Goal: Task Accomplishment & Management: Use online tool/utility

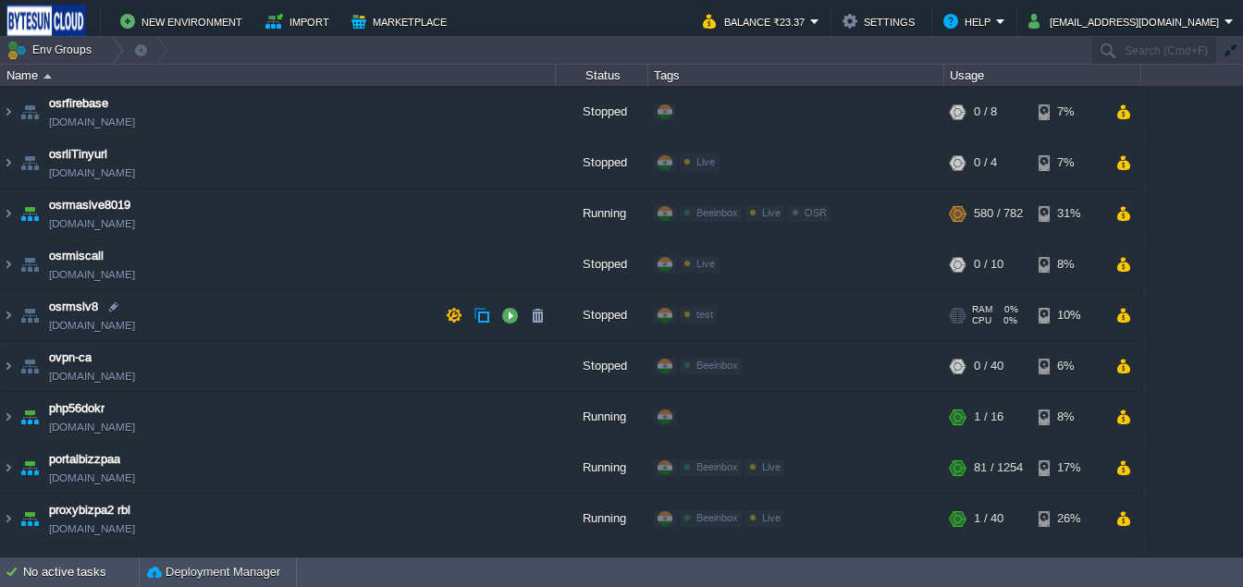
scroll to position [1413, 0]
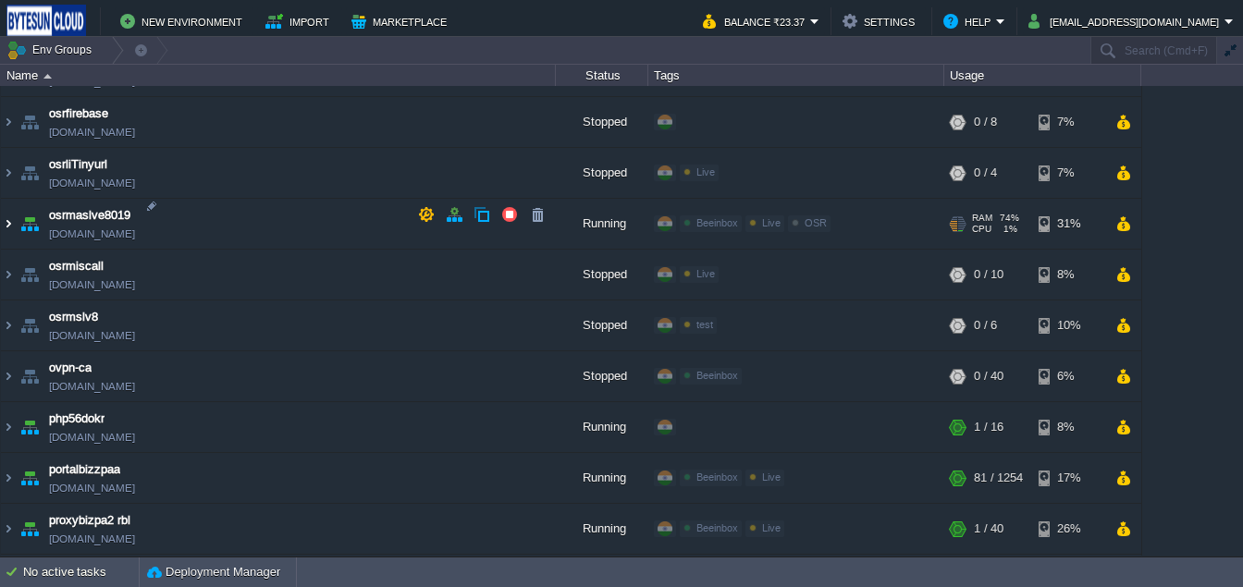
click at [6, 225] on img at bounding box center [8, 224] width 15 height 50
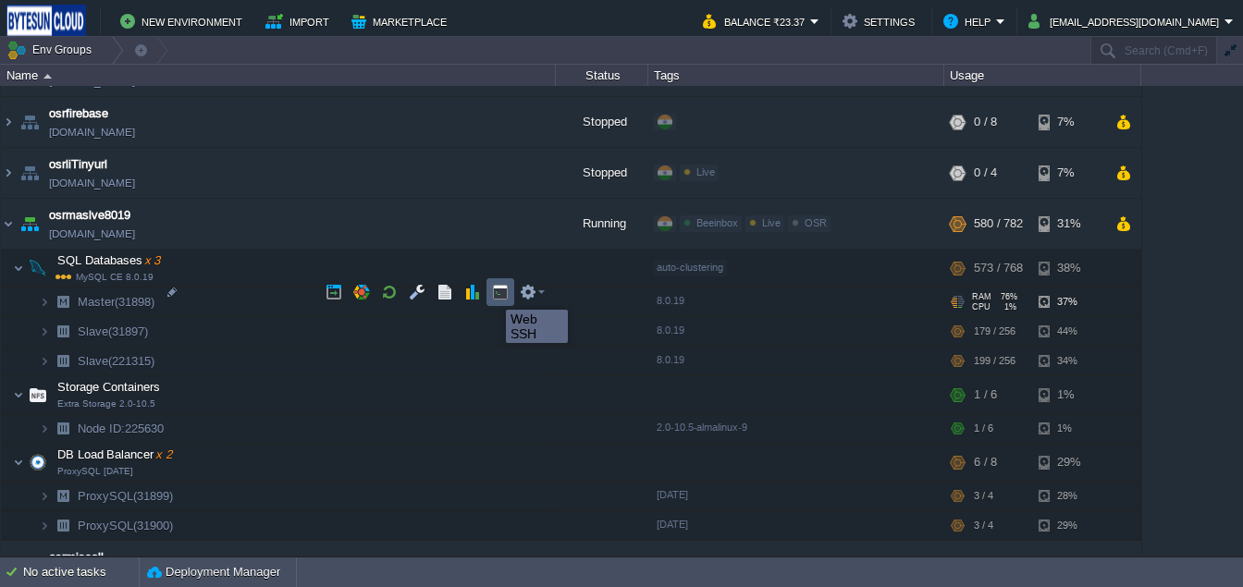
click at [492, 293] on button "button" at bounding box center [500, 292] width 17 height 17
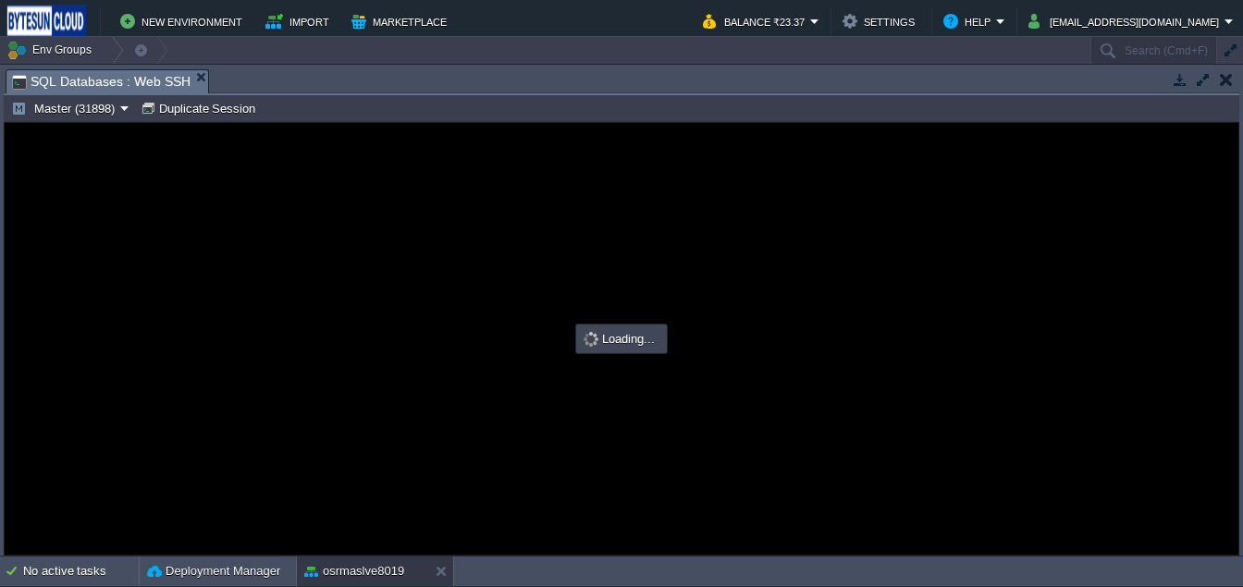
scroll to position [0, 0]
type input "#000000"
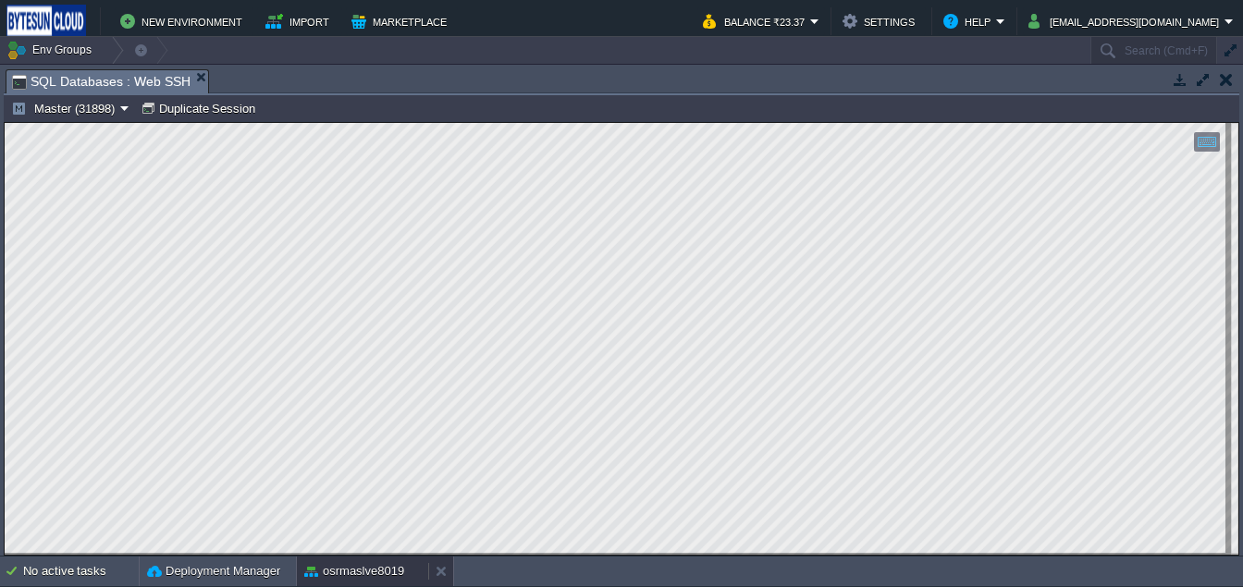
click at [341, 560] on div "osrmaslve8019" at bounding box center [362, 572] width 131 height 30
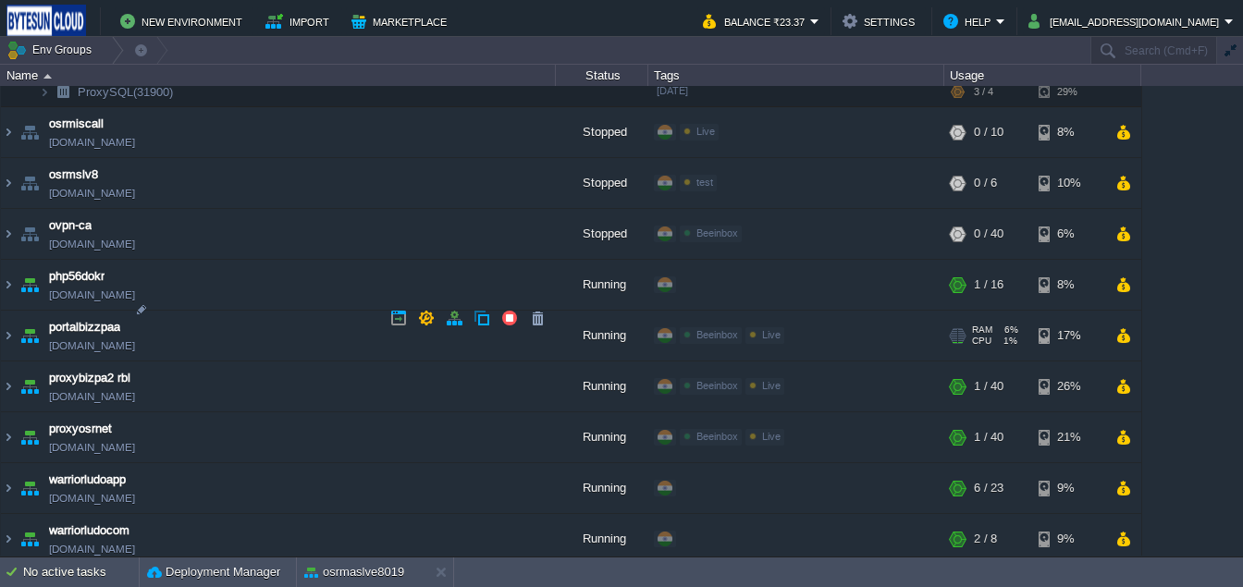
scroll to position [1849, 0]
click at [5, 313] on img at bounding box center [8, 334] width 15 height 50
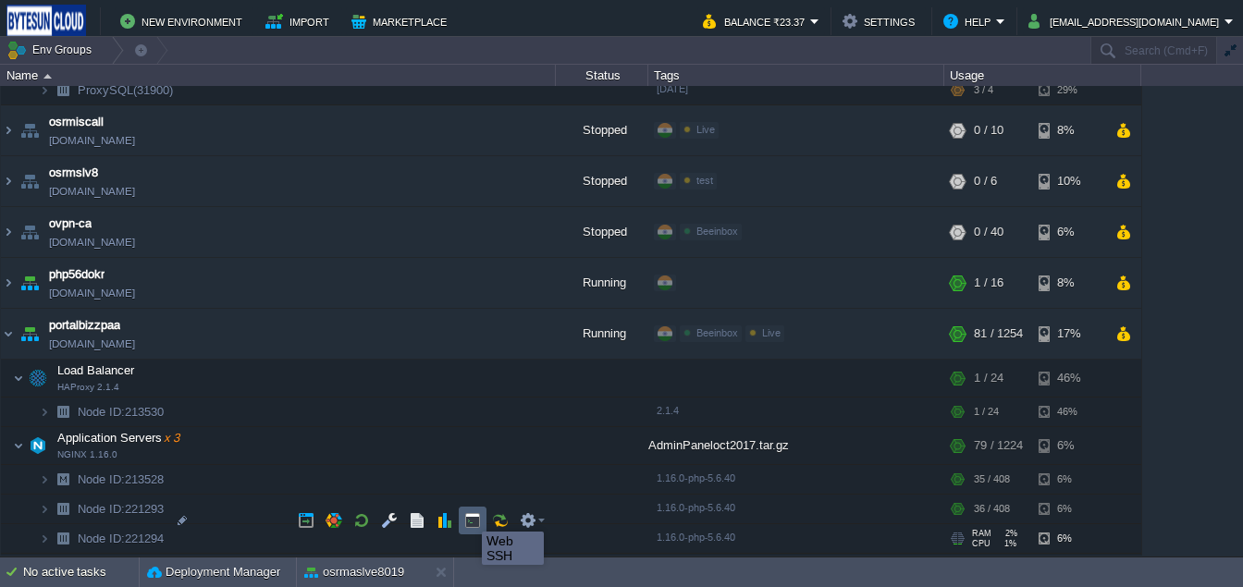
click at [468, 515] on button "button" at bounding box center [472, 520] width 17 height 17
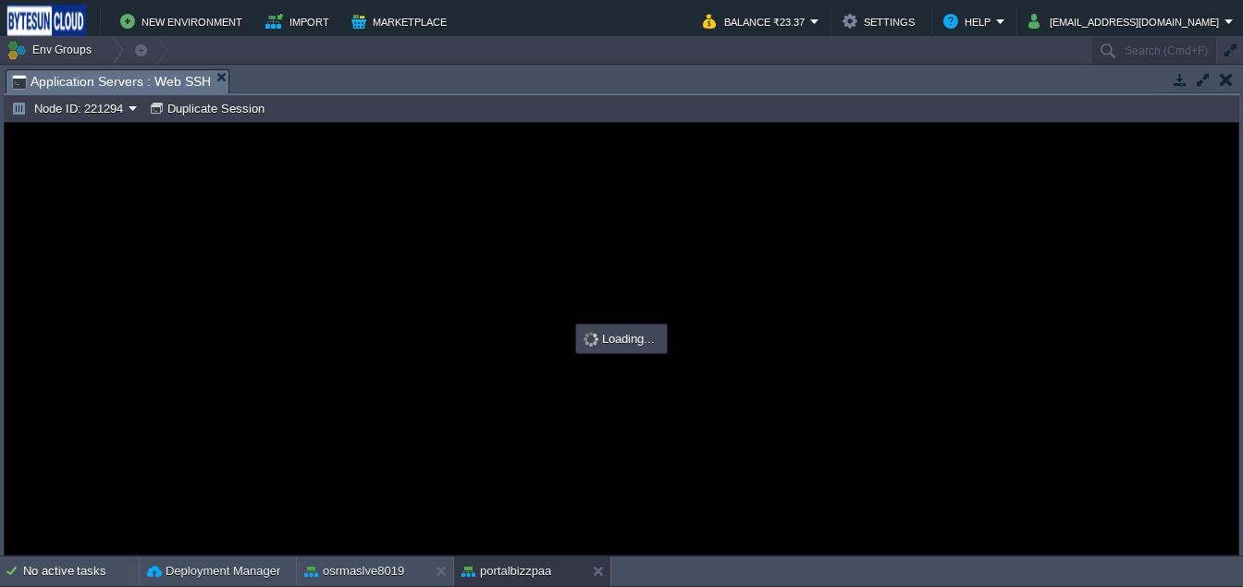
scroll to position [0, 0]
type input "#000000"
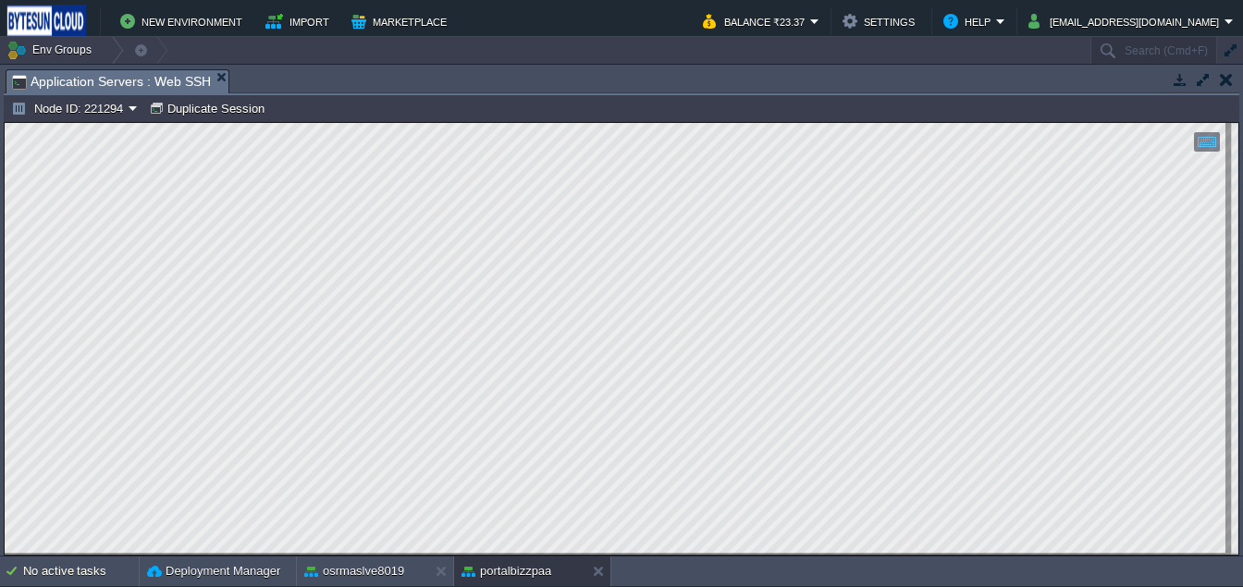
type textarea "3284fundrequest.csv.tar.gz"
click at [1224, 81] on button "button" at bounding box center [1226, 79] width 13 height 17
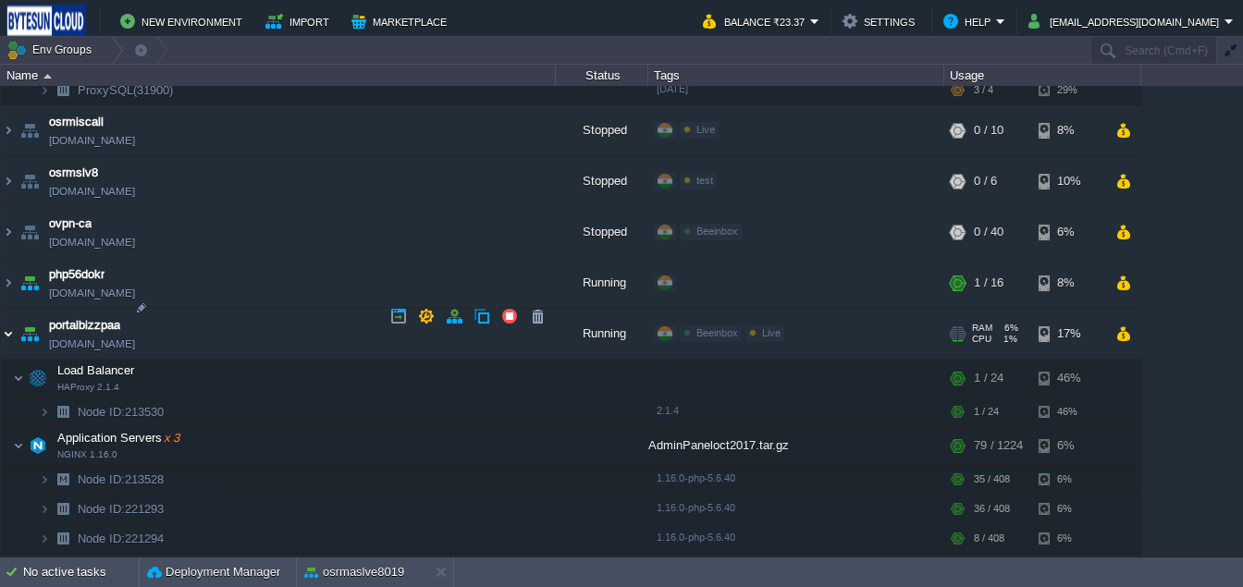
click at [5, 314] on img at bounding box center [8, 334] width 15 height 50
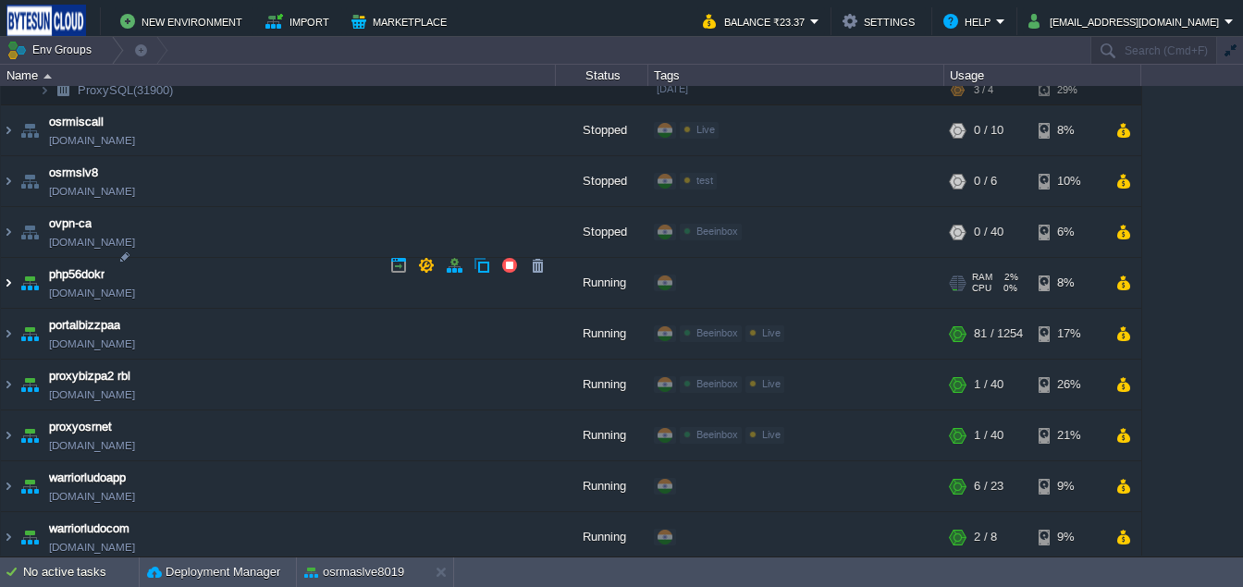
click at [7, 275] on img at bounding box center [8, 283] width 15 height 50
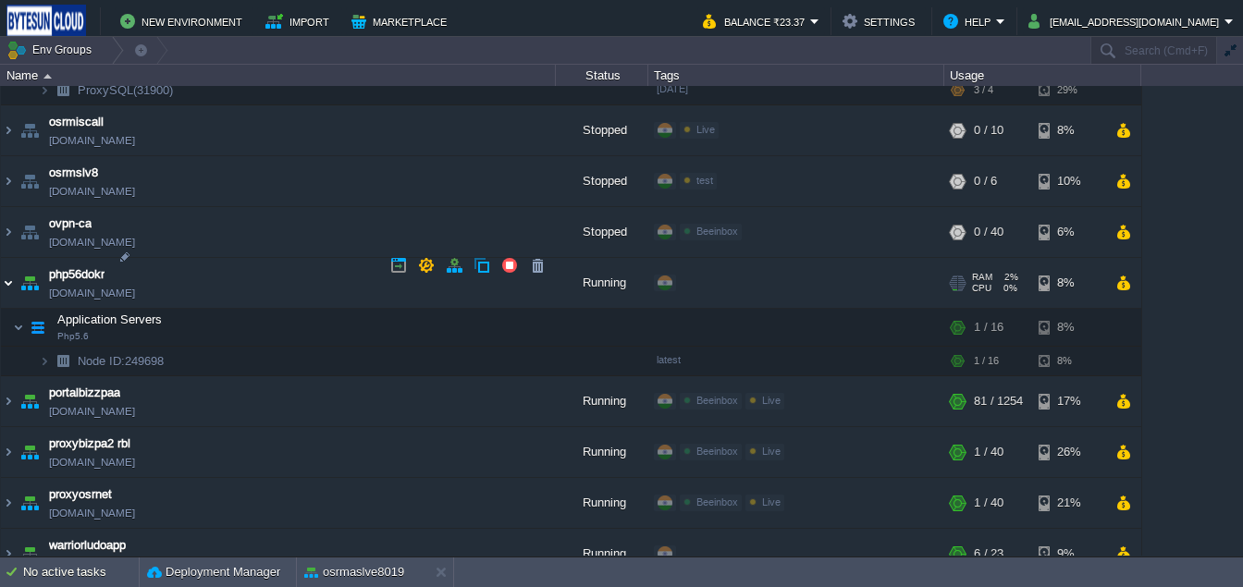
click at [7, 275] on img at bounding box center [8, 283] width 15 height 50
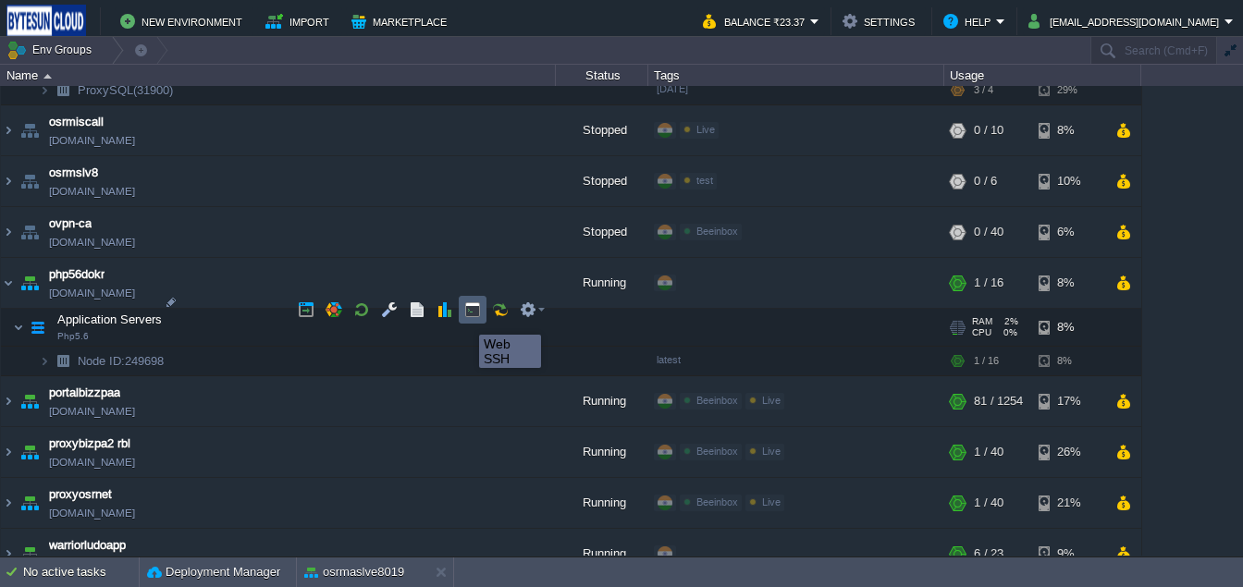
click at [465, 318] on button "button" at bounding box center [472, 309] width 17 height 17
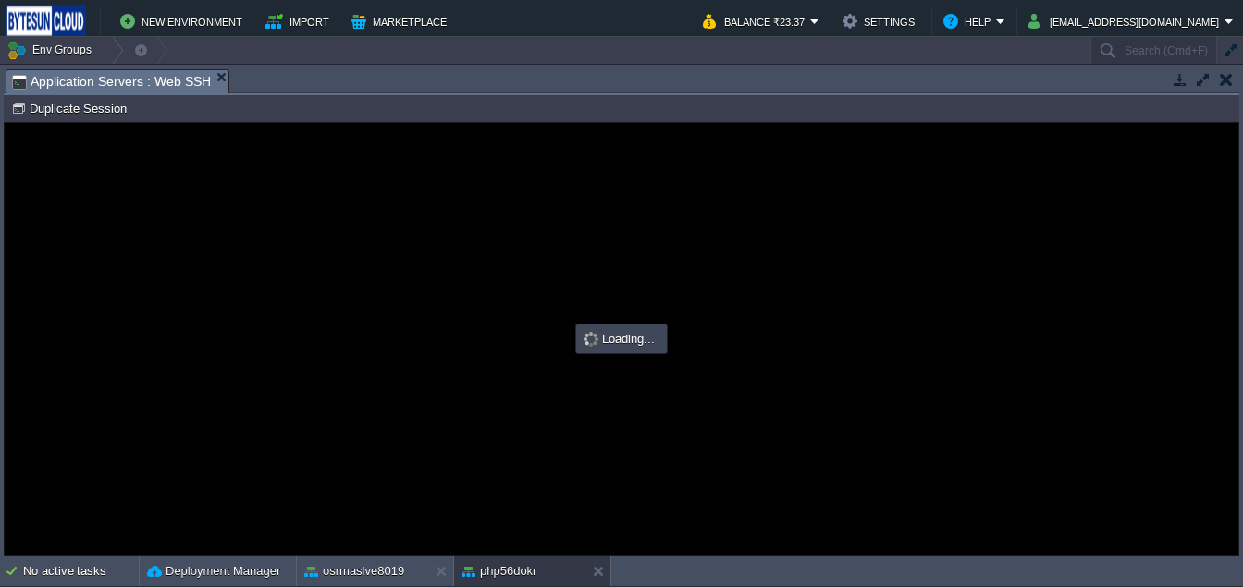
scroll to position [0, 0]
type input "#000000"
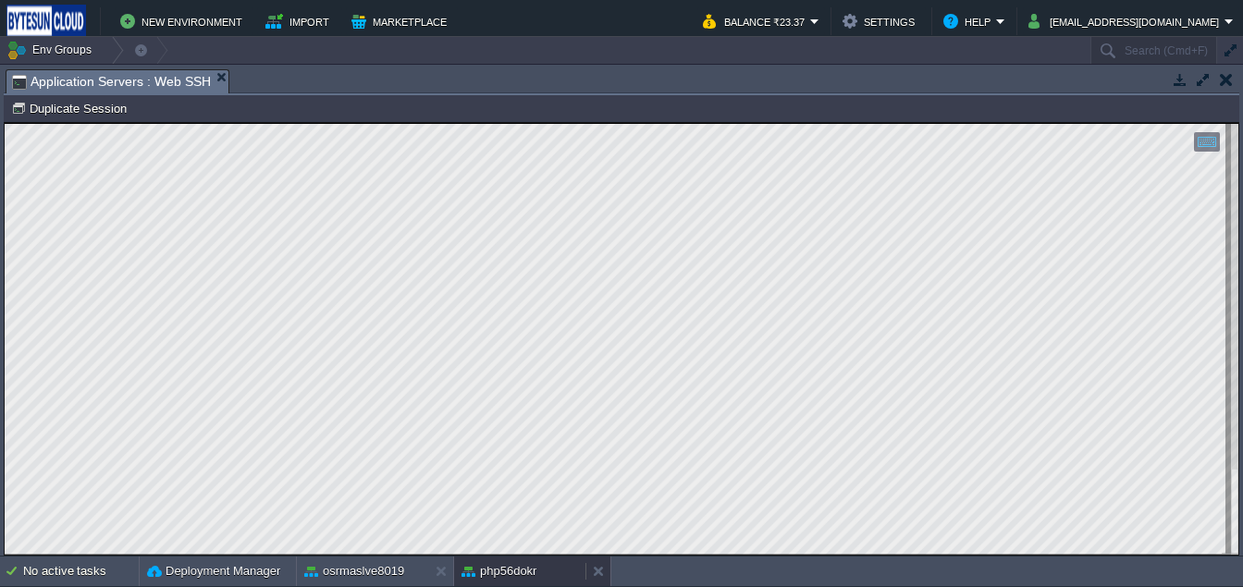
click at [552, 572] on div "php56dokr" at bounding box center [519, 572] width 131 height 30
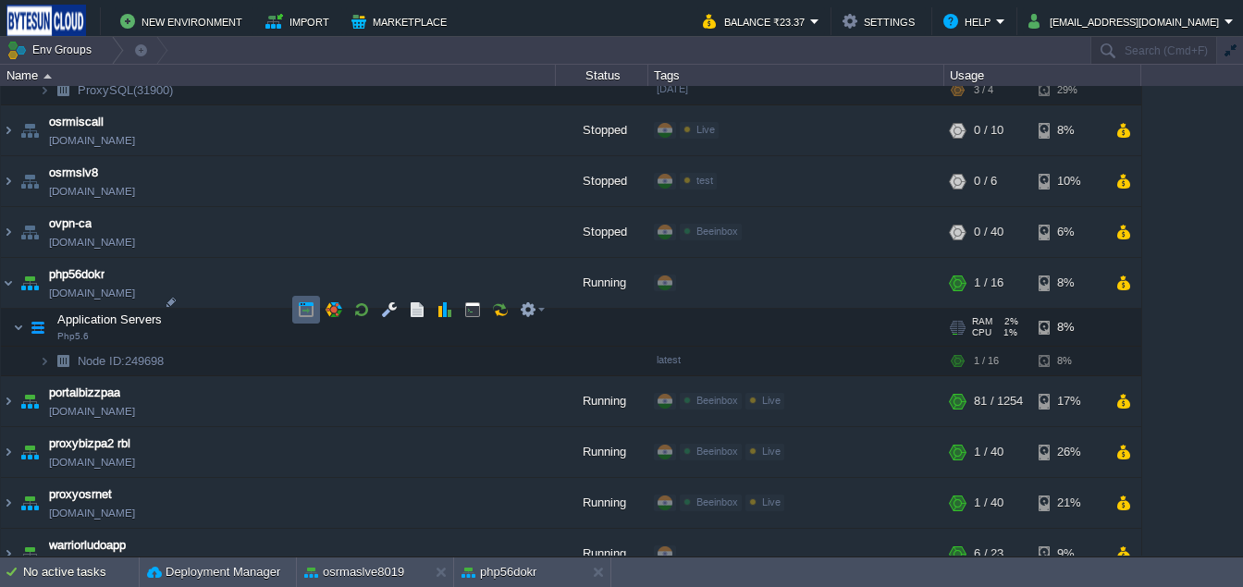
click at [305, 305] on button "button" at bounding box center [306, 309] width 17 height 17
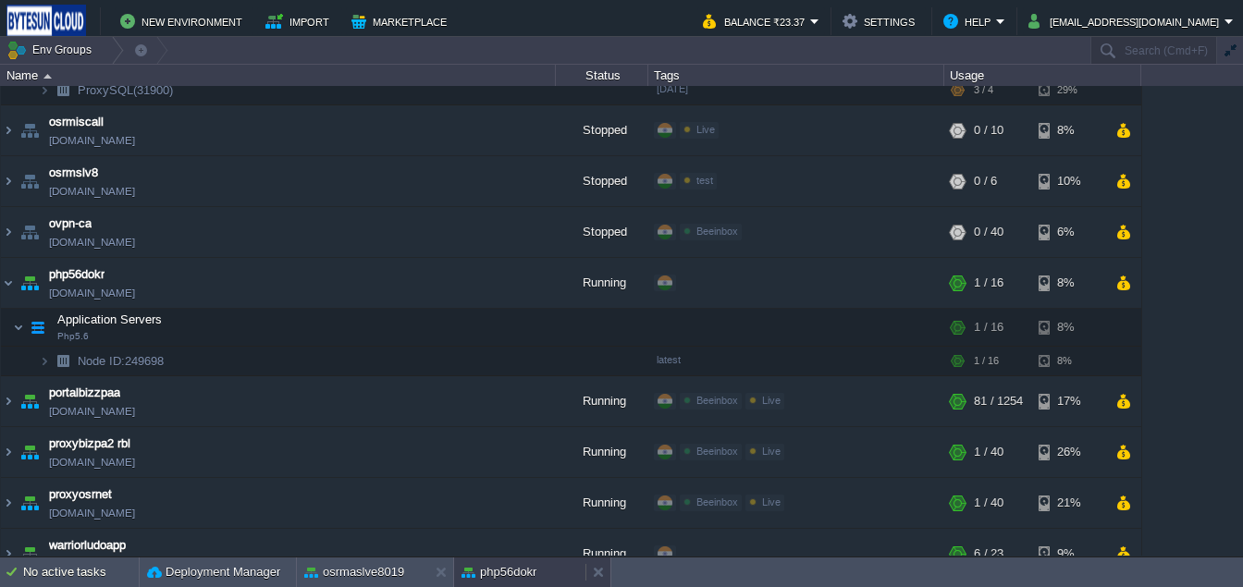
click at [492, 575] on button "php56dokr" at bounding box center [498, 572] width 75 height 18
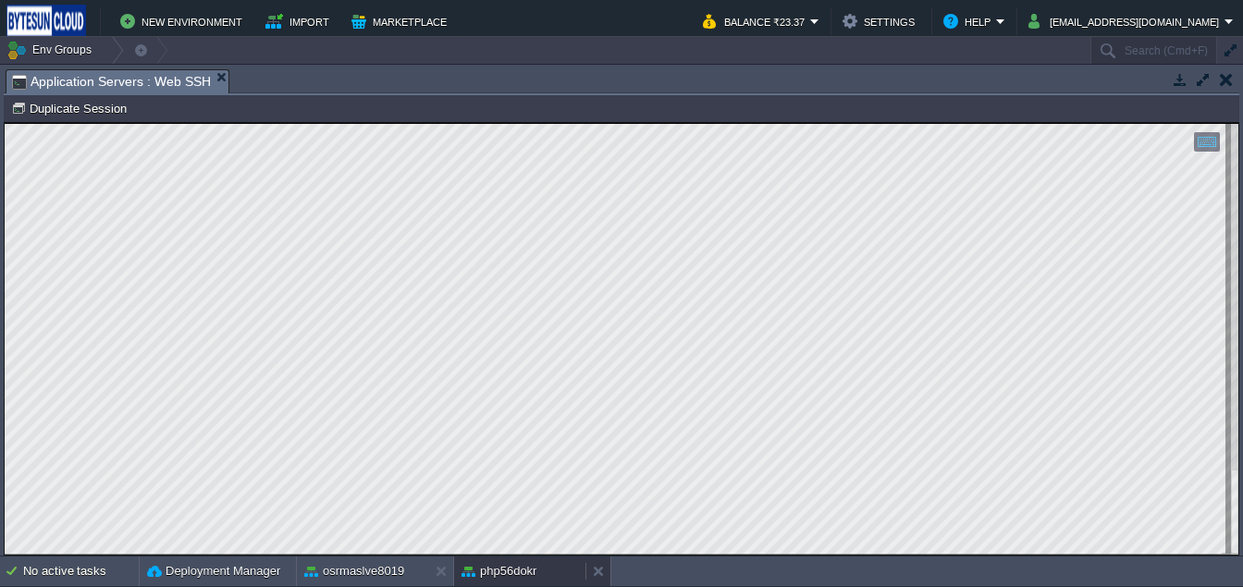
click at [535, 572] on button "php56dokr" at bounding box center [498, 571] width 75 height 18
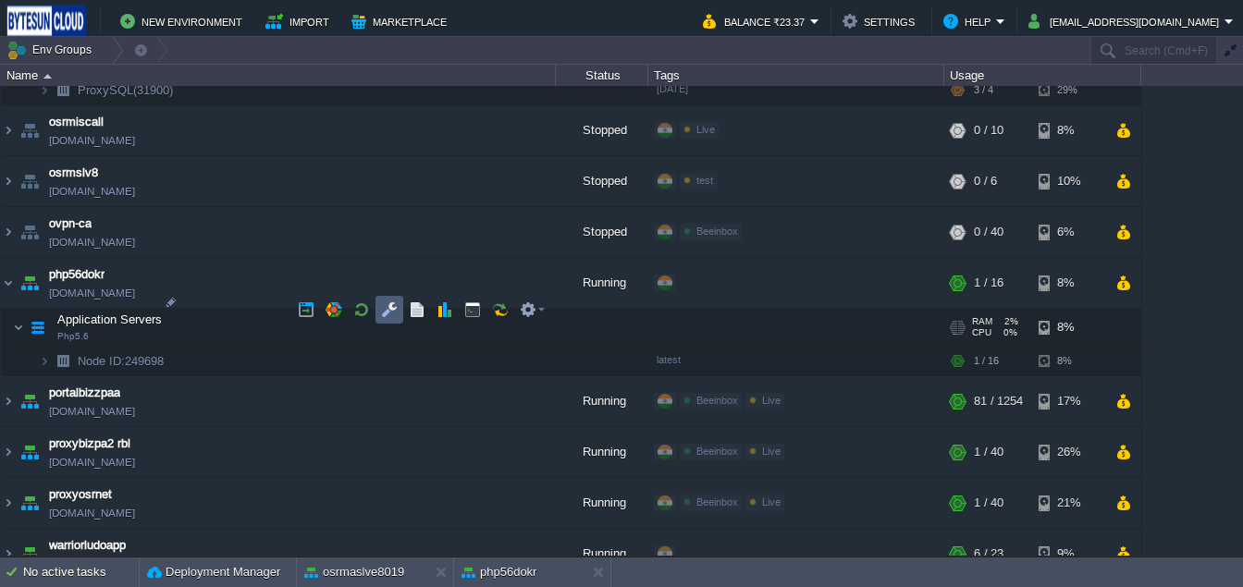
click at [391, 310] on button "button" at bounding box center [389, 309] width 17 height 17
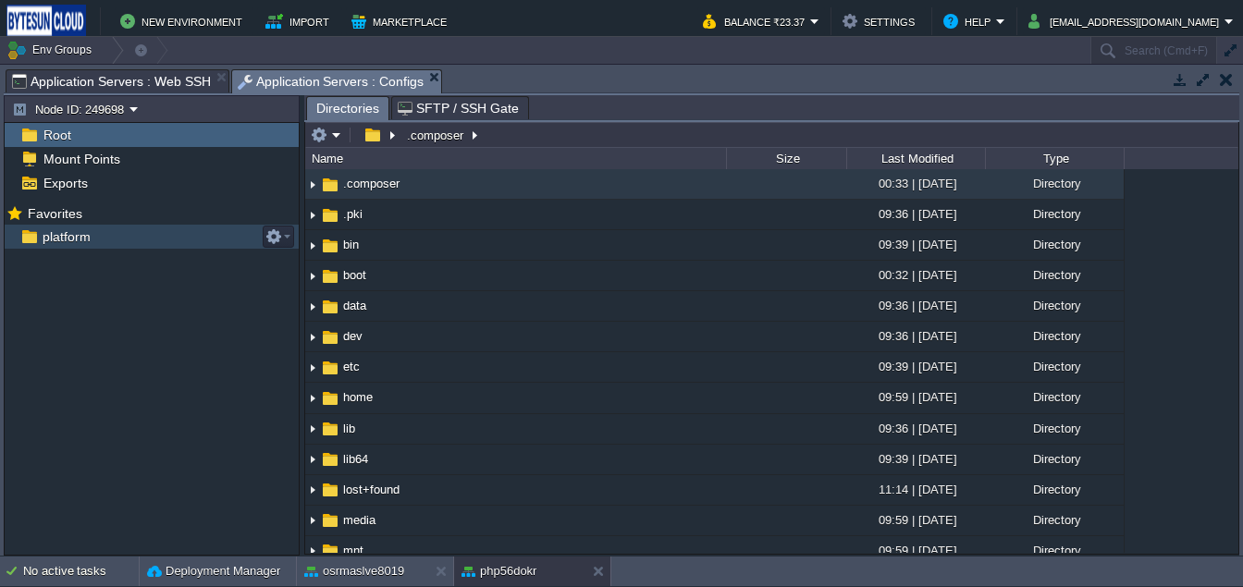
click at [53, 244] on span "platform" at bounding box center [66, 236] width 55 height 17
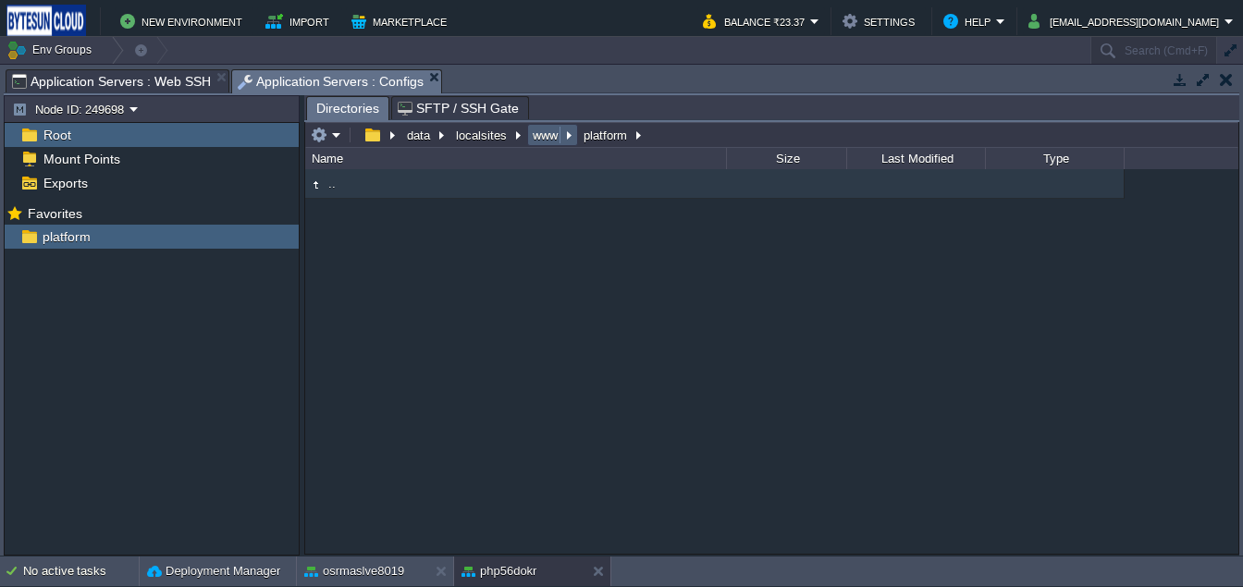
click at [536, 141] on button "www" at bounding box center [546, 135] width 32 height 17
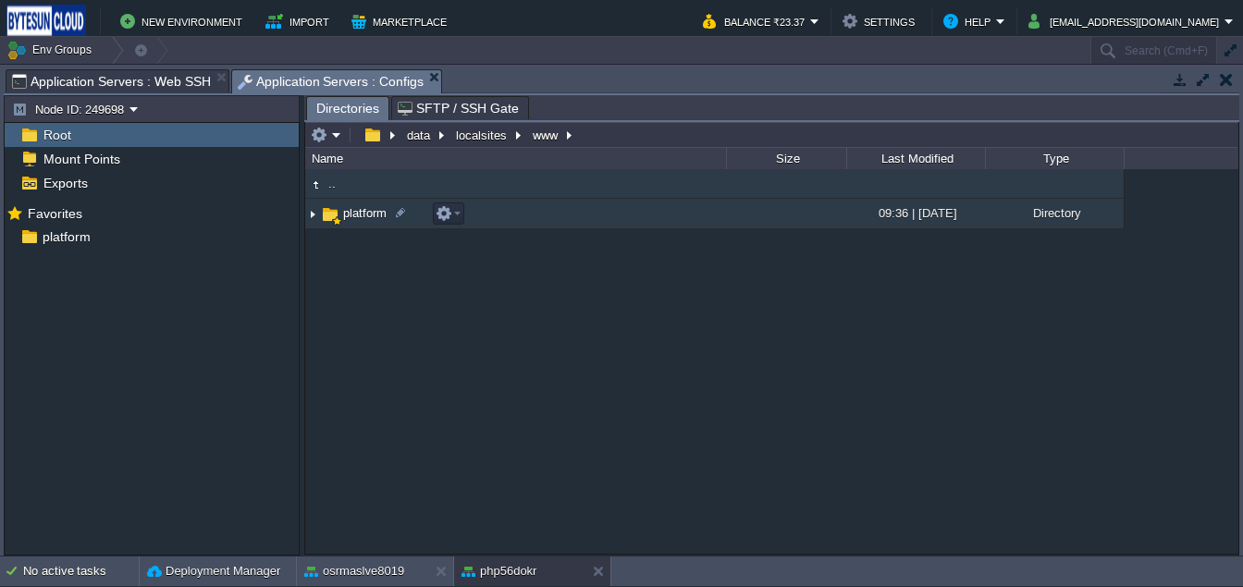
click at [327, 221] on img at bounding box center [330, 214] width 20 height 20
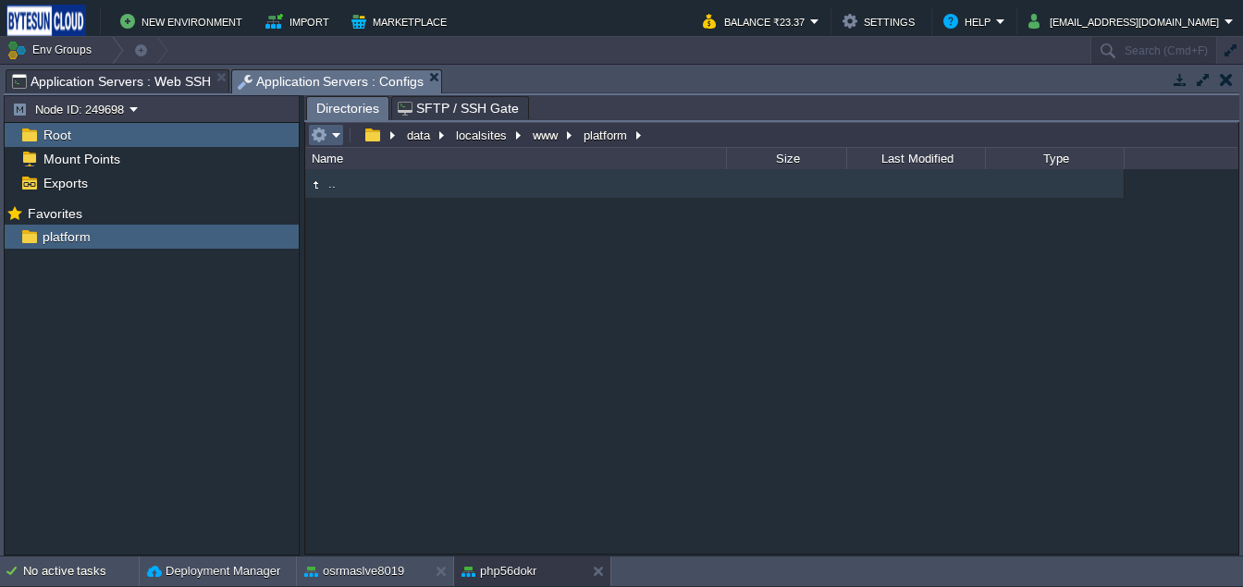
click at [326, 141] on button "button" at bounding box center [319, 135] width 17 height 17
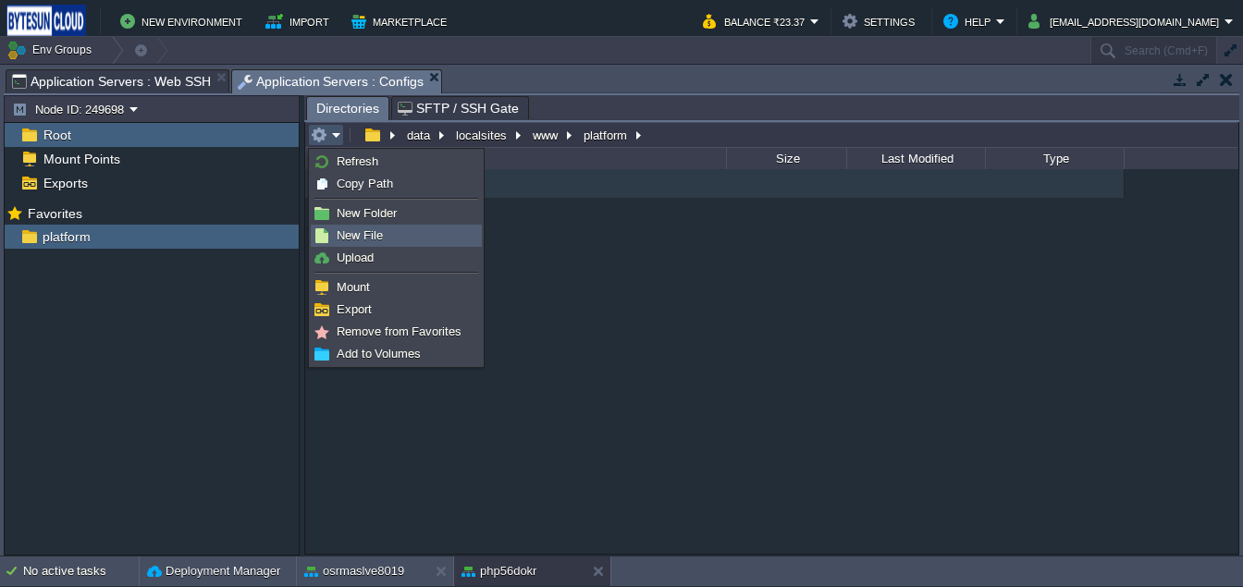
click at [351, 232] on span "New File" at bounding box center [360, 235] width 46 height 14
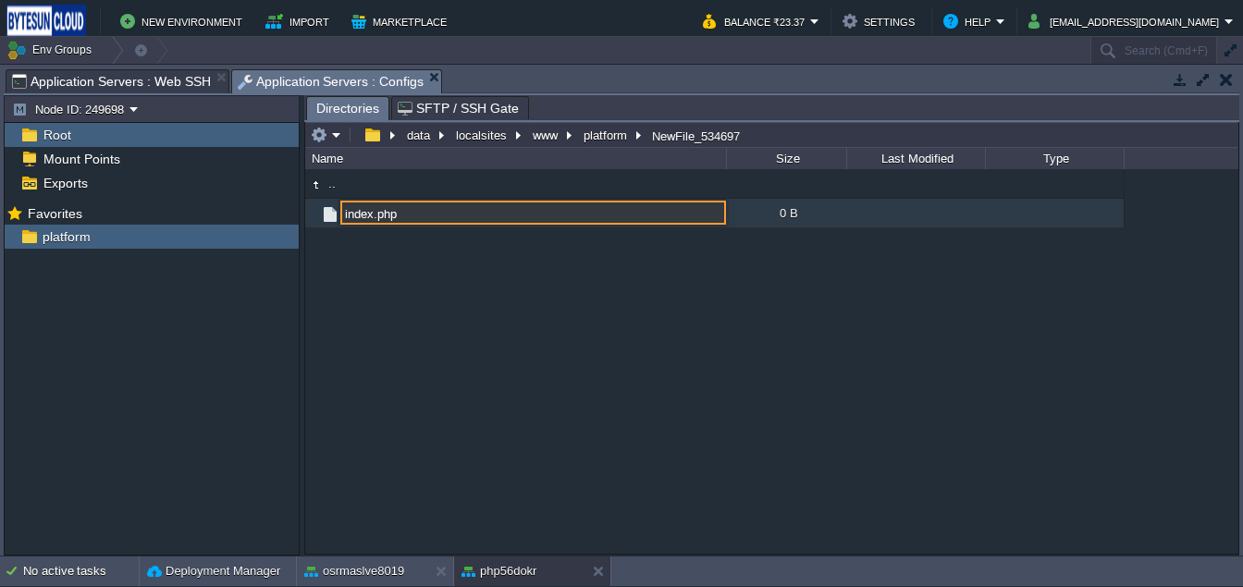
type input "index.php"
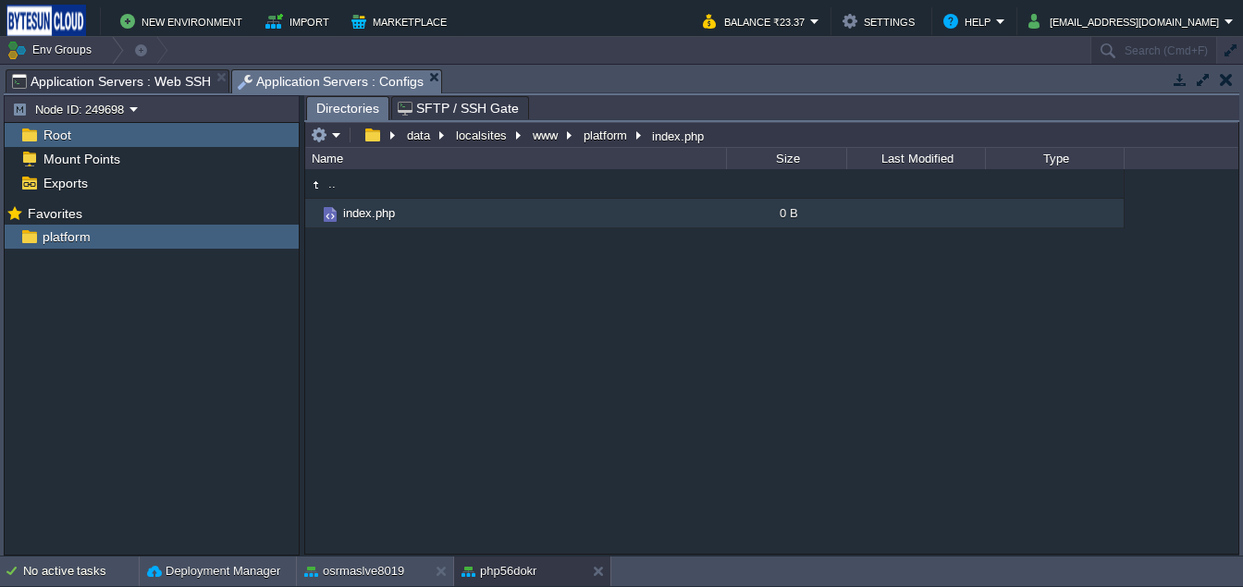
click at [134, 83] on span "Application Servers : Web SSH" at bounding box center [111, 81] width 199 height 22
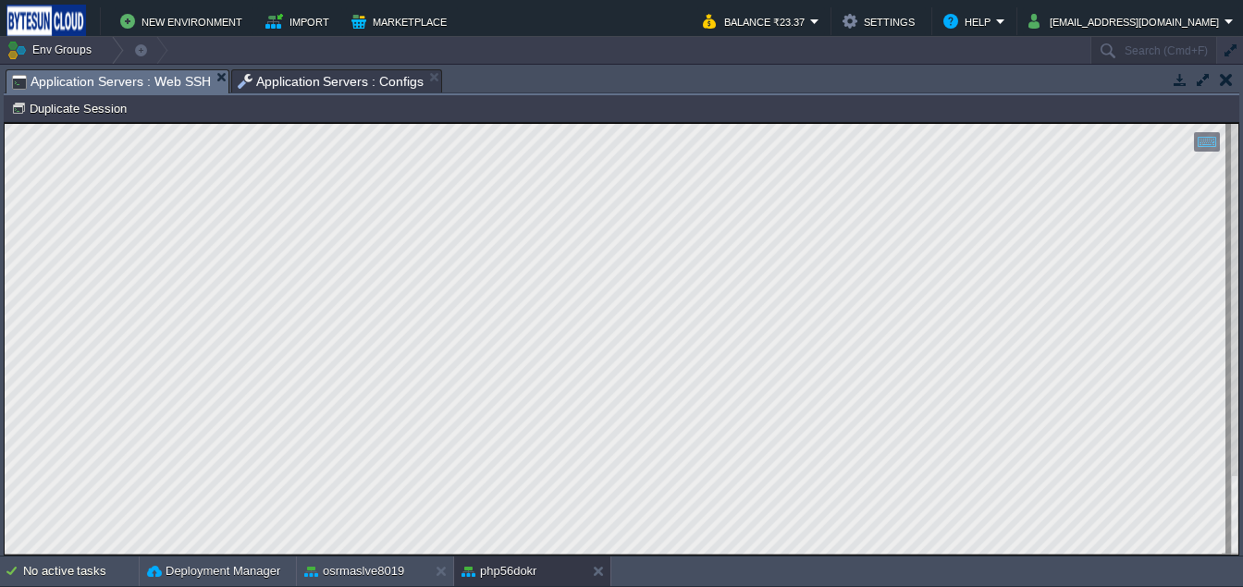
click at [271, 78] on span "Application Servers : Configs" at bounding box center [331, 81] width 187 height 22
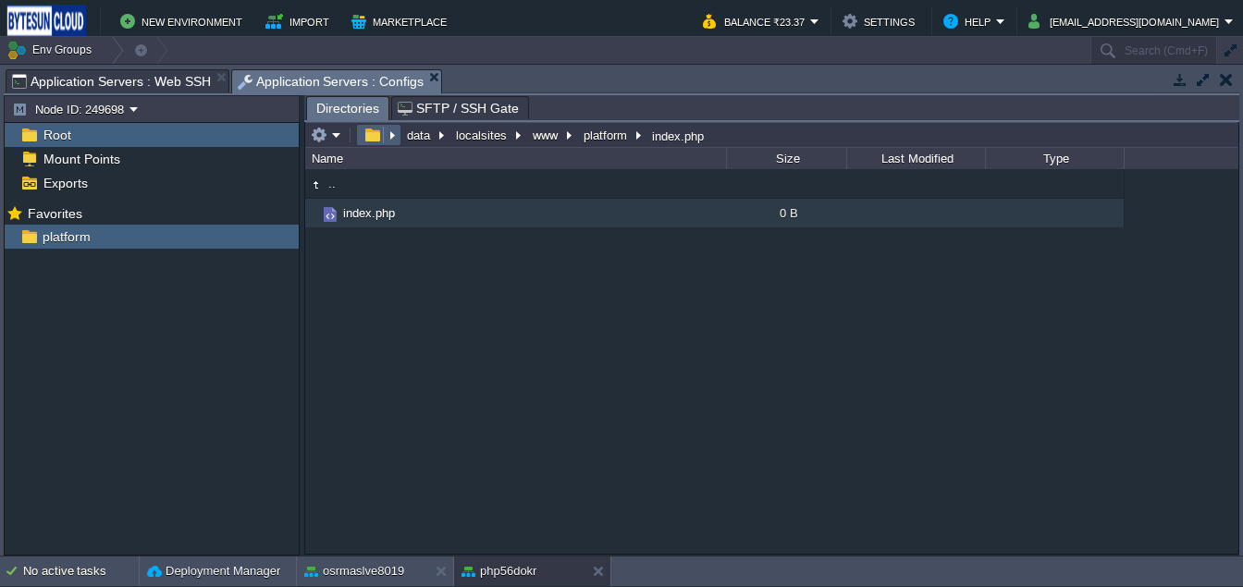
click at [372, 132] on button "button" at bounding box center [372, 135] width 27 height 17
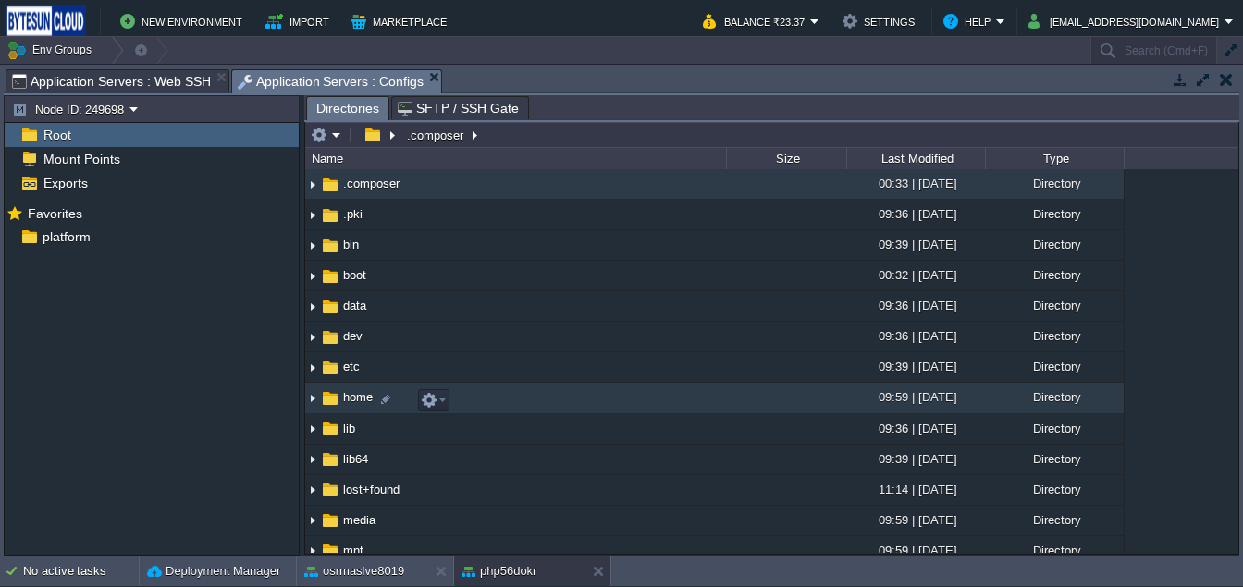
click at [333, 406] on img at bounding box center [330, 398] width 20 height 20
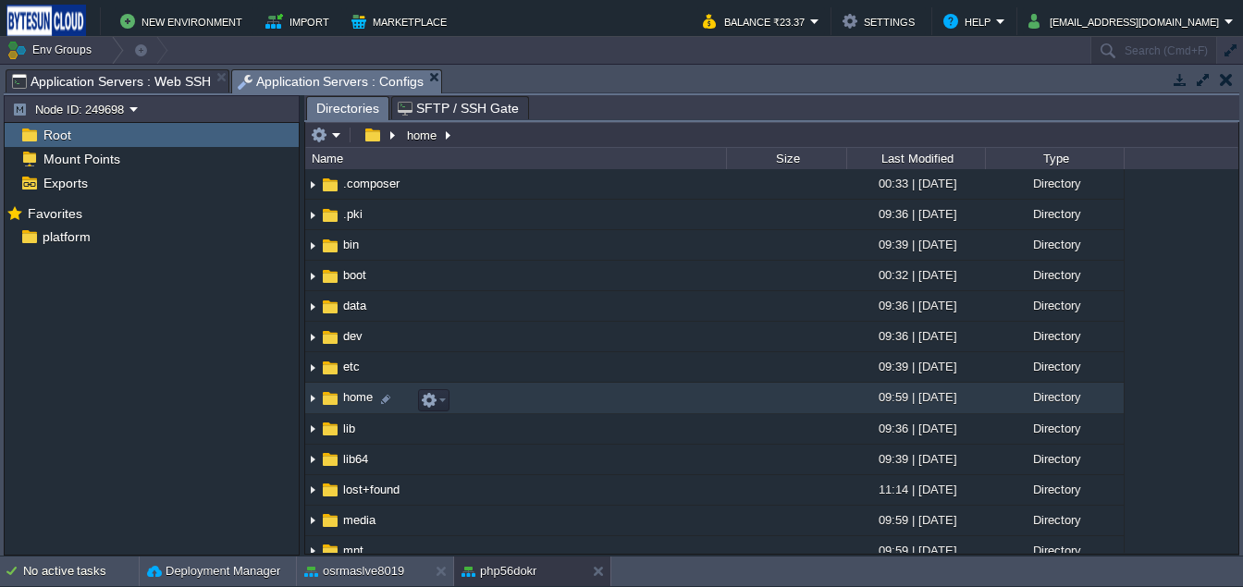
click at [333, 406] on img at bounding box center [330, 398] width 20 height 20
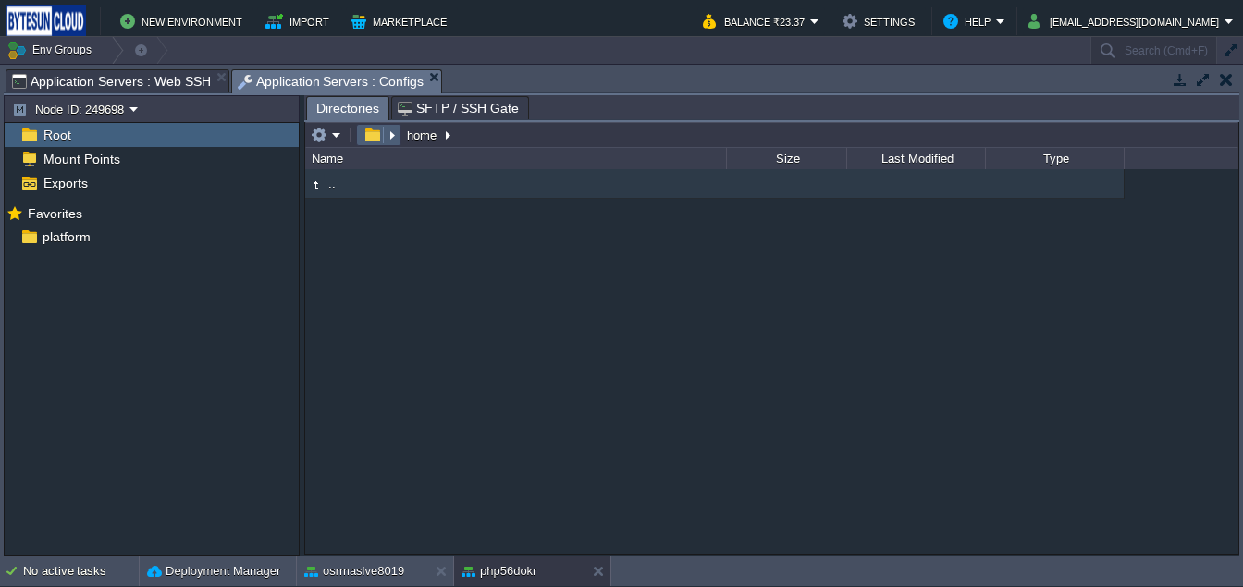
click at [374, 143] on button "button" at bounding box center [372, 135] width 27 height 17
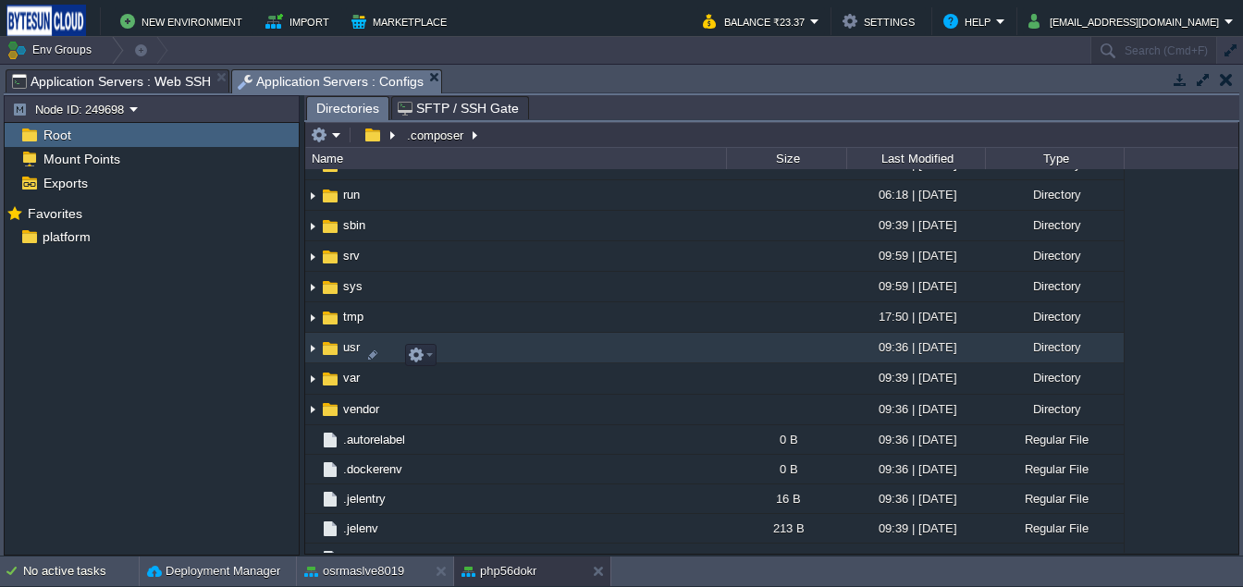
scroll to position [507, 0]
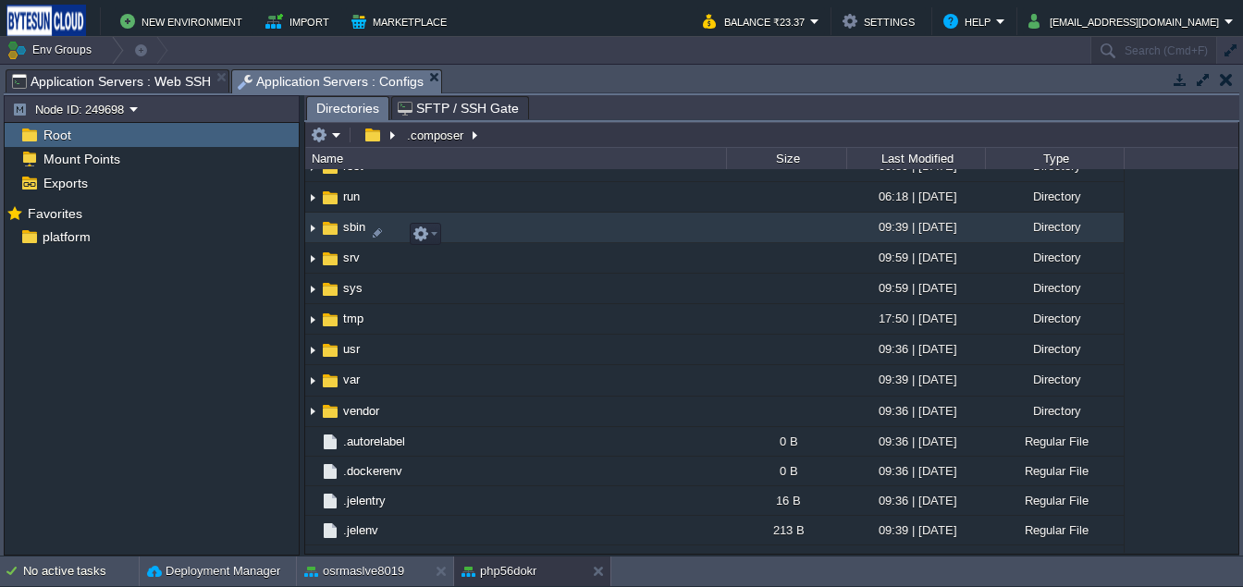
click at [327, 239] on img at bounding box center [330, 228] width 20 height 20
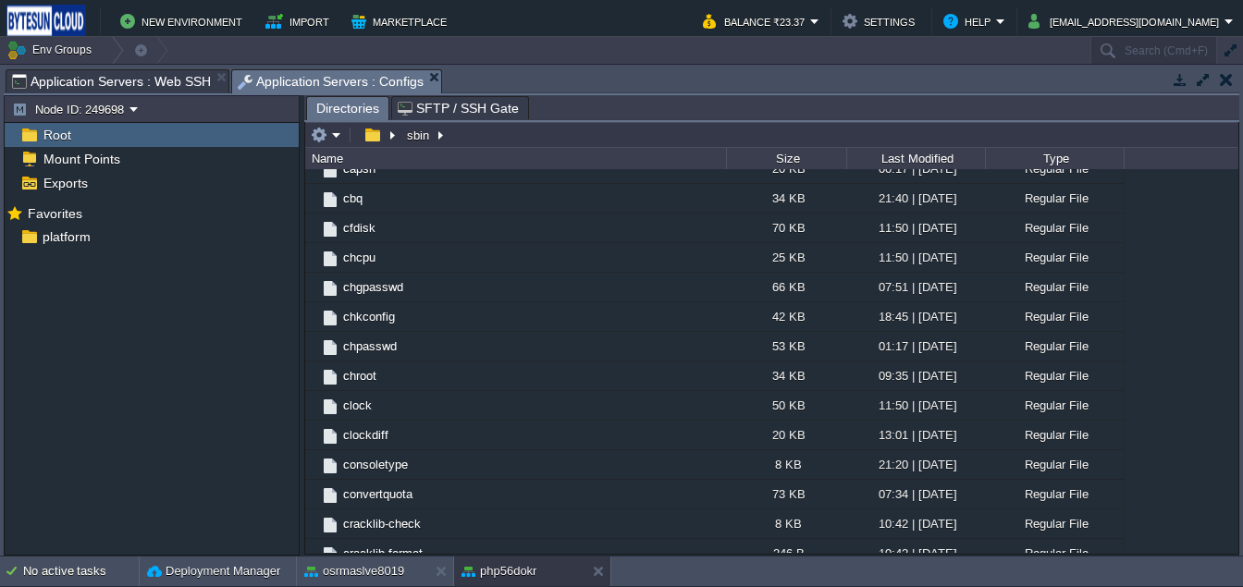
scroll to position [0, 0]
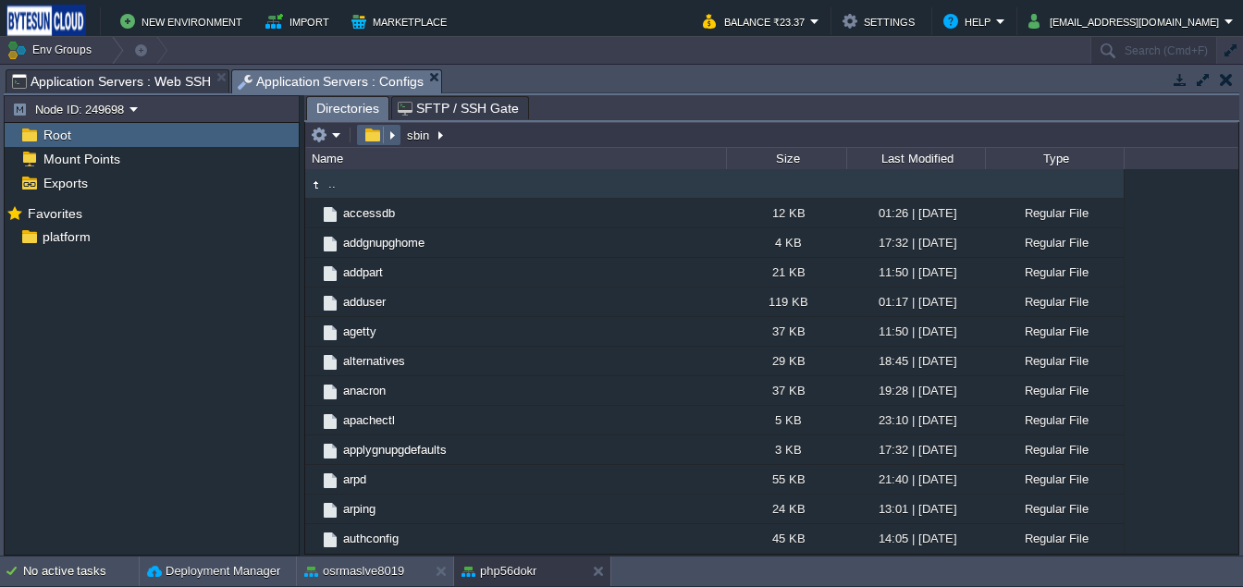
click at [375, 139] on button "button" at bounding box center [372, 135] width 27 height 17
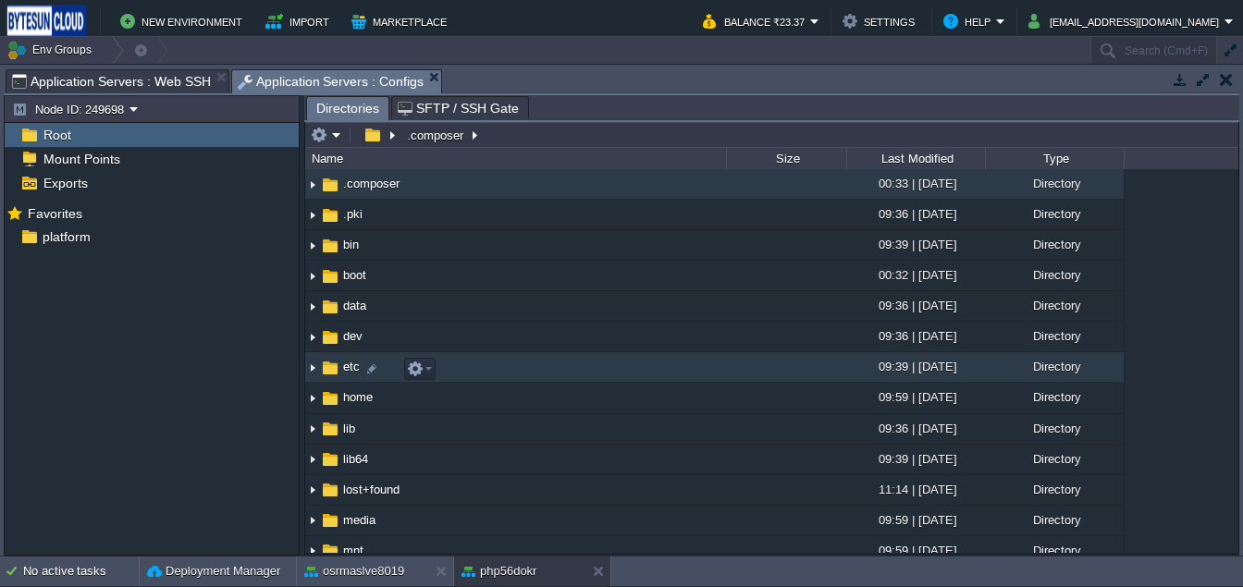
click at [334, 372] on img at bounding box center [330, 368] width 20 height 20
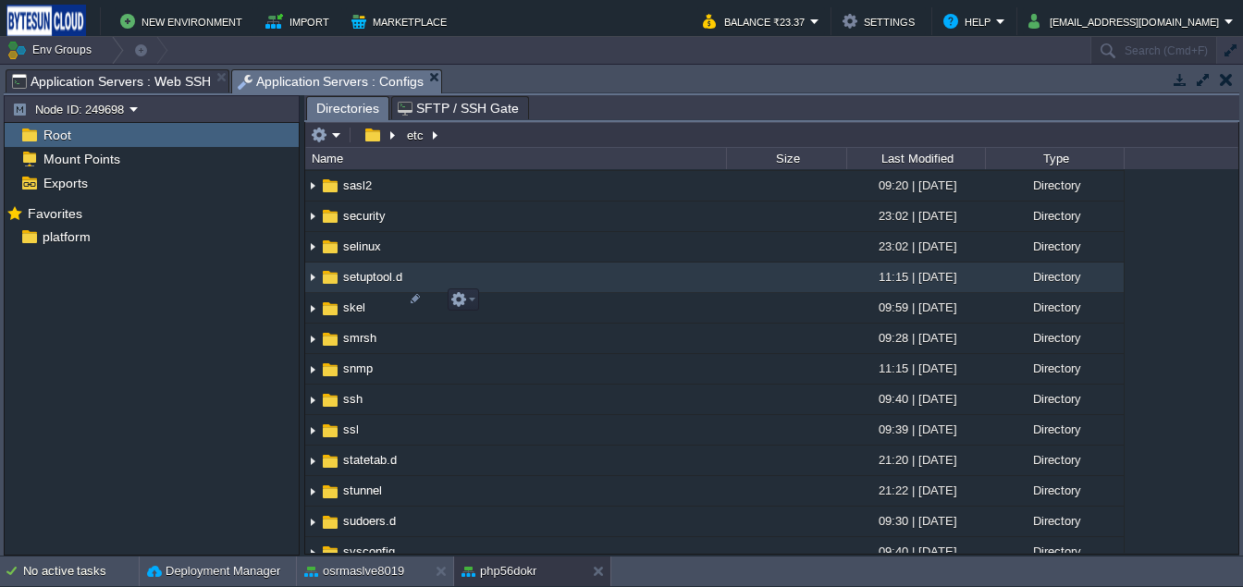
scroll to position [1834, 0]
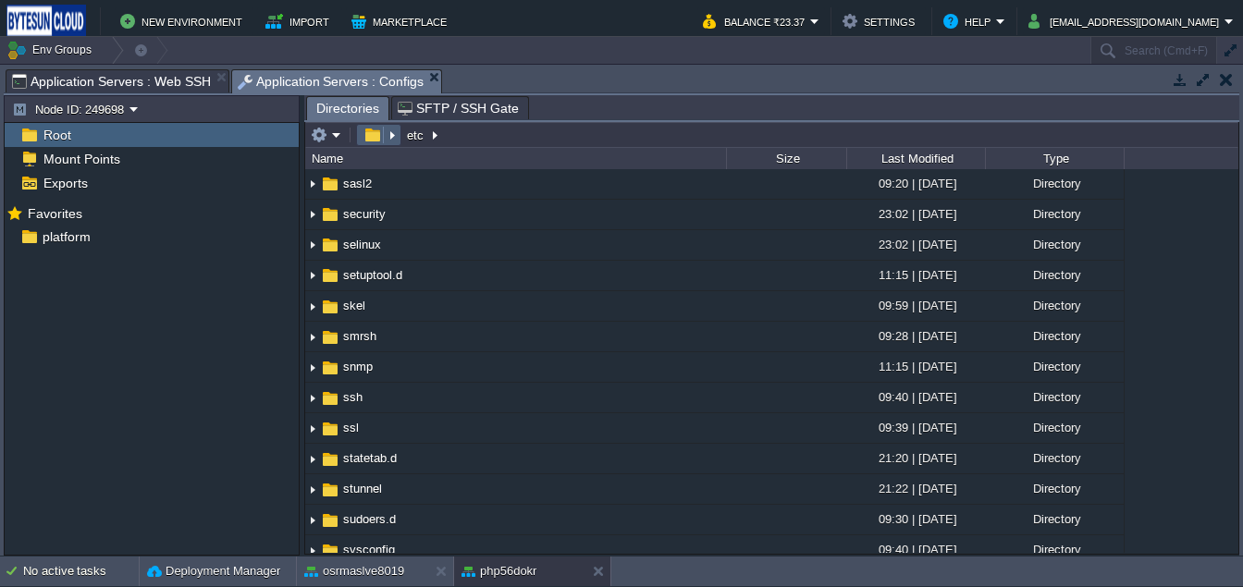
click at [360, 143] on button "button" at bounding box center [372, 135] width 27 height 17
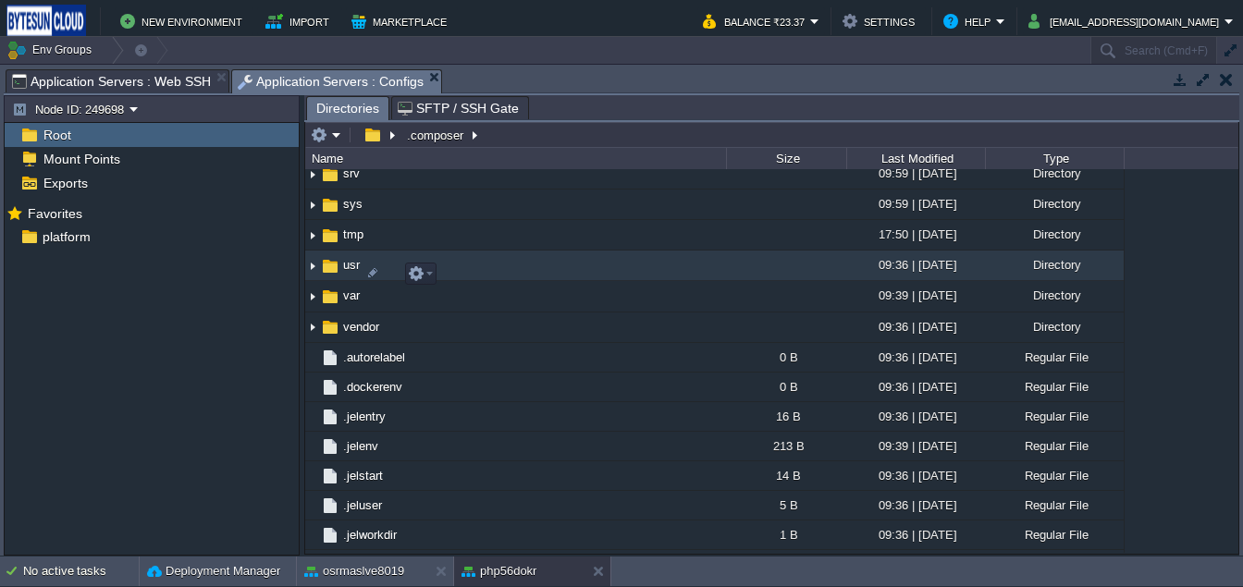
scroll to position [588, 0]
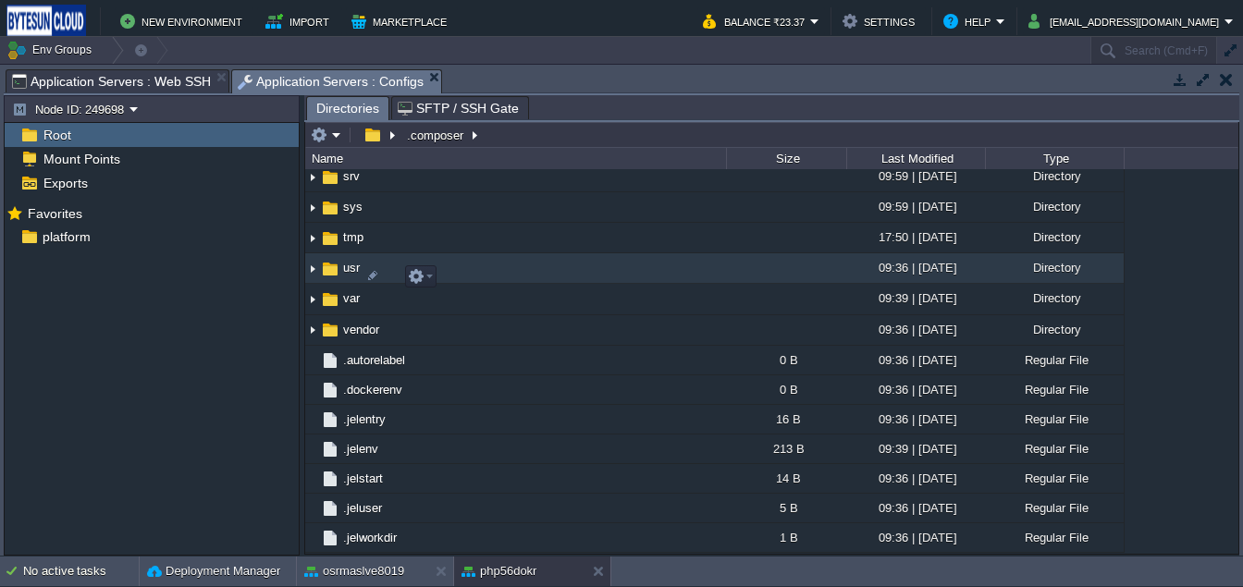
click at [337, 274] on img at bounding box center [330, 269] width 20 height 20
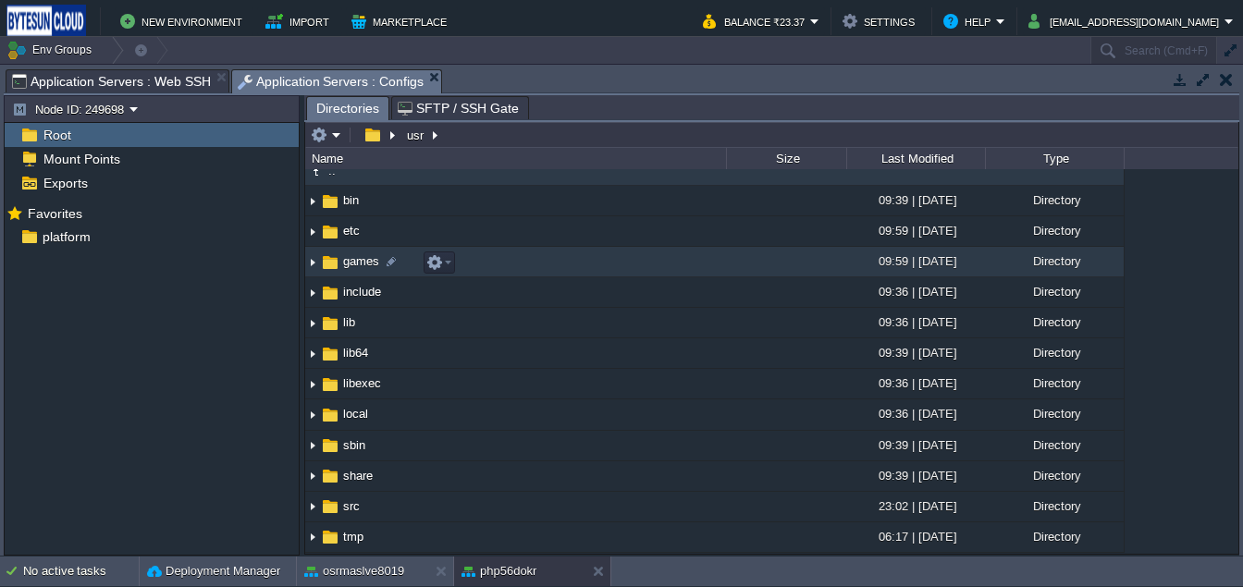
scroll to position [0, 0]
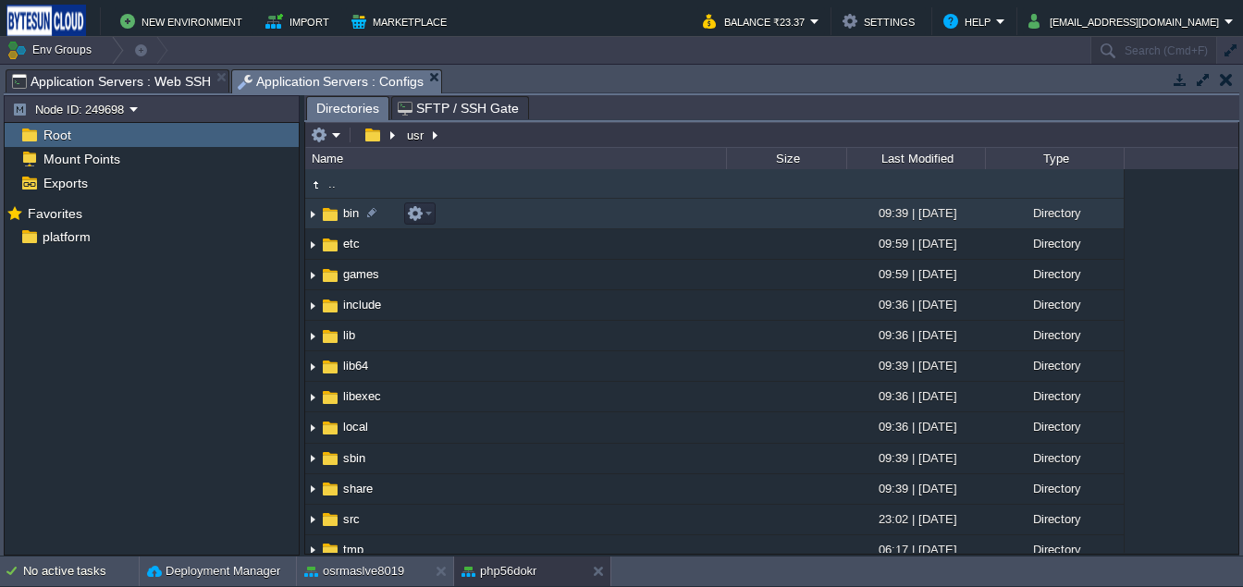
click at [328, 219] on img at bounding box center [330, 214] width 20 height 20
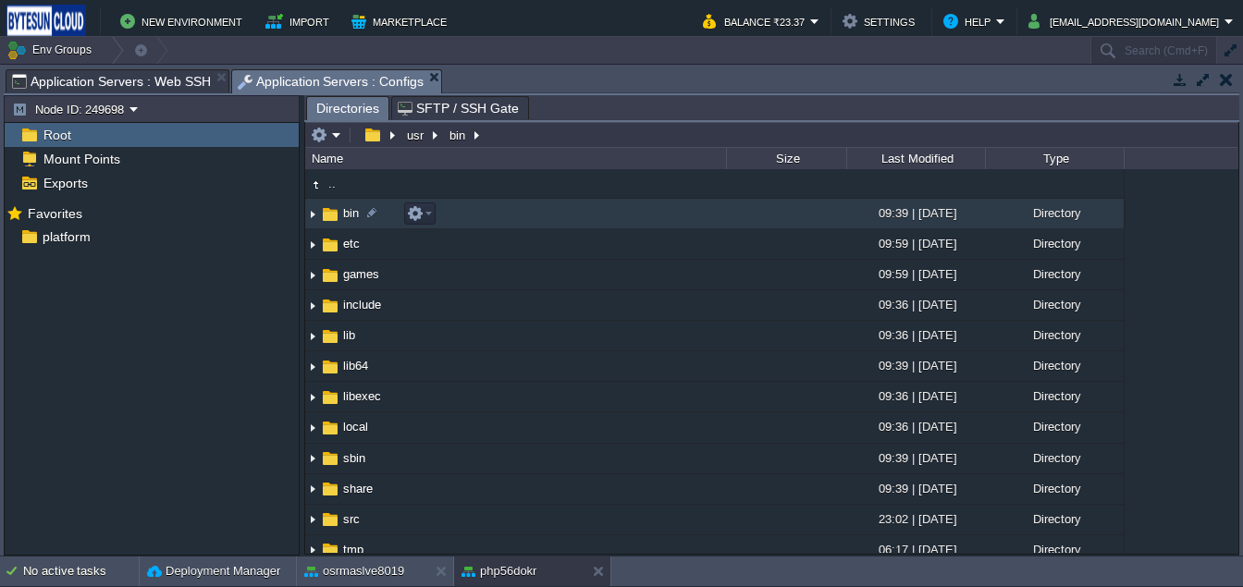
click at [334, 217] on img at bounding box center [330, 214] width 20 height 20
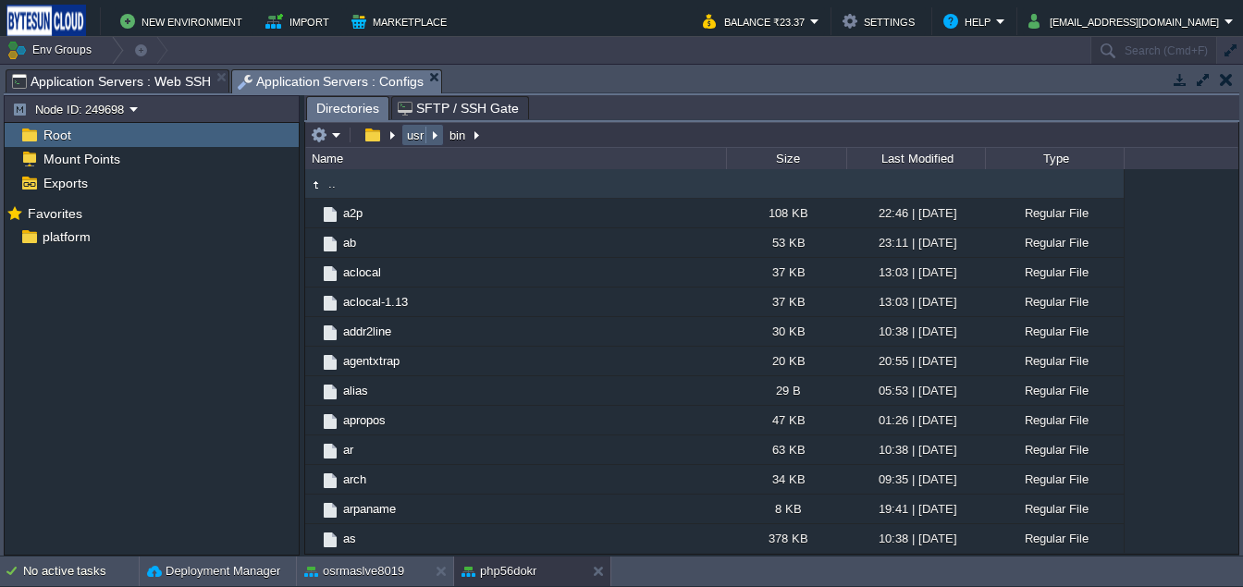
click at [410, 136] on button "usr" at bounding box center [416, 135] width 24 height 17
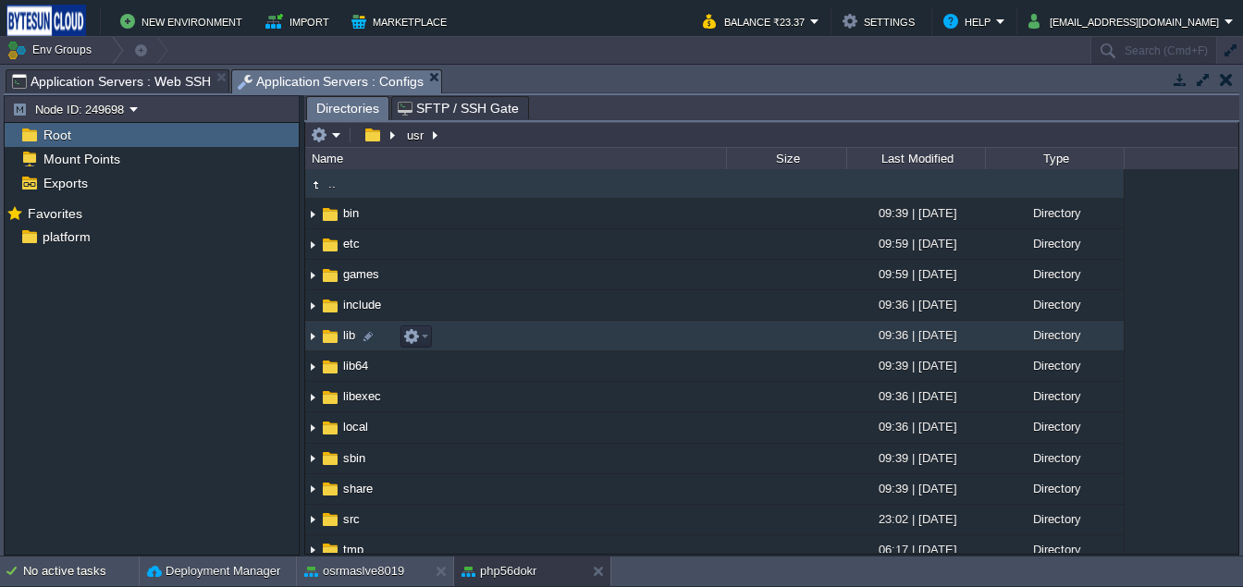
click at [333, 339] on img at bounding box center [330, 336] width 20 height 20
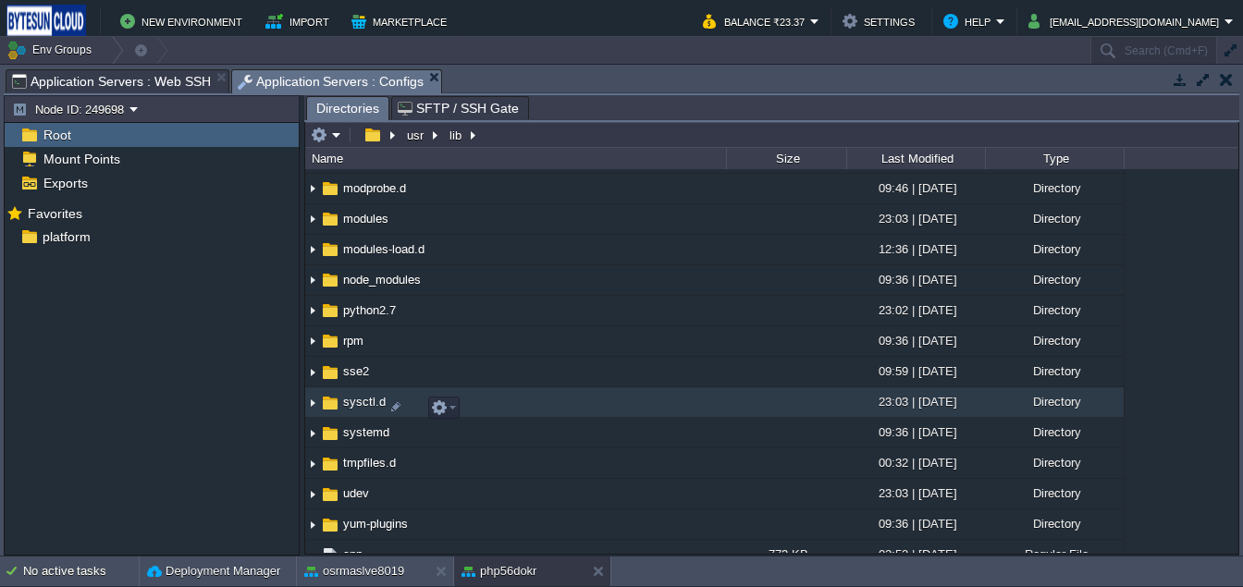
scroll to position [274, 0]
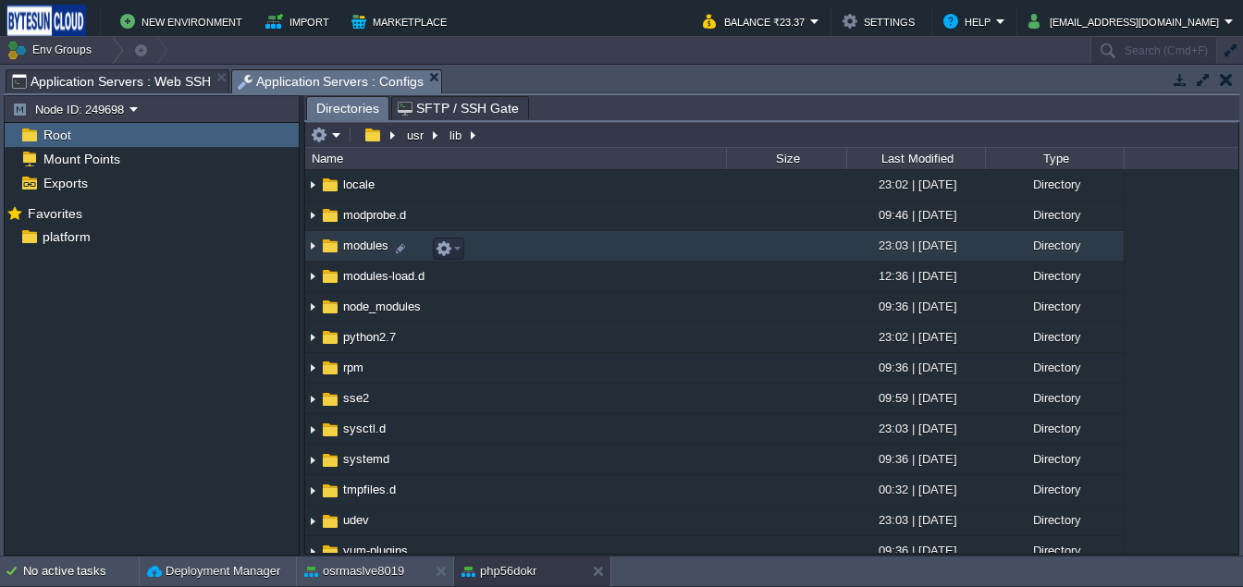
click at [331, 256] on img at bounding box center [330, 246] width 20 height 20
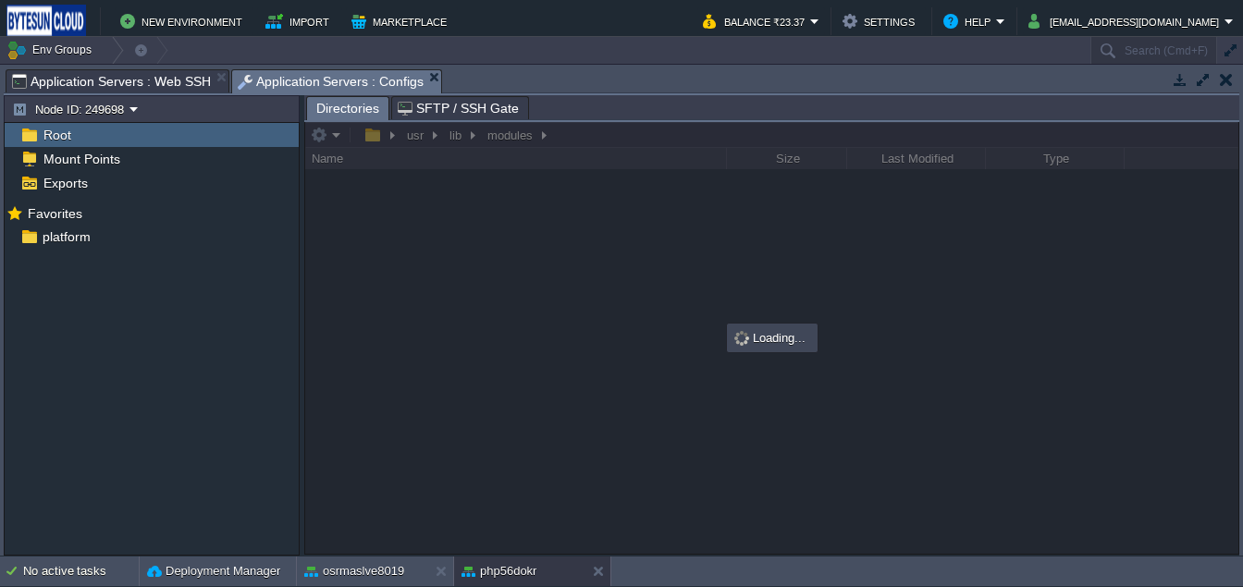
scroll to position [0, 0]
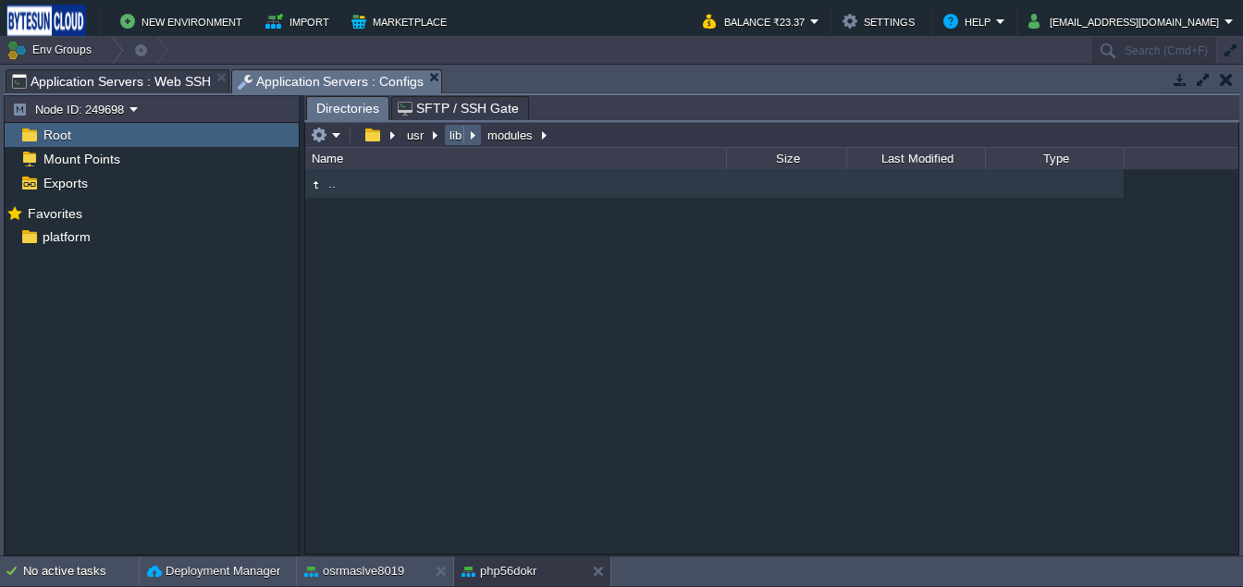
click at [449, 143] on button "lib" at bounding box center [456, 135] width 19 height 17
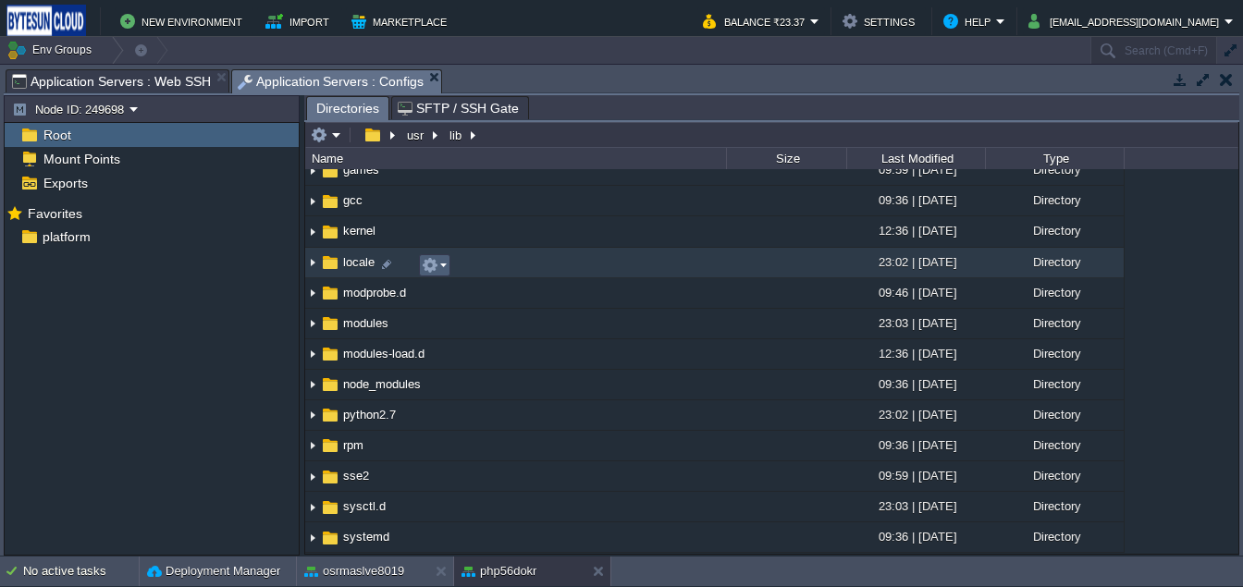
scroll to position [192, 0]
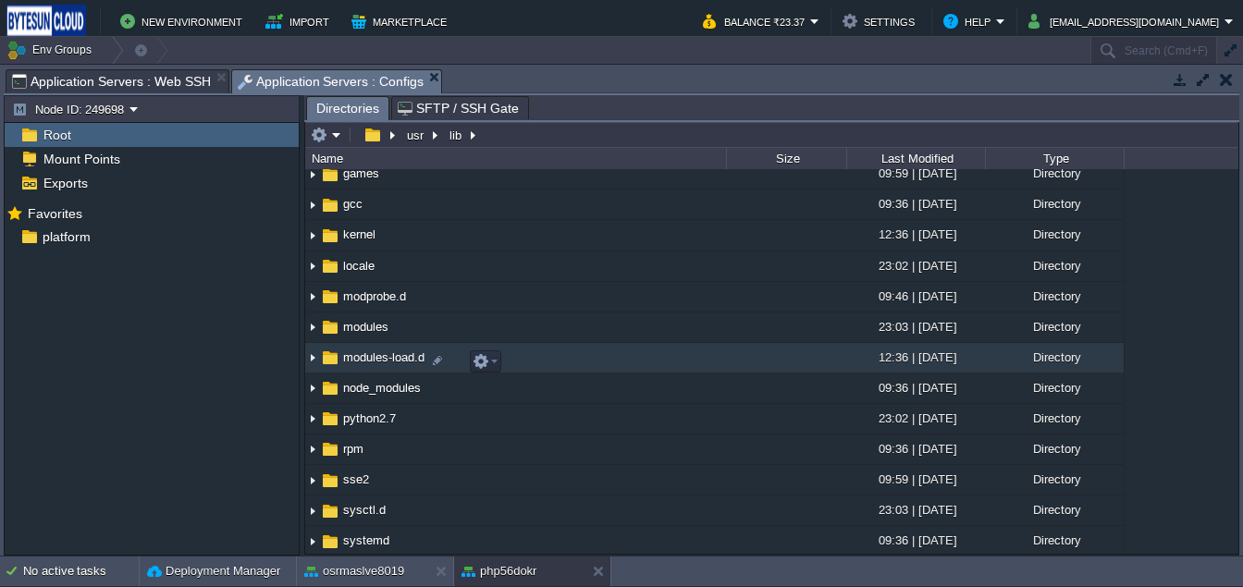
click at [334, 354] on img at bounding box center [330, 358] width 20 height 20
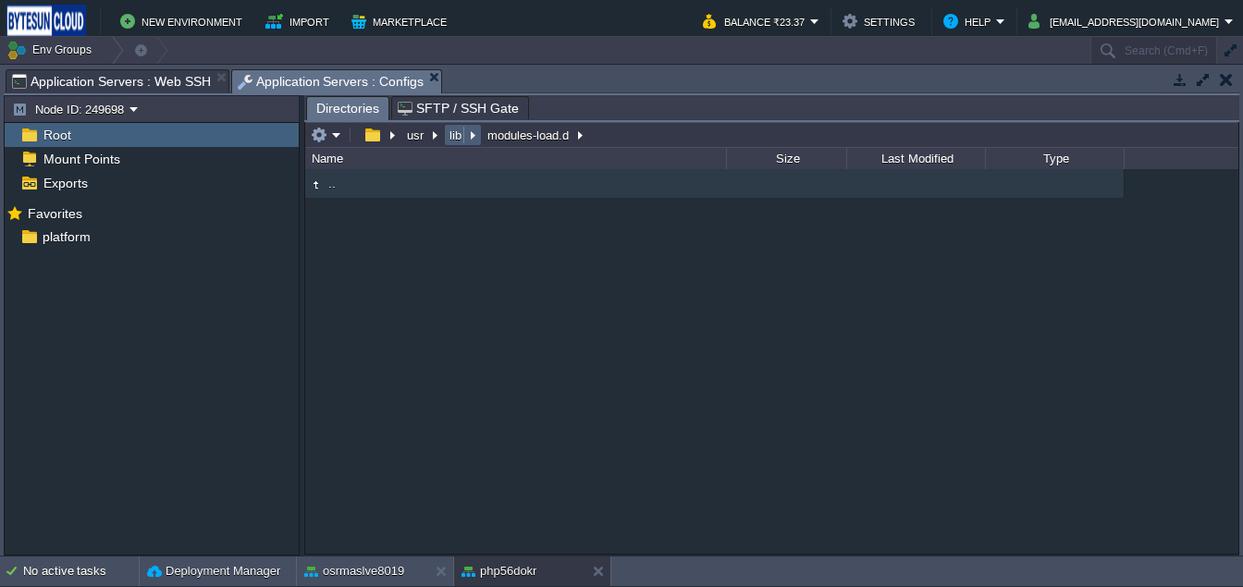
click at [455, 141] on button "lib" at bounding box center [456, 135] width 19 height 17
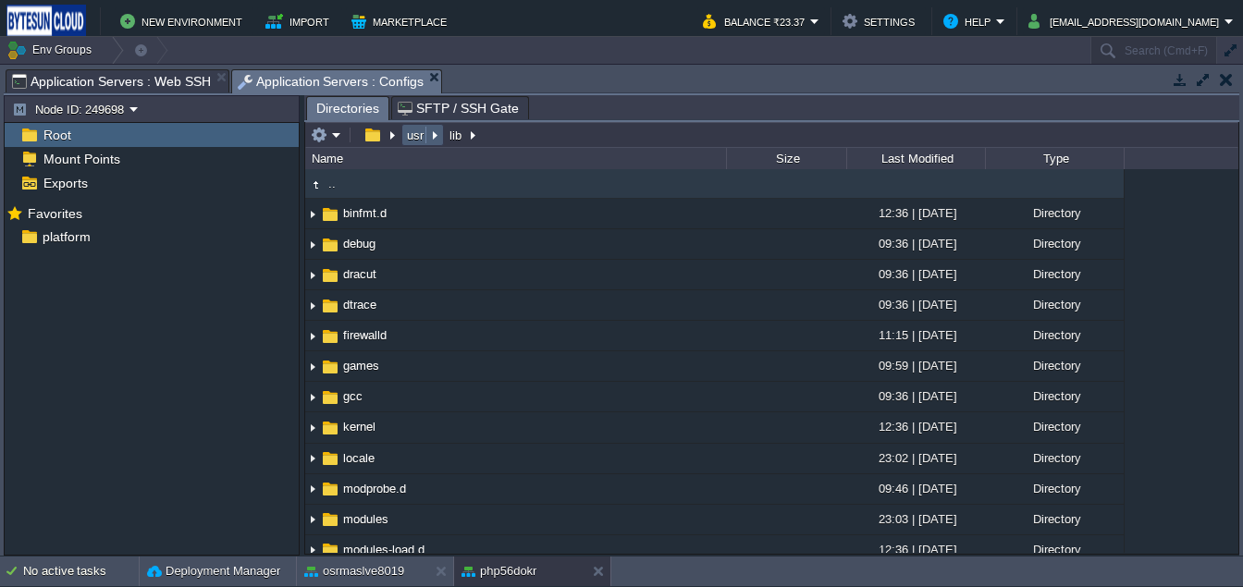
click at [409, 146] on td "usr" at bounding box center [422, 135] width 43 height 22
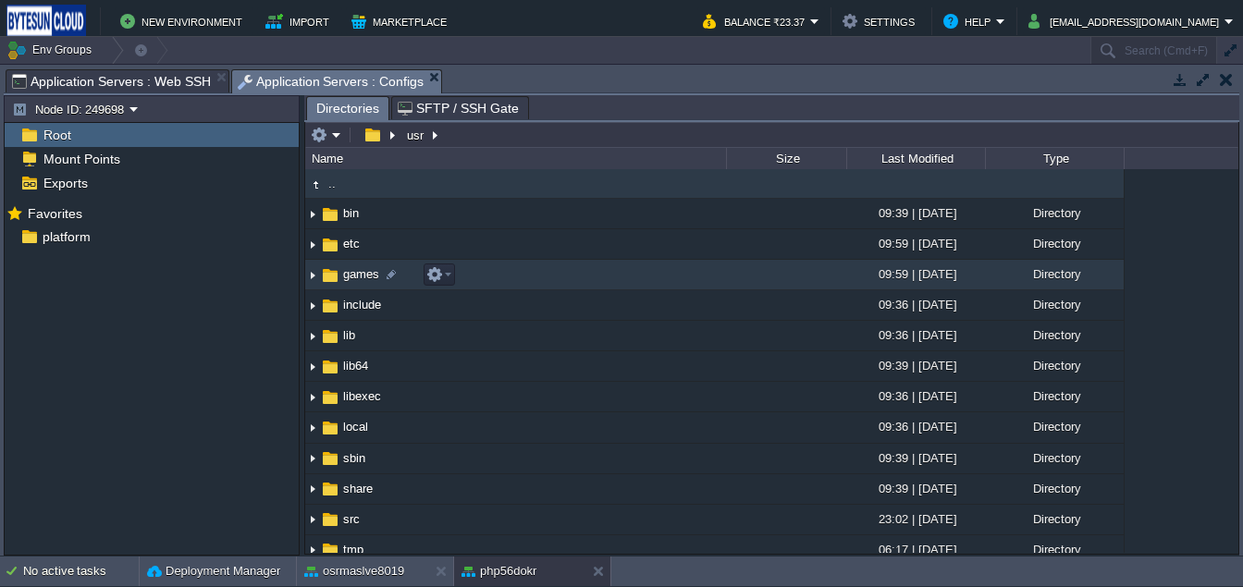
scroll to position [17, 0]
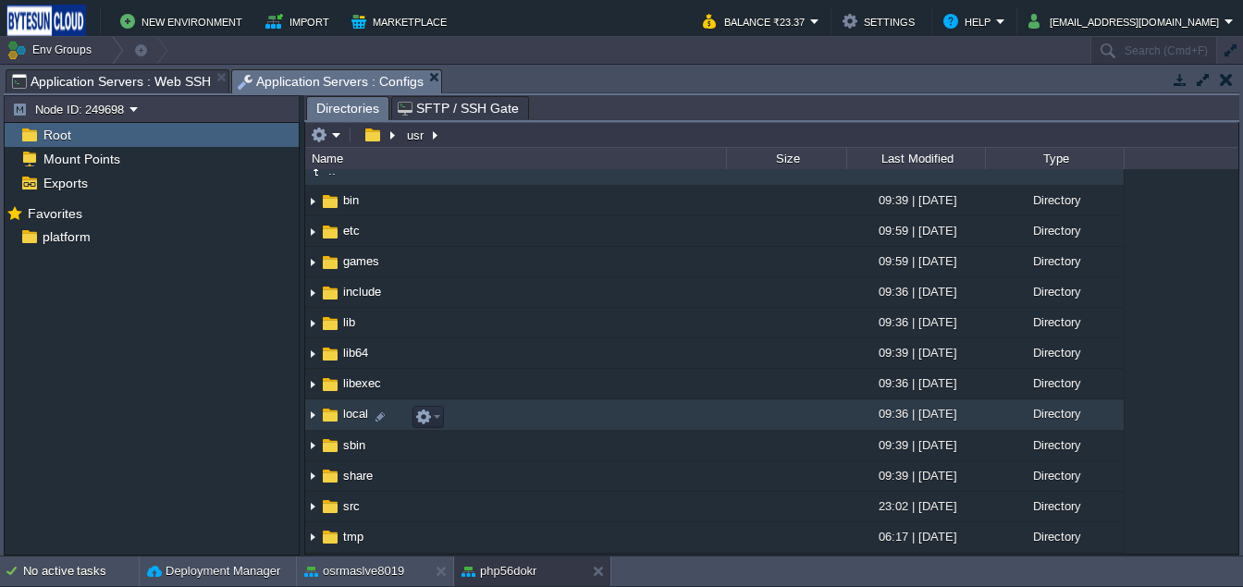
click at [332, 419] on img at bounding box center [330, 415] width 20 height 20
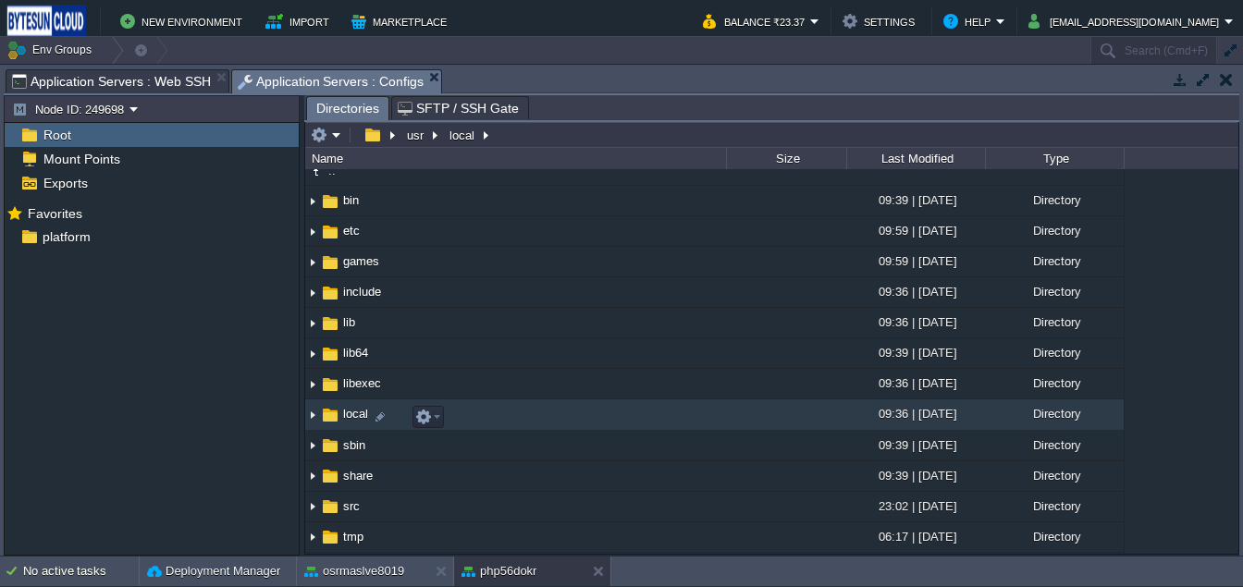
click at [332, 419] on img at bounding box center [330, 415] width 20 height 20
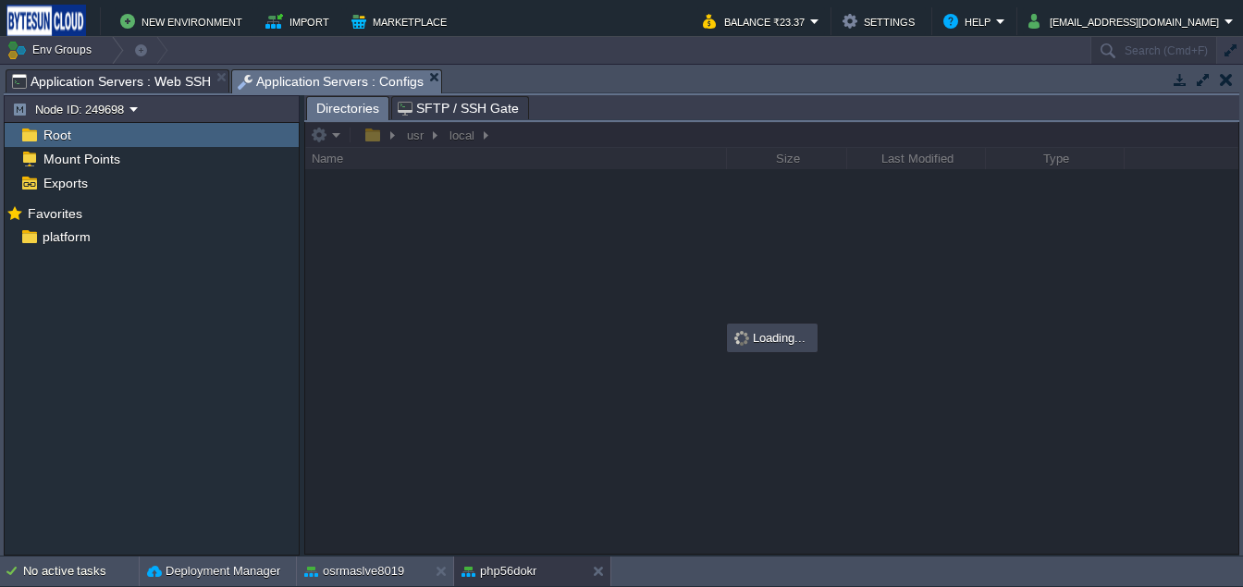
scroll to position [0, 0]
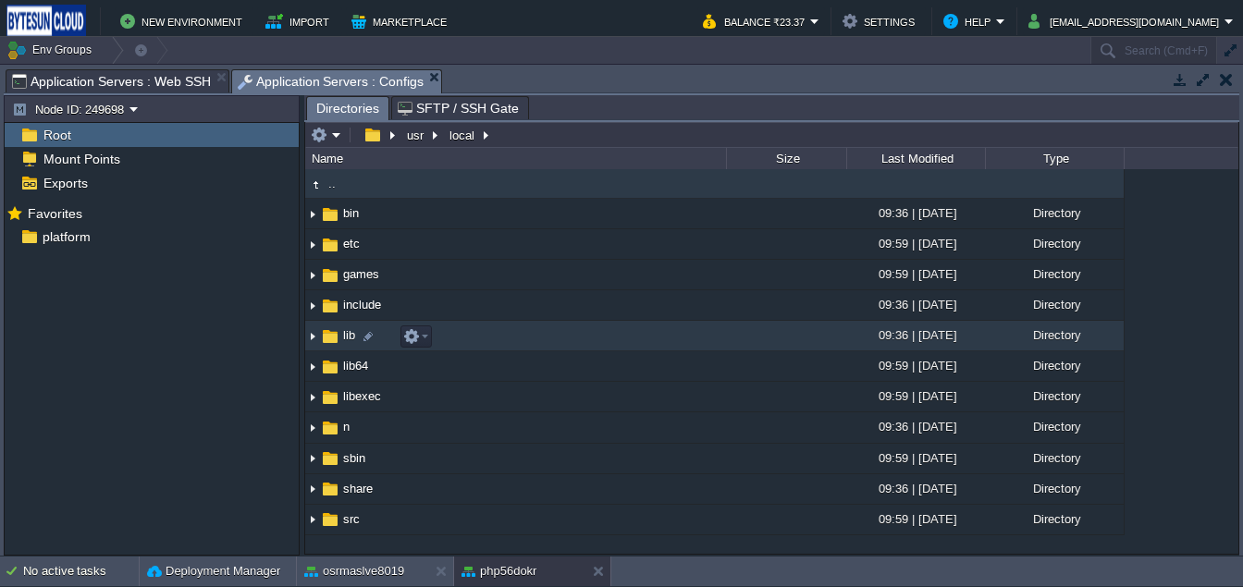
click at [334, 340] on img at bounding box center [330, 336] width 20 height 20
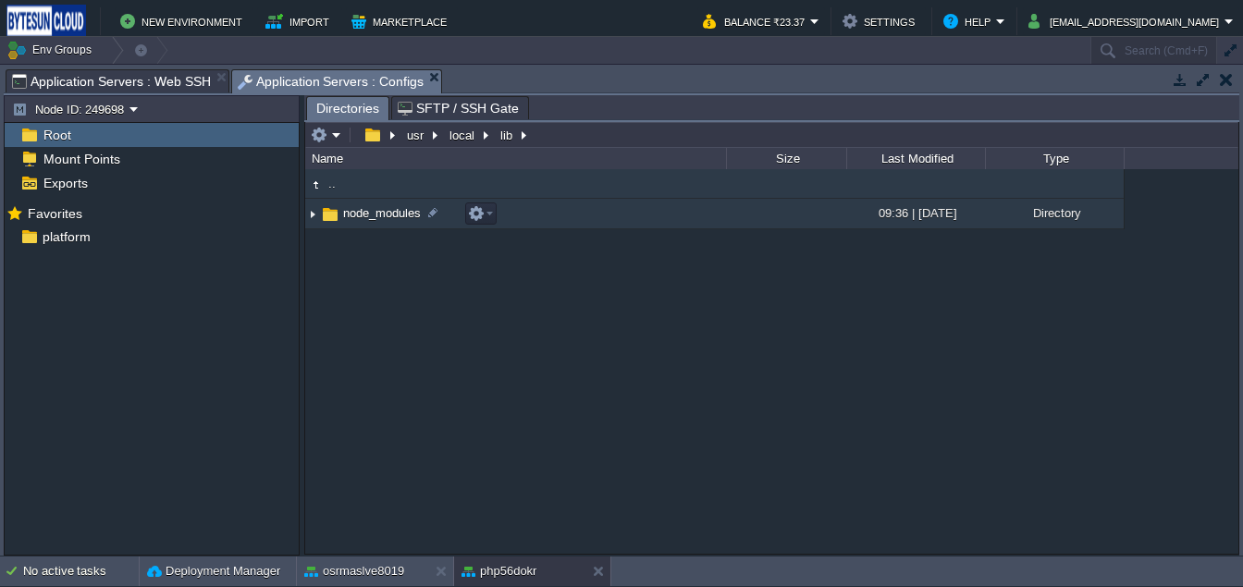
click at [334, 209] on img at bounding box center [330, 214] width 20 height 20
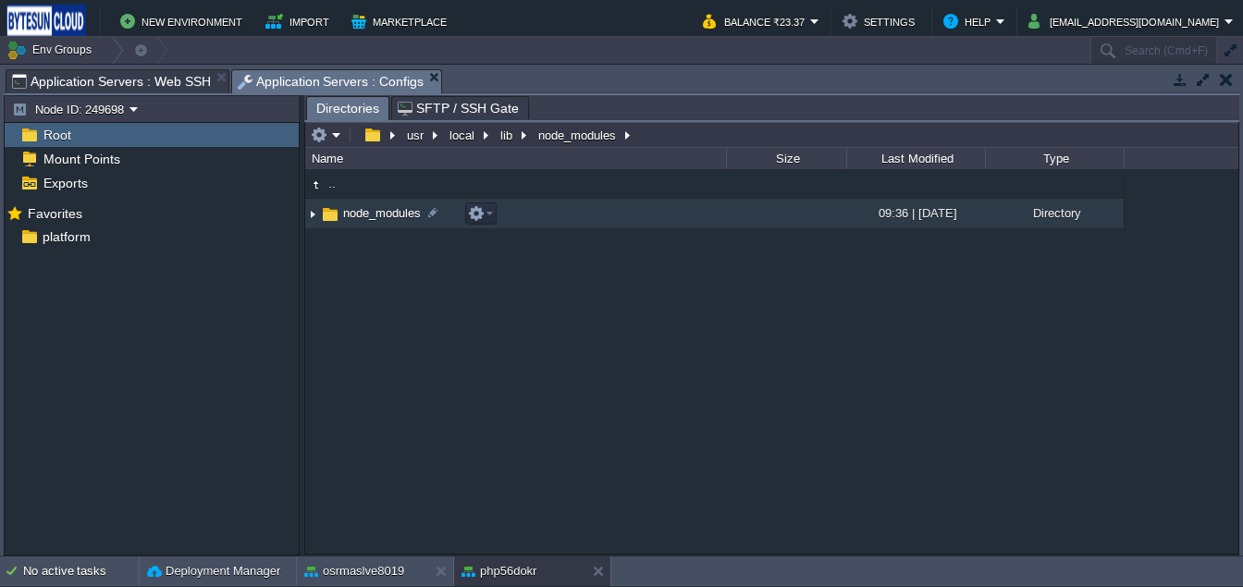
click at [334, 209] on img at bounding box center [330, 214] width 20 height 20
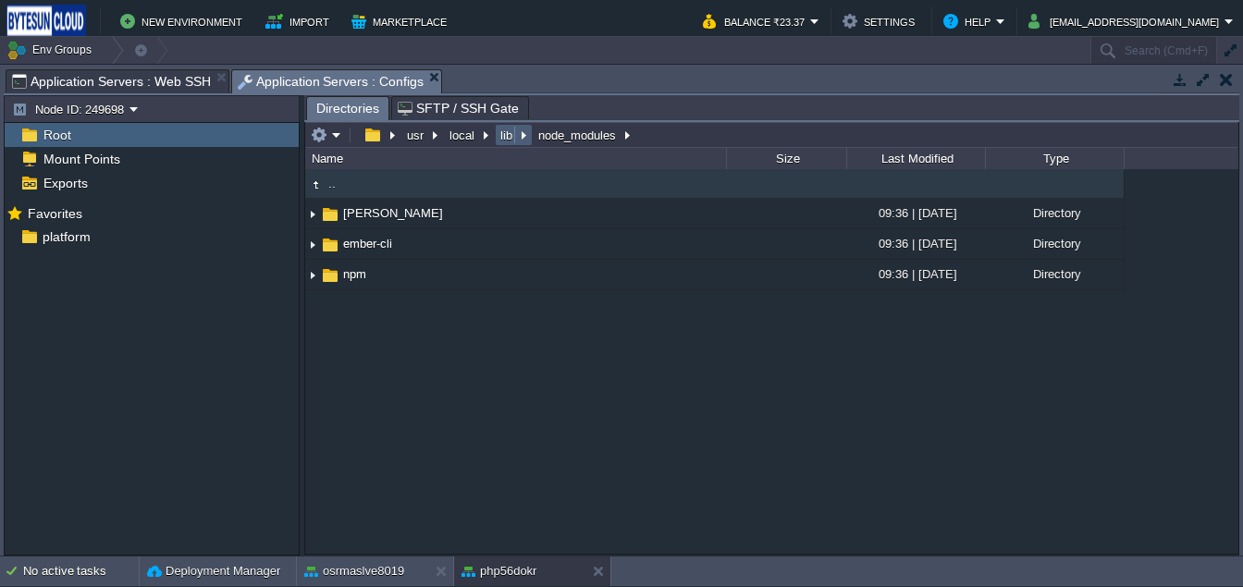
click at [505, 130] on button "lib" at bounding box center [507, 135] width 19 height 17
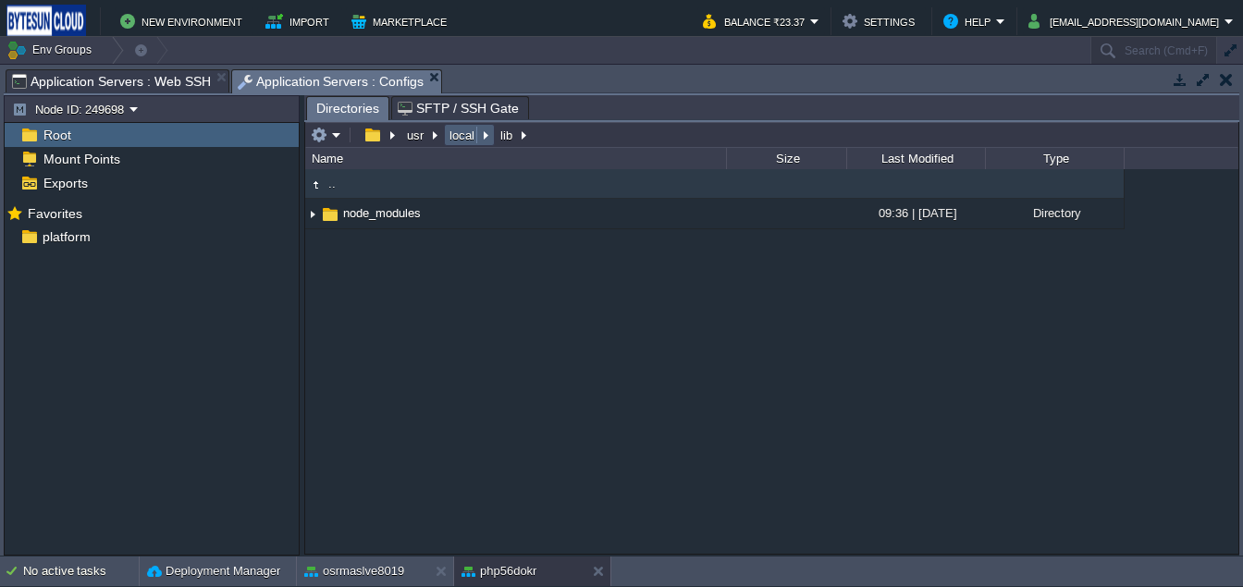
click at [461, 143] on button "local" at bounding box center [463, 135] width 32 height 17
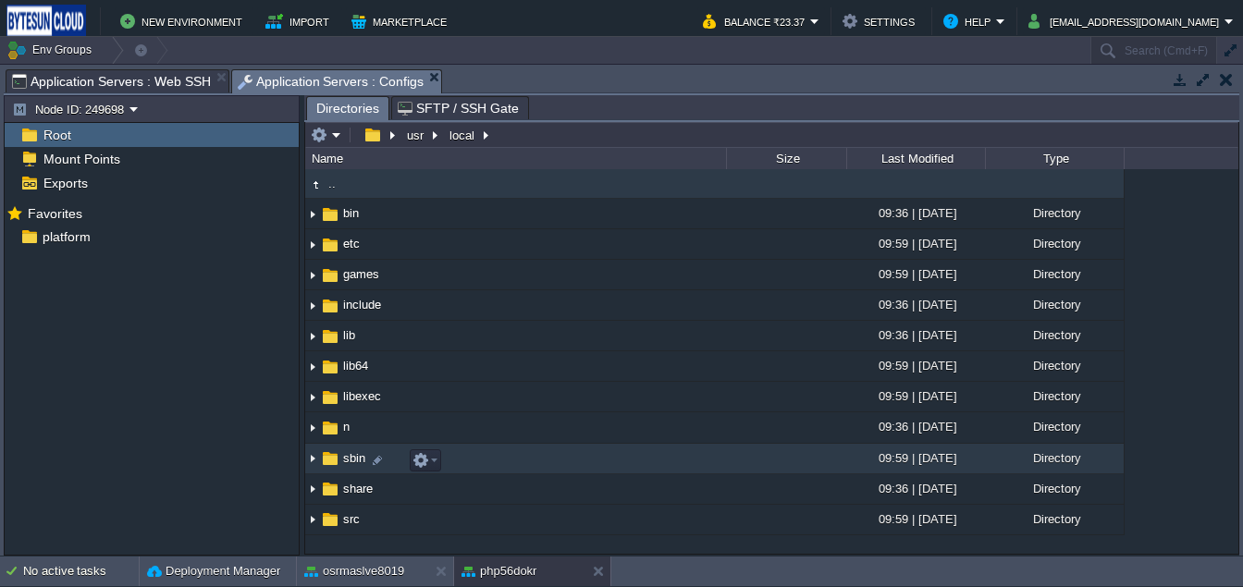
click at [330, 461] on img at bounding box center [330, 459] width 20 height 20
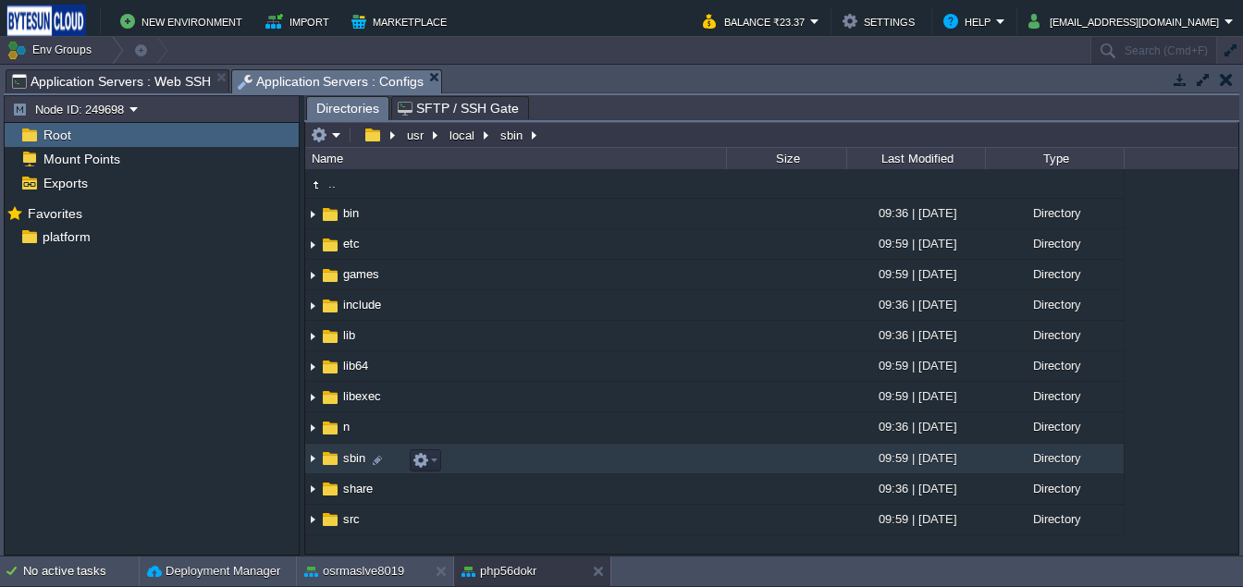
click at [330, 461] on img at bounding box center [330, 459] width 20 height 20
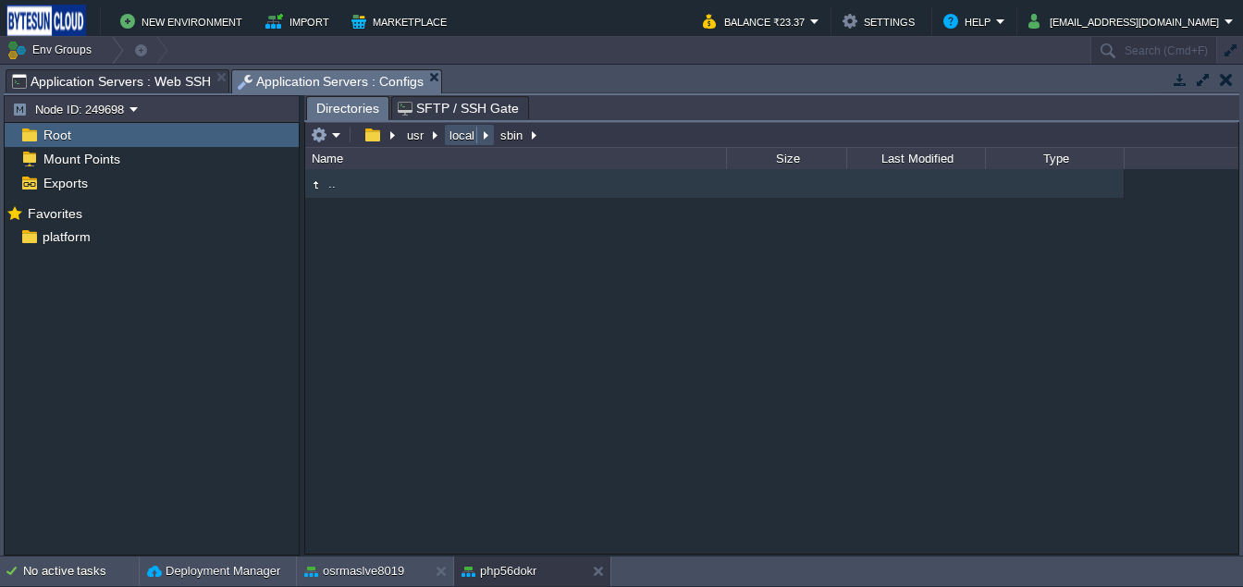
click at [451, 143] on button "local" at bounding box center [463, 135] width 32 height 17
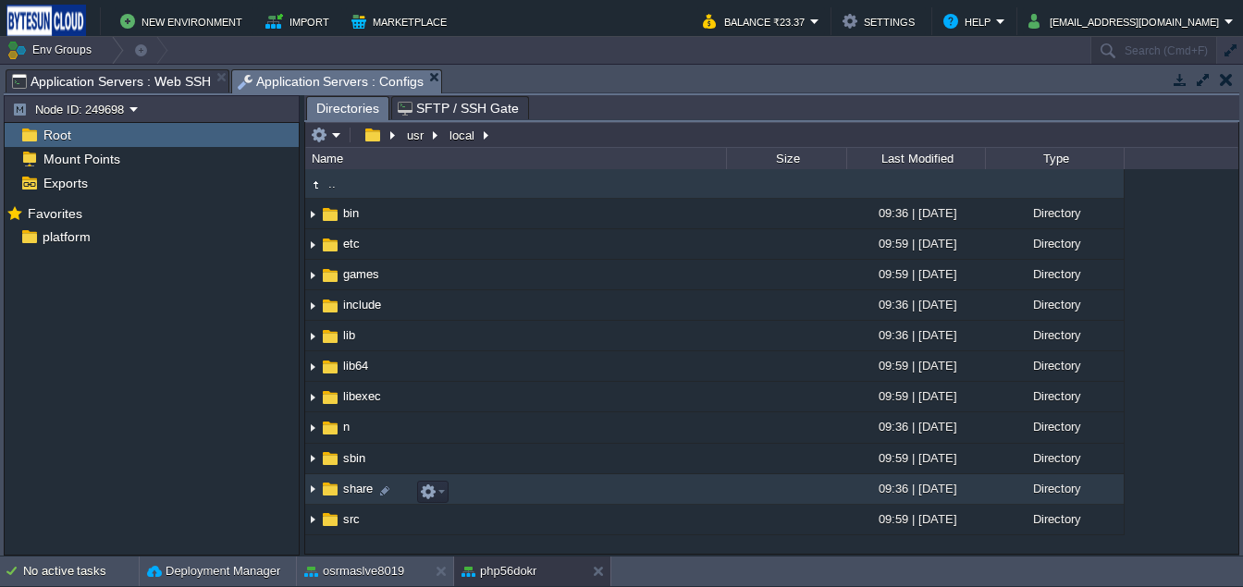
click at [329, 498] on img at bounding box center [330, 489] width 20 height 20
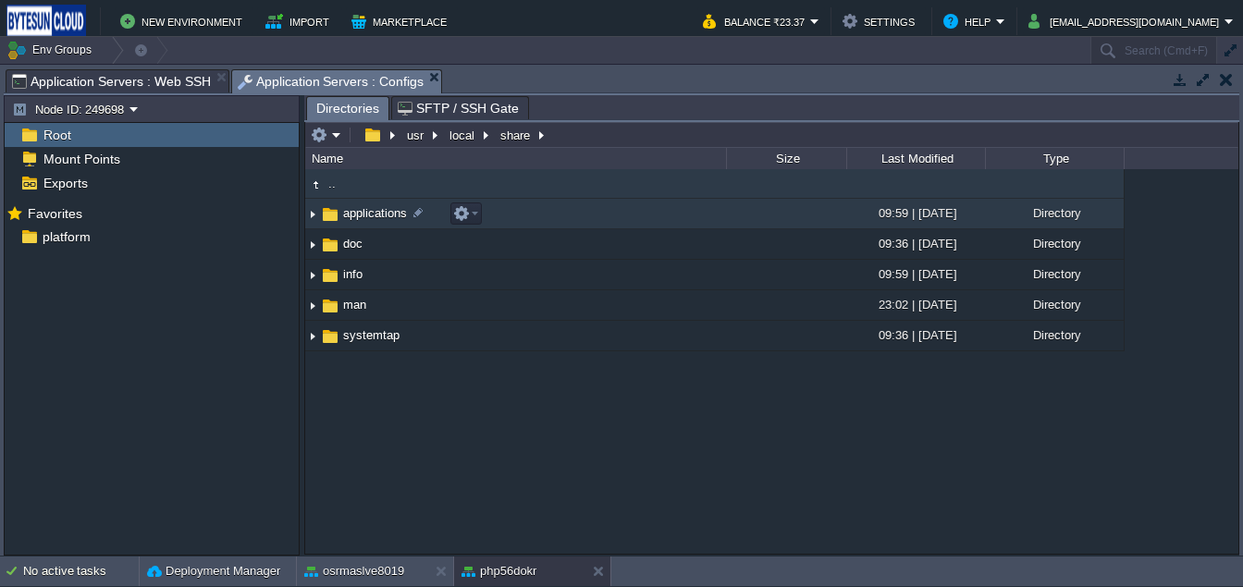
click at [326, 215] on img at bounding box center [330, 214] width 20 height 20
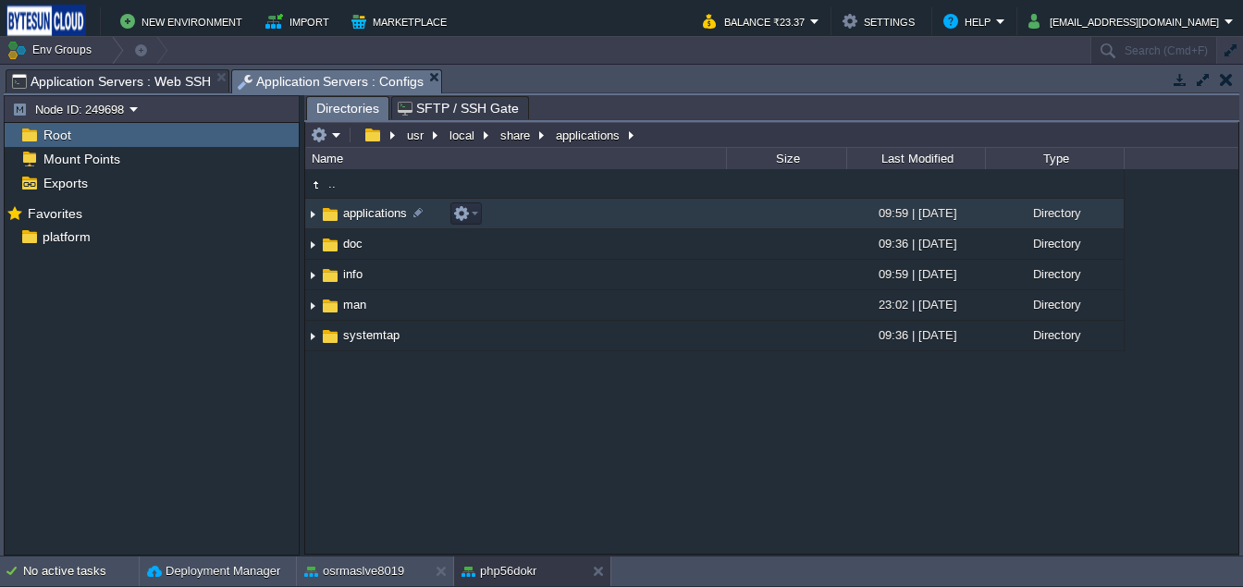
click at [326, 215] on img at bounding box center [330, 214] width 20 height 20
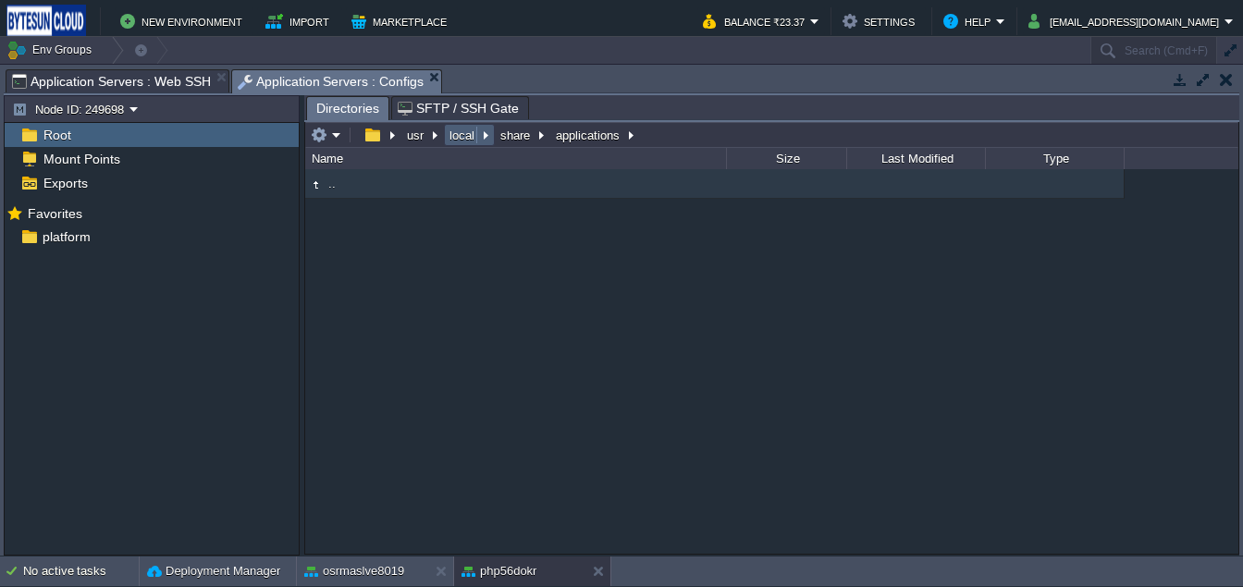
click at [448, 141] on button "local" at bounding box center [463, 135] width 32 height 17
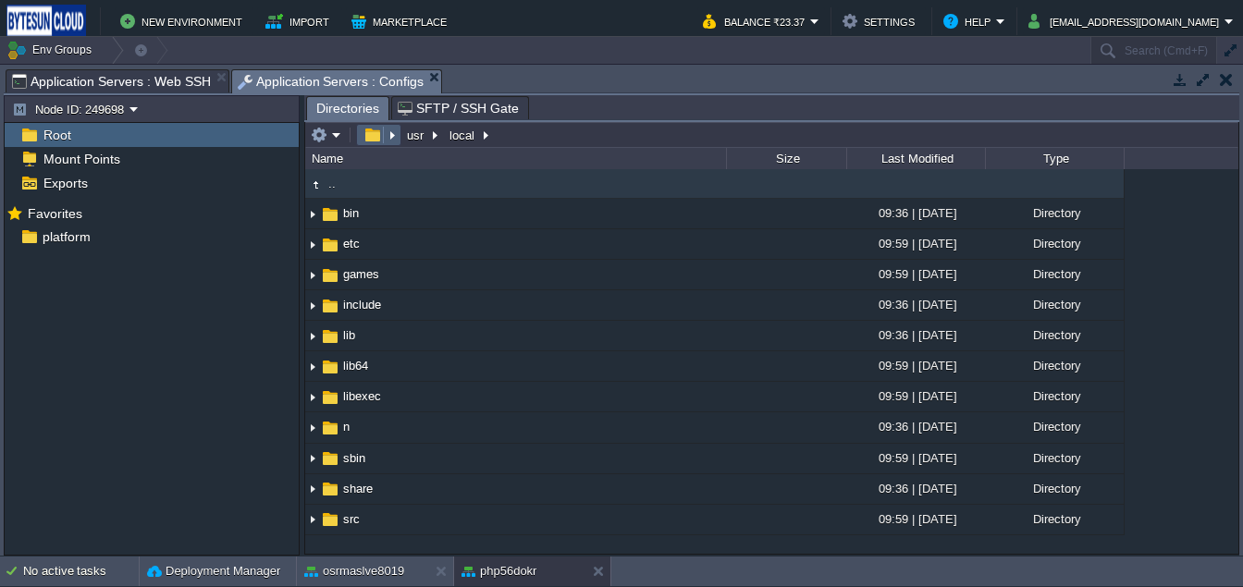
click at [396, 141] on em at bounding box center [379, 135] width 40 height 17
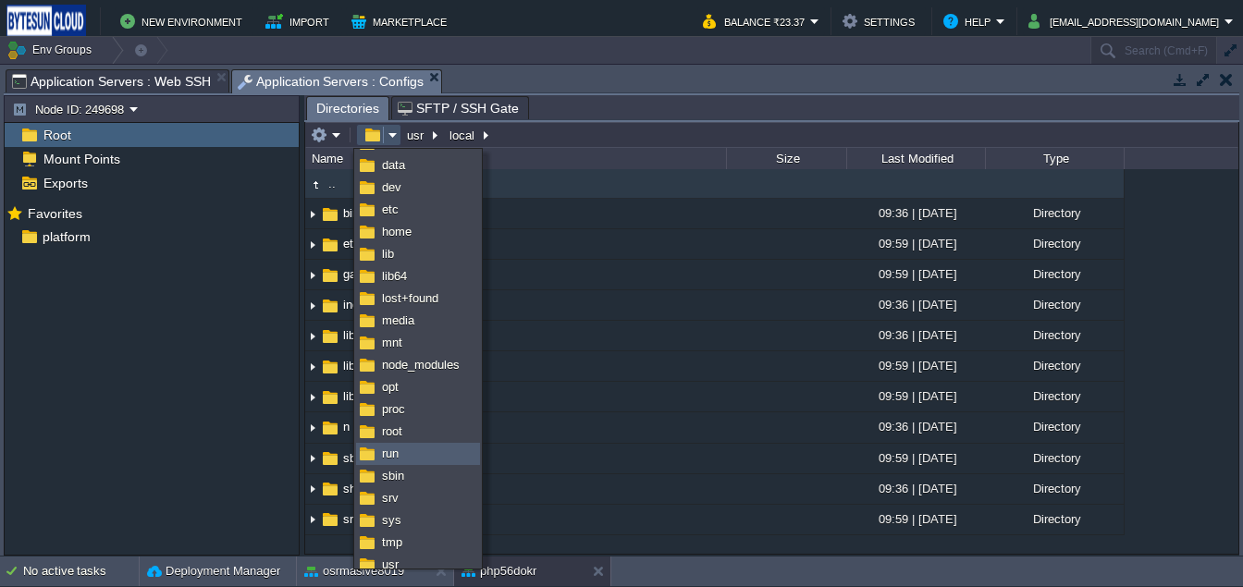
scroll to position [30, 0]
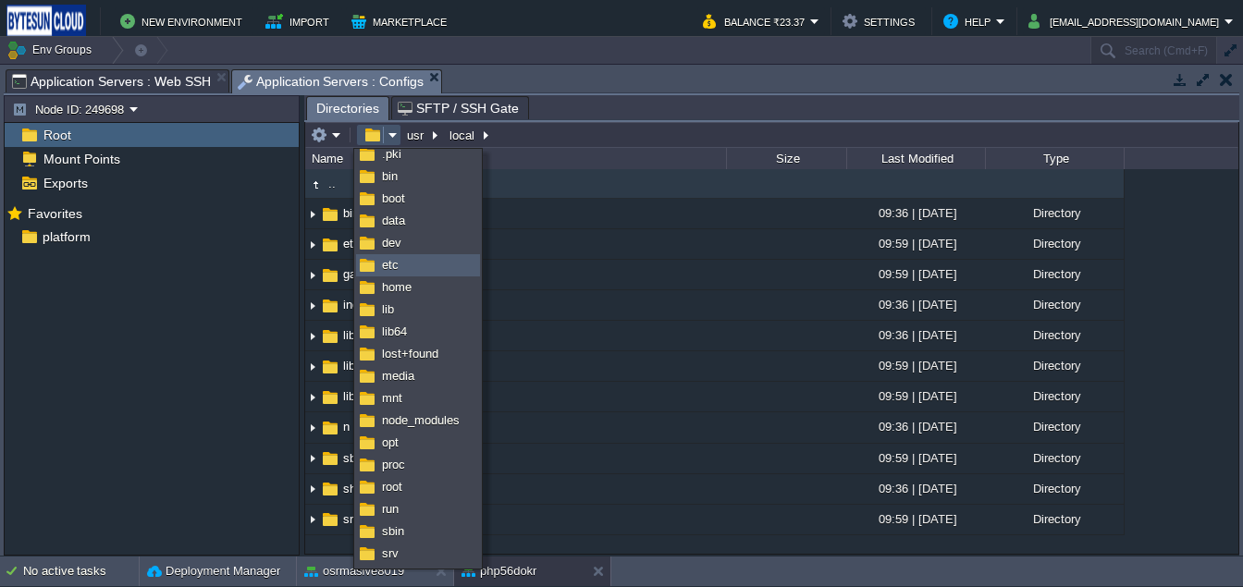
click at [366, 271] on img at bounding box center [367, 265] width 15 height 15
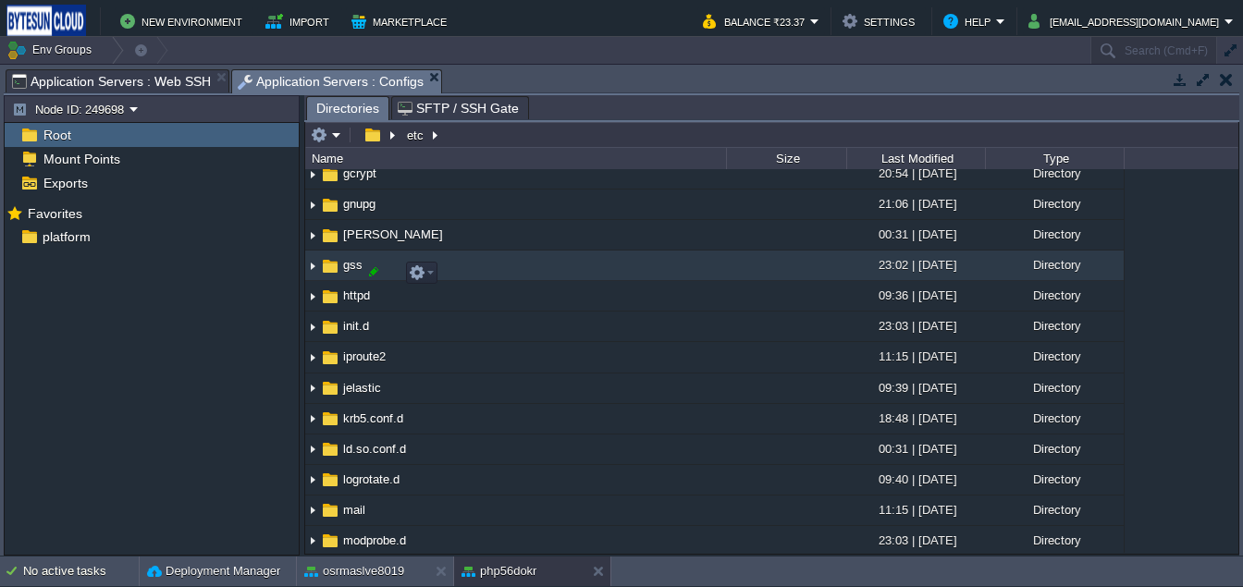
scroll to position [545, 0]
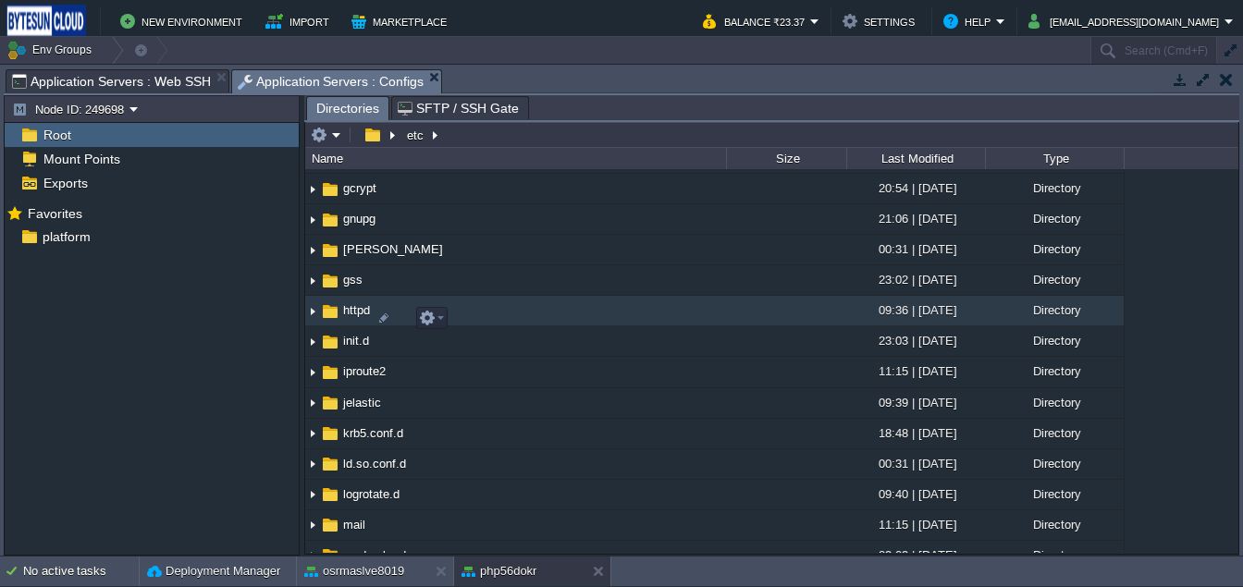
click at [333, 322] on img at bounding box center [330, 311] width 20 height 20
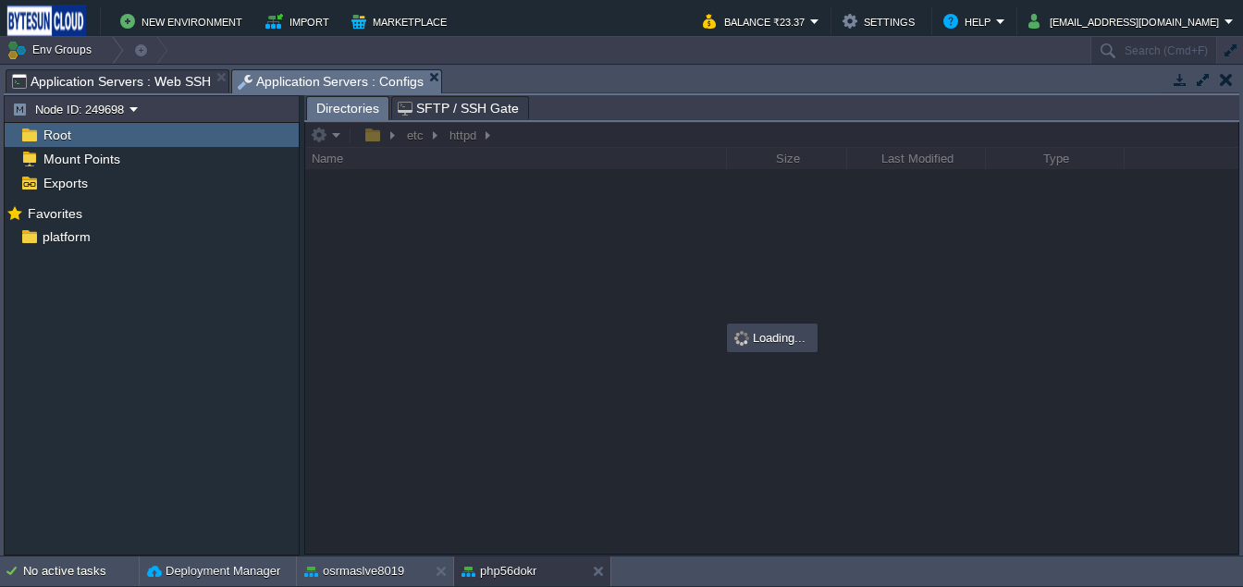
scroll to position [0, 0]
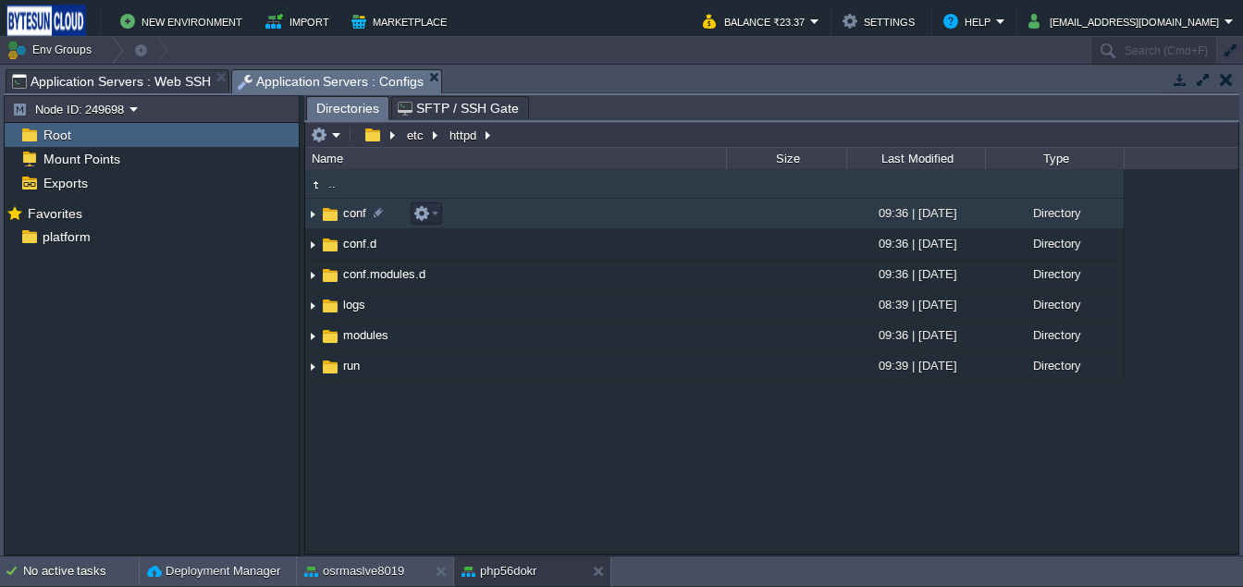
click at [332, 219] on img at bounding box center [330, 214] width 20 height 20
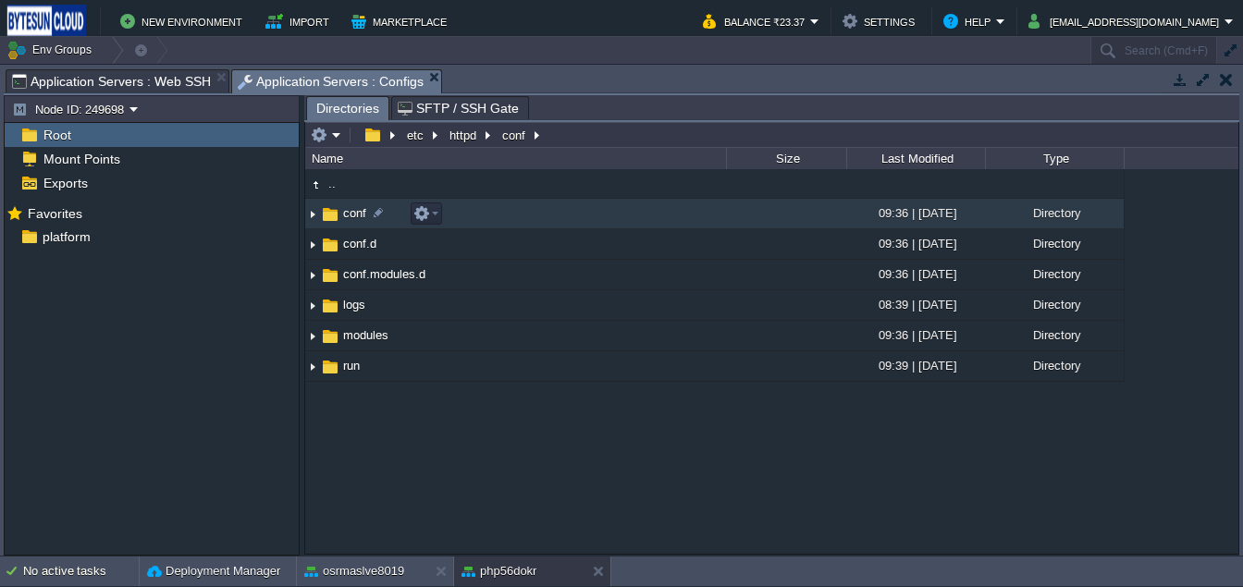
click at [332, 219] on img at bounding box center [330, 214] width 20 height 20
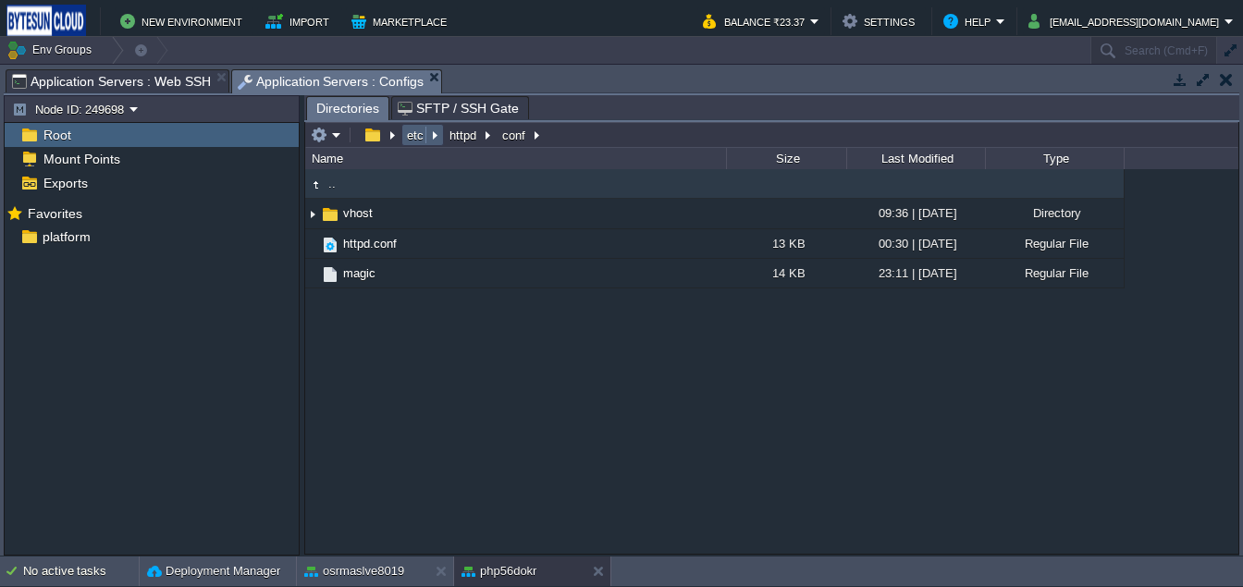
click at [434, 140] on em "etc" at bounding box center [422, 135] width 37 height 17
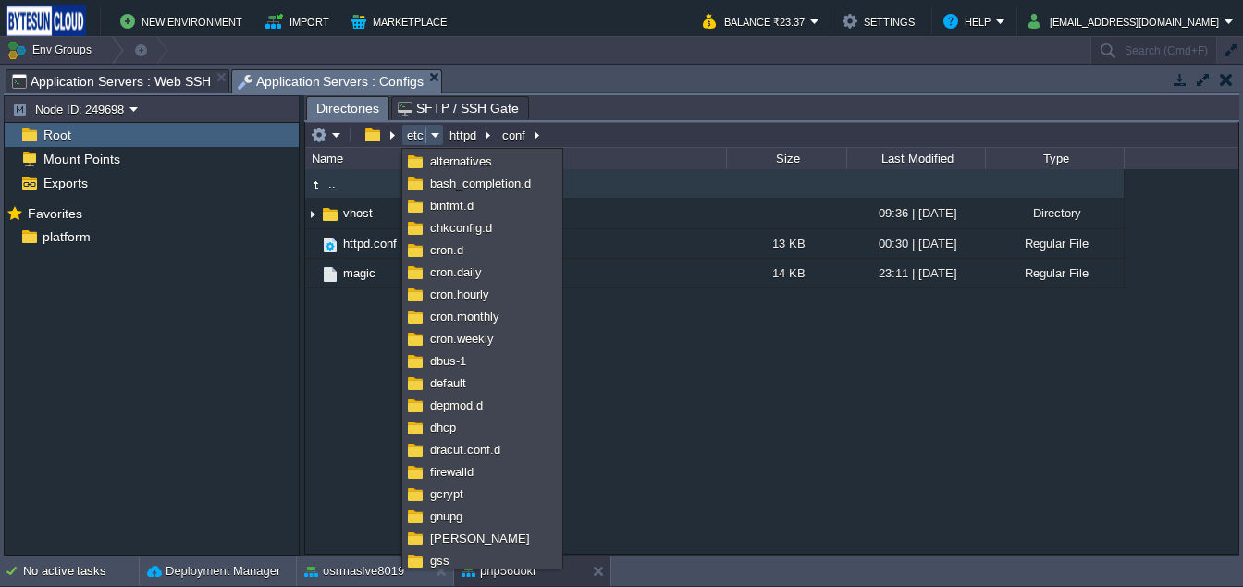
click at [434, 140] on em "etc" at bounding box center [422, 135] width 37 height 17
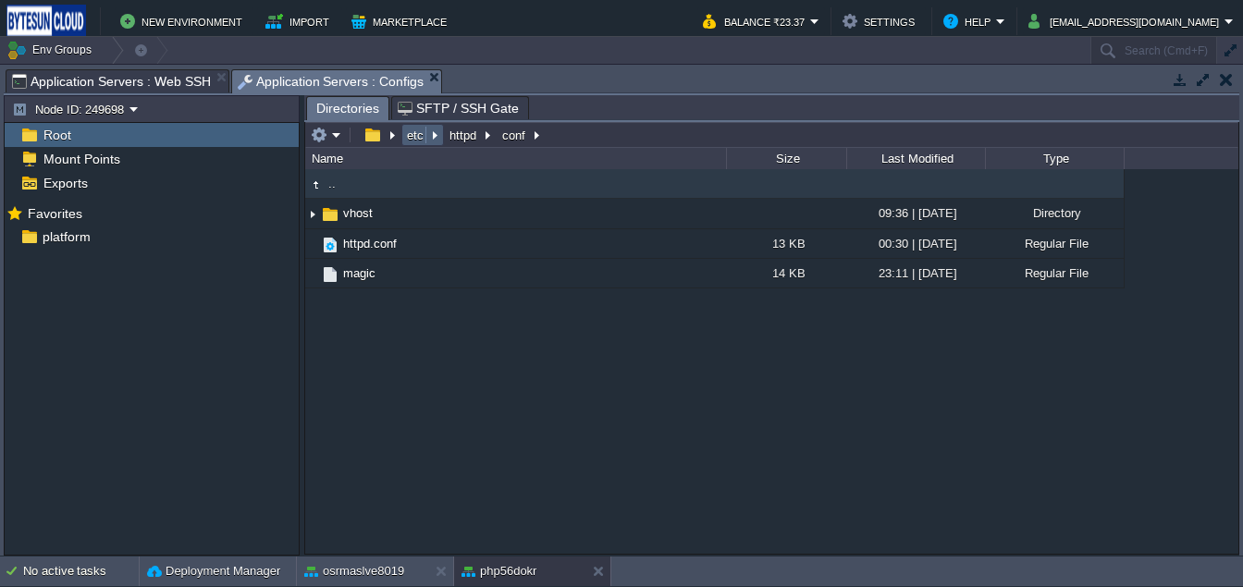
click at [413, 142] on button "etc" at bounding box center [416, 135] width 24 height 17
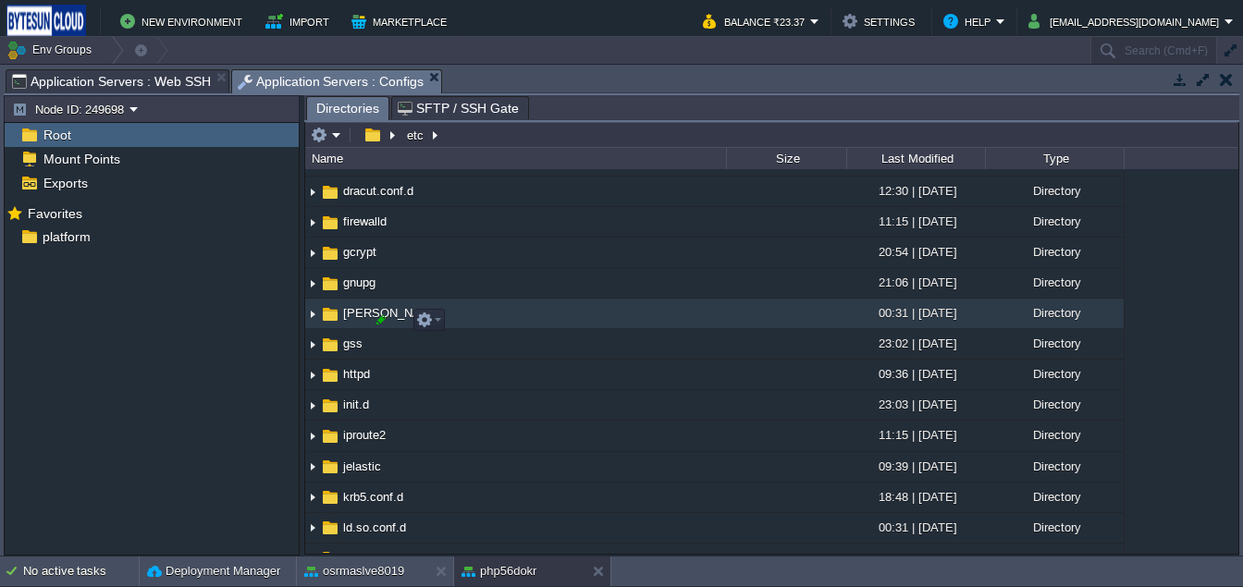
scroll to position [505, 0]
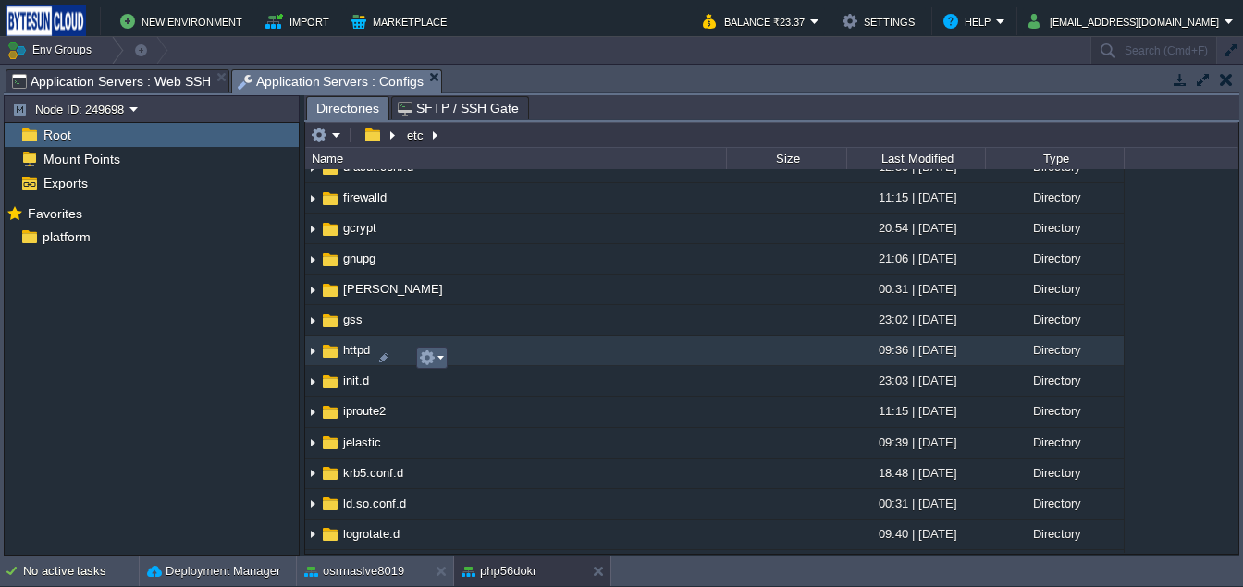
click at [426, 365] on button "button" at bounding box center [427, 358] width 17 height 17
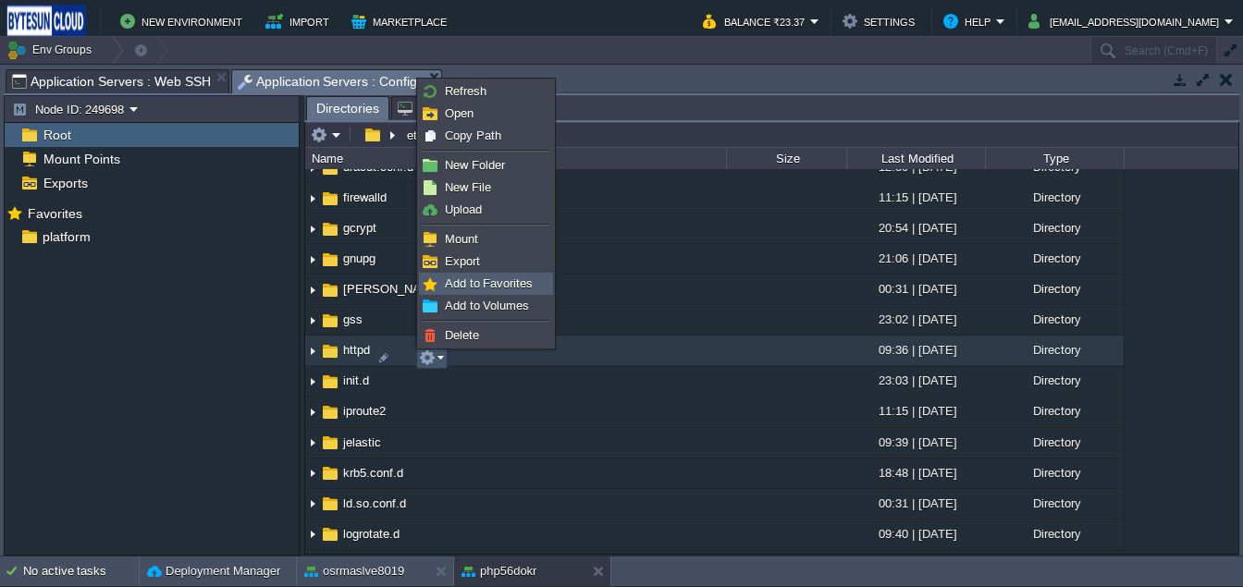
click at [449, 286] on span "Add to Favorites" at bounding box center [489, 284] width 88 height 14
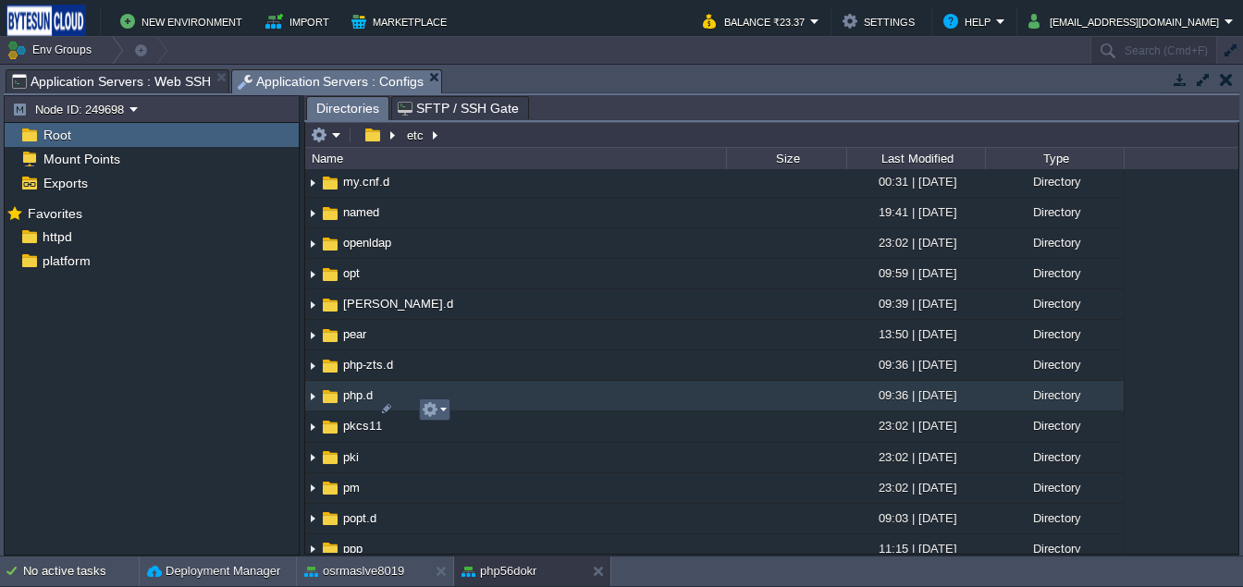
scroll to position [982, 0]
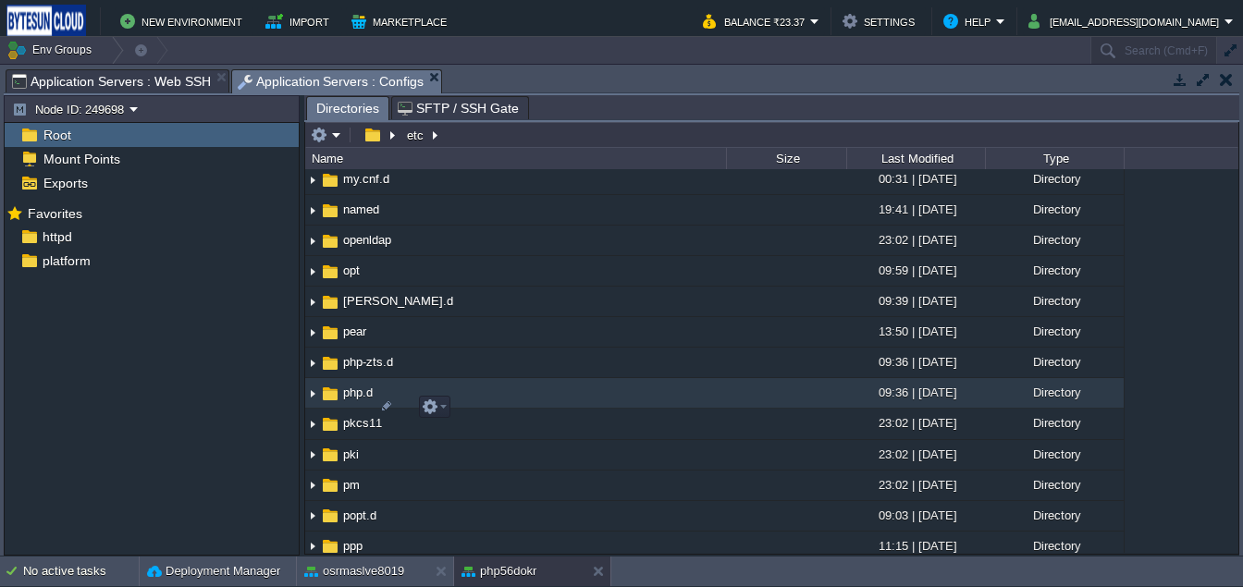
click at [331, 404] on img at bounding box center [330, 394] width 20 height 20
click at [335, 404] on img at bounding box center [330, 394] width 20 height 20
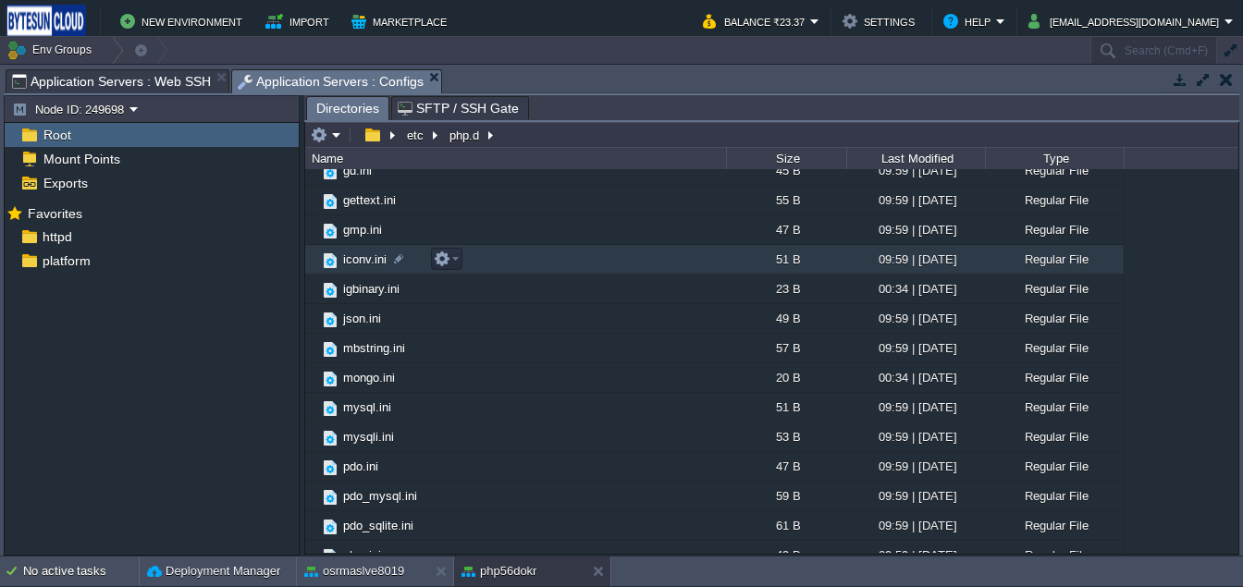
scroll to position [0, 0]
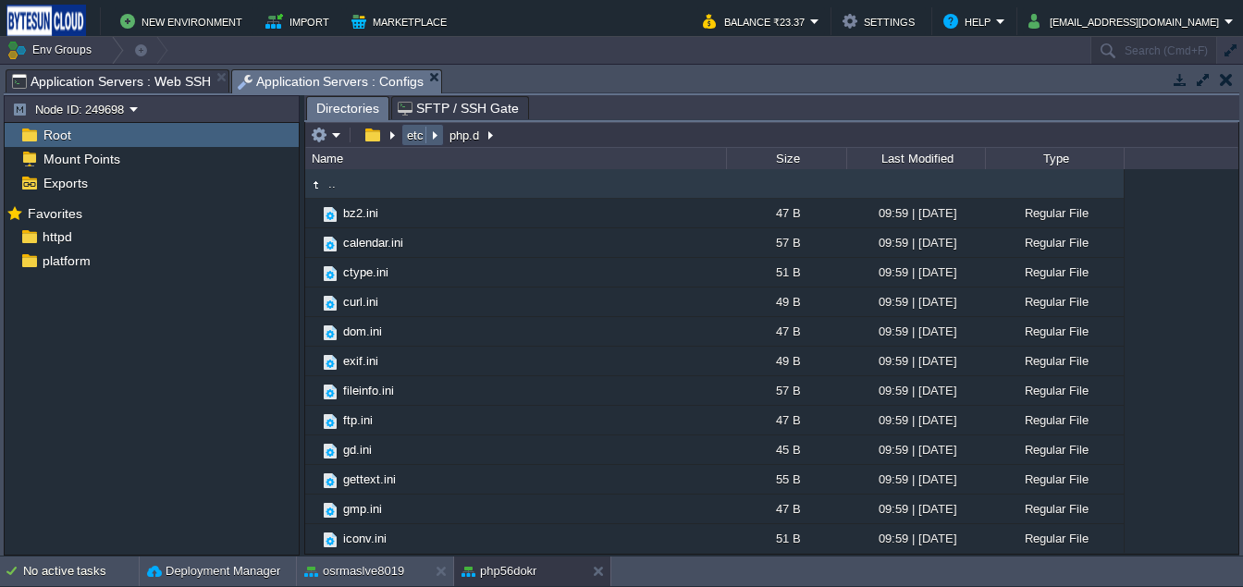
click at [415, 136] on button "etc" at bounding box center [416, 135] width 24 height 17
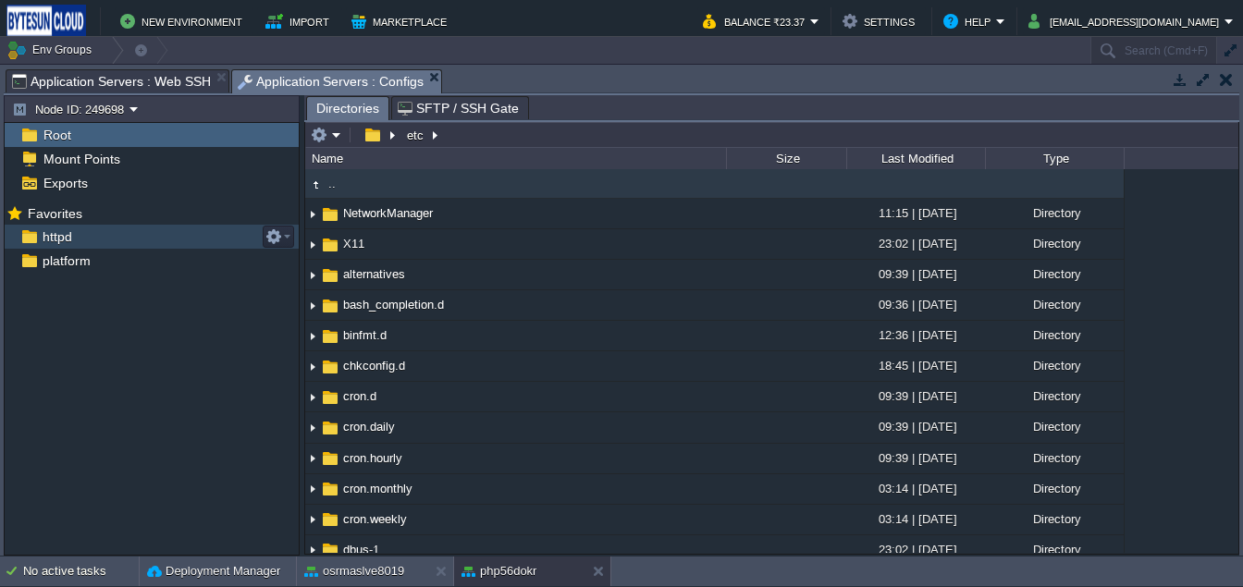
click at [76, 240] on div "httpd" at bounding box center [152, 237] width 294 height 24
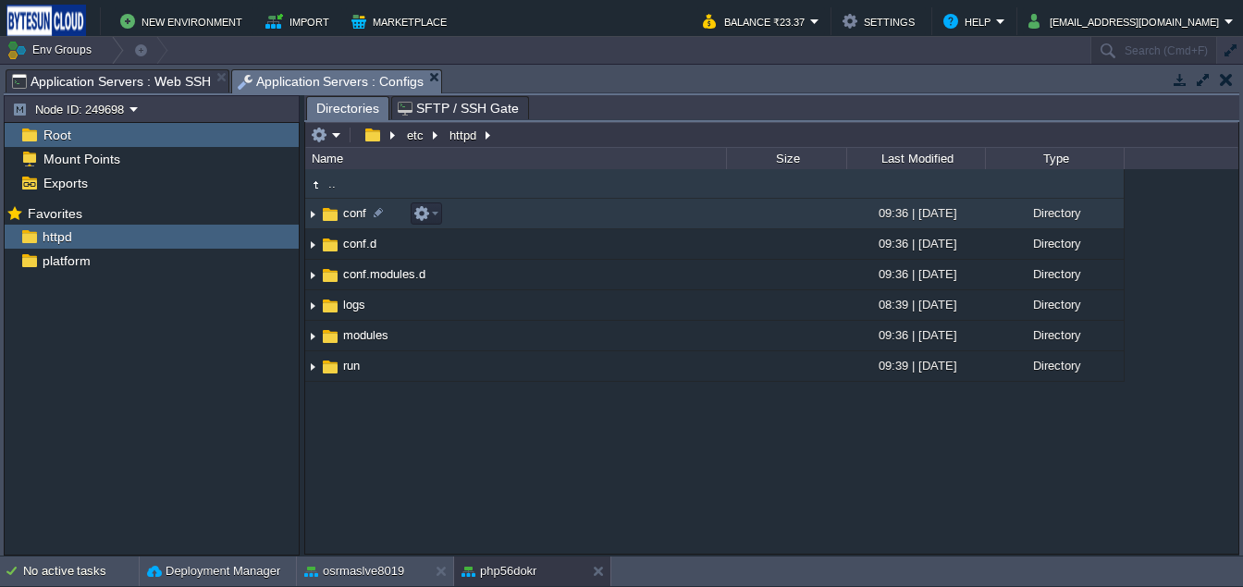
click at [343, 221] on span "conf" at bounding box center [354, 213] width 29 height 16
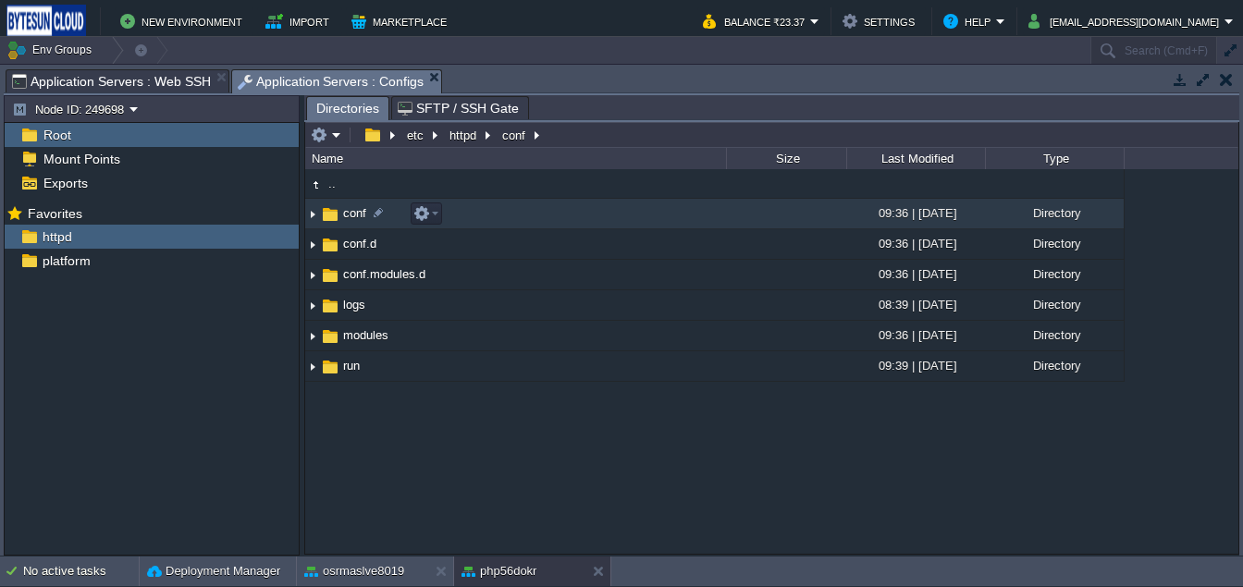
click at [343, 221] on span "conf" at bounding box center [354, 213] width 29 height 16
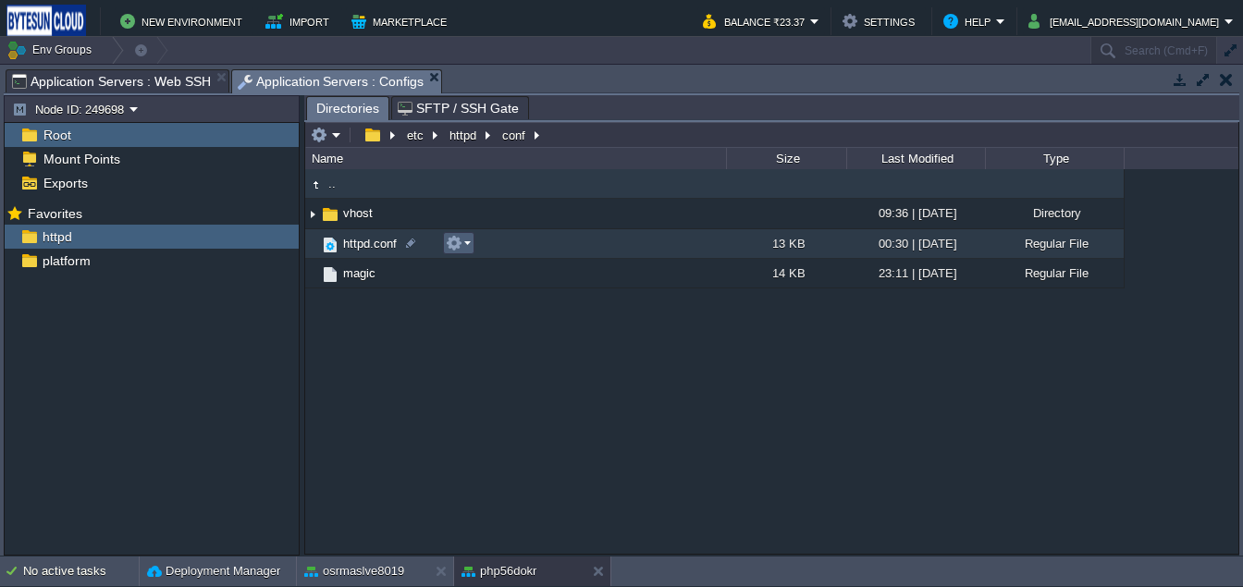
click at [451, 252] on button "button" at bounding box center [454, 243] width 17 height 17
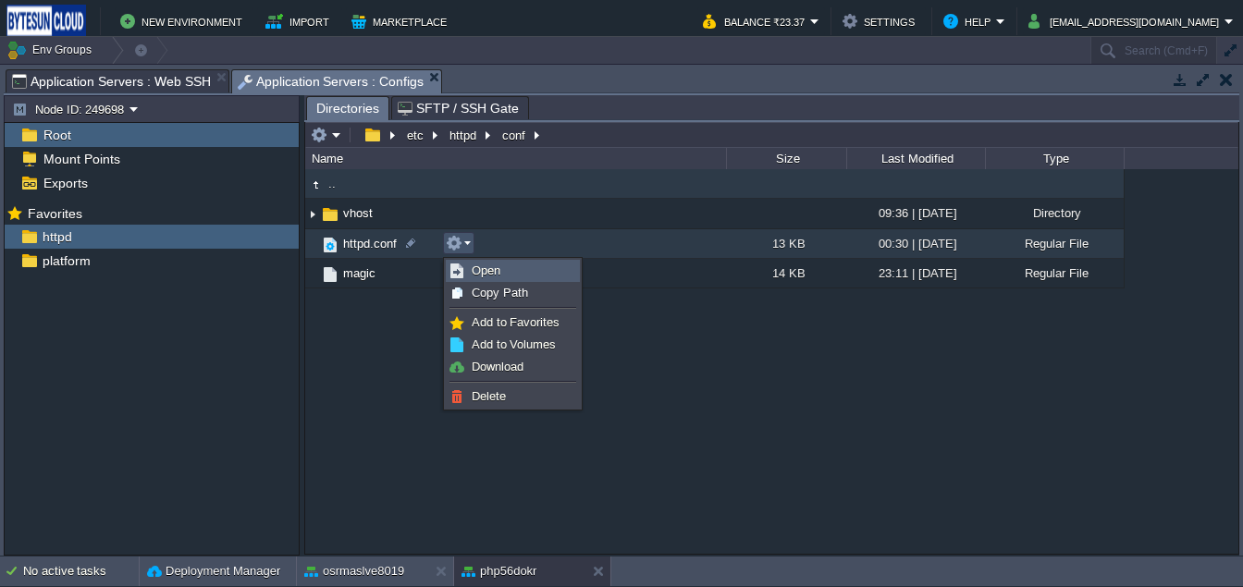
click at [472, 277] on span "Open" at bounding box center [486, 271] width 29 height 14
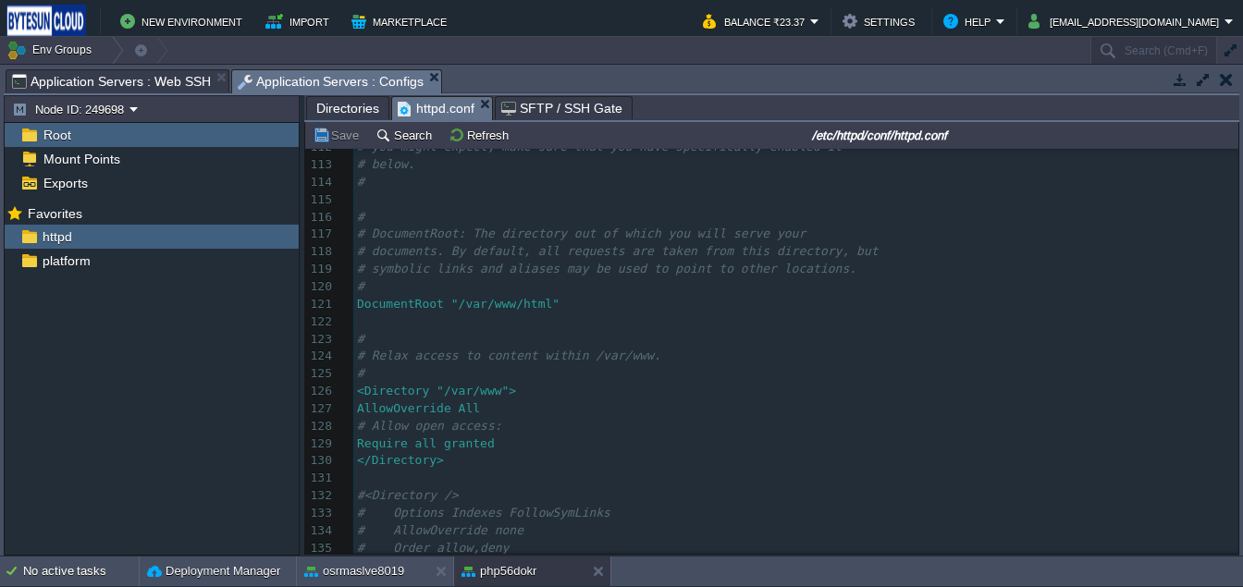
click at [348, 117] on span "Directories" at bounding box center [347, 108] width 63 height 22
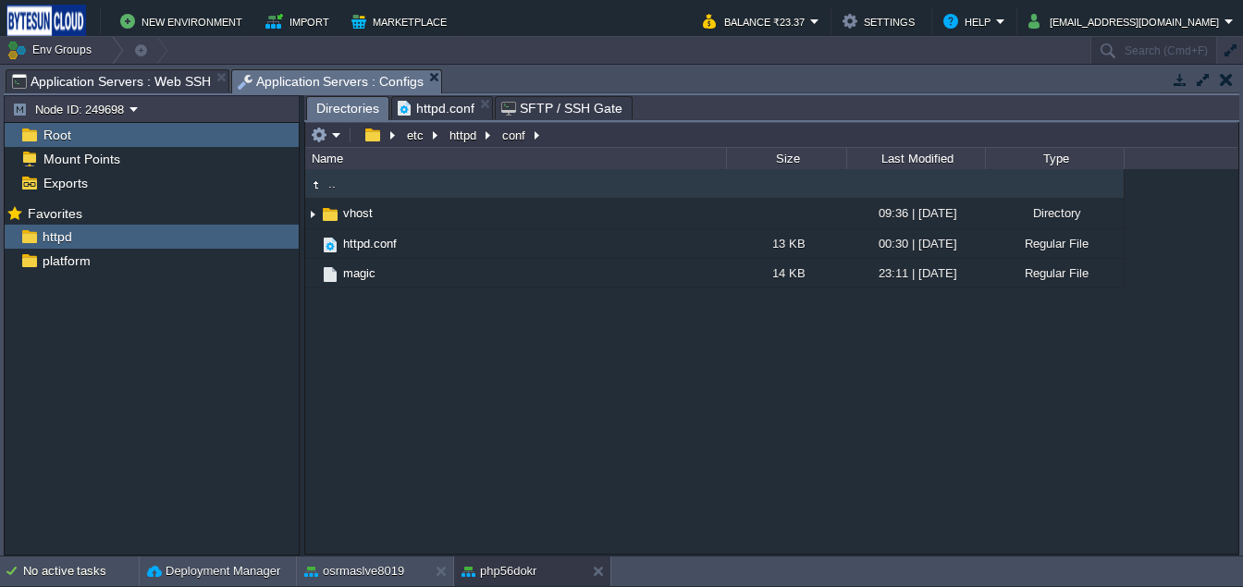
click at [576, 141] on input "text" at bounding box center [771, 135] width 933 height 26
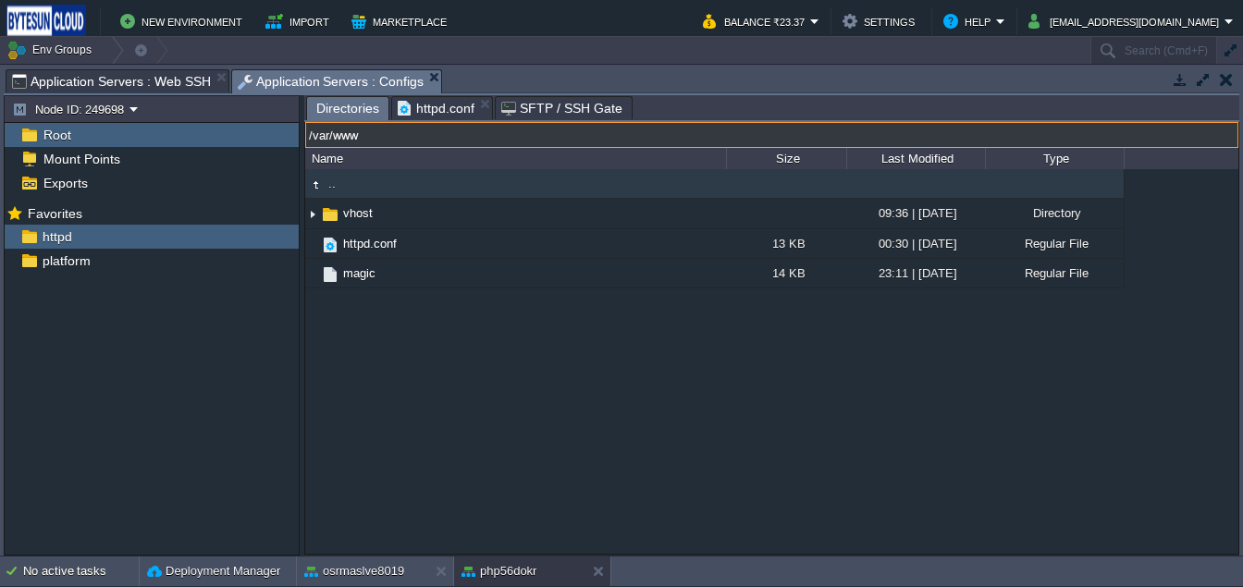
type input "/var/www"
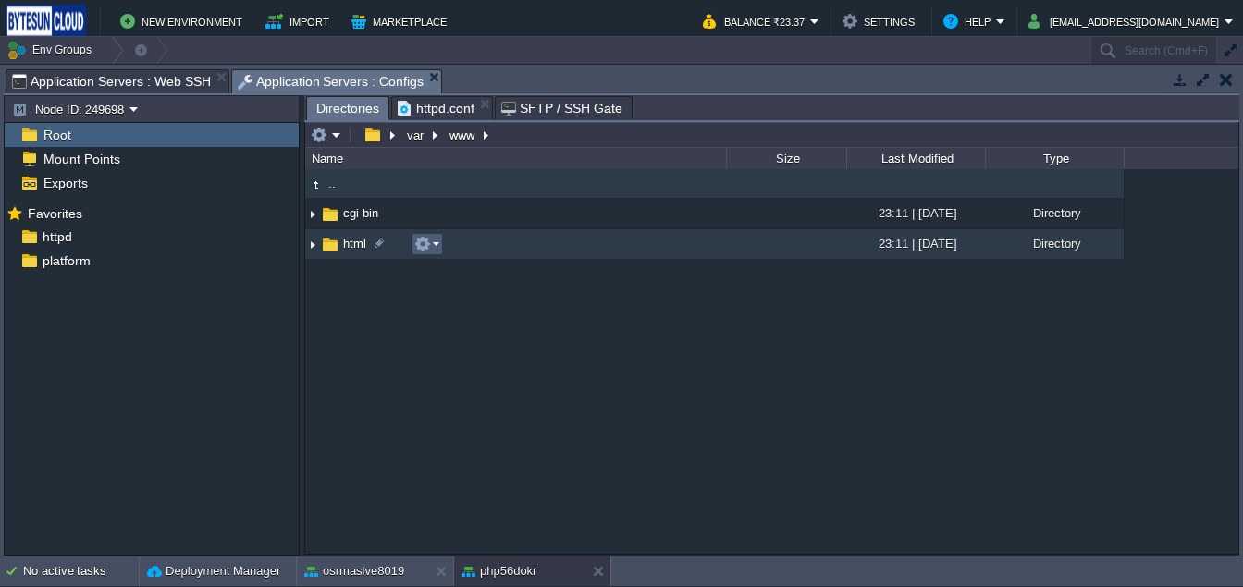
click at [429, 250] on button "button" at bounding box center [422, 244] width 17 height 17
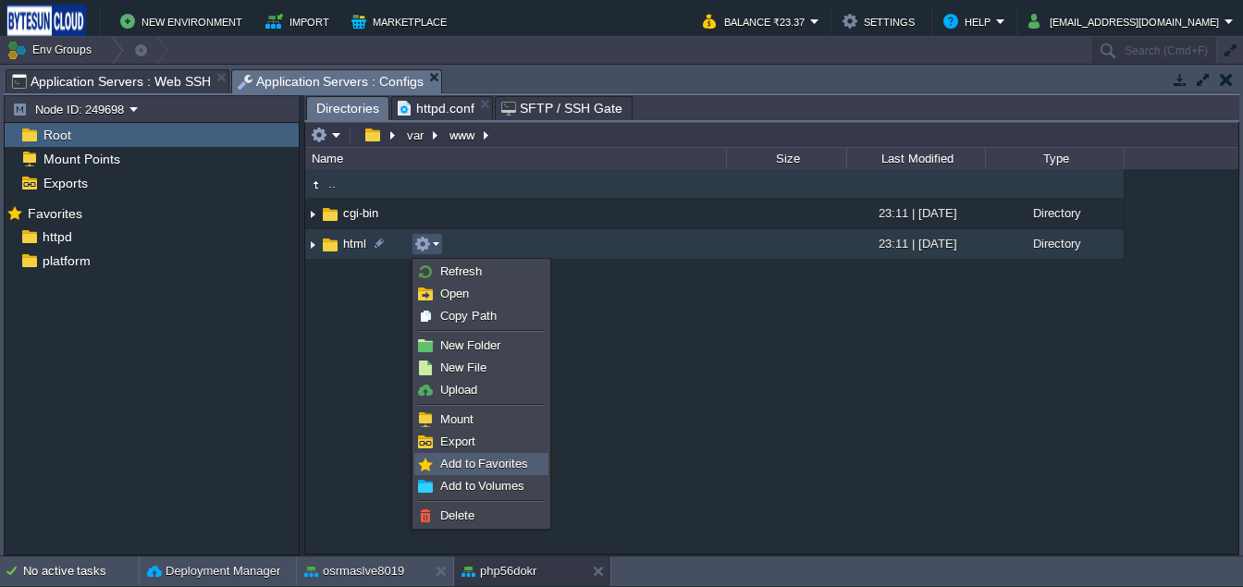
click at [452, 460] on span "Add to Favorites" at bounding box center [484, 464] width 88 height 14
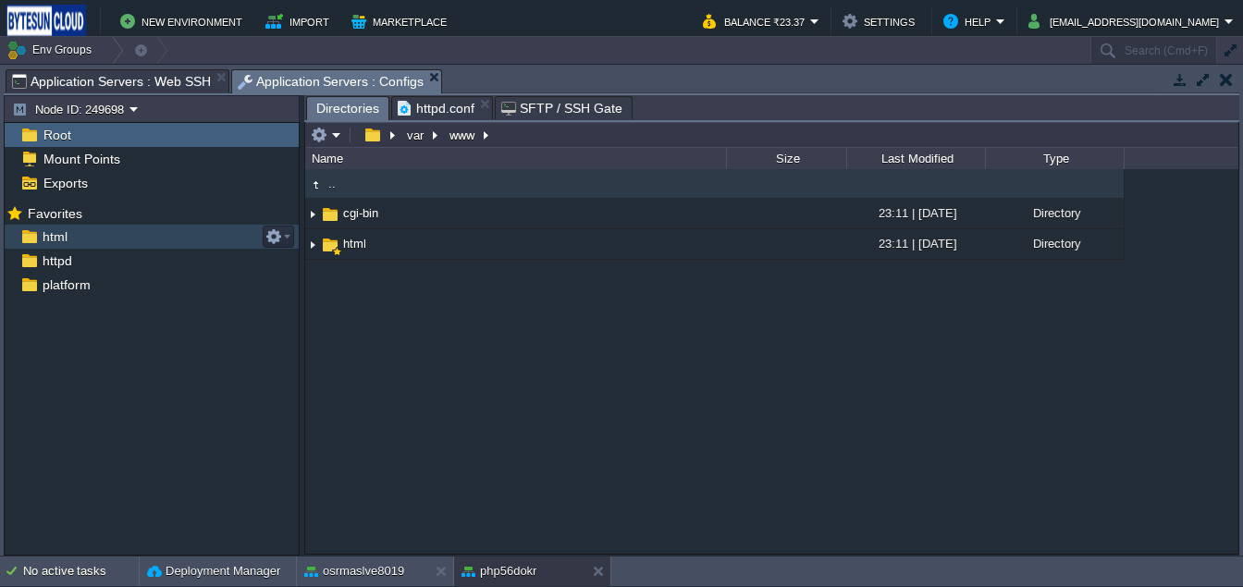
click at [44, 233] on span "html" at bounding box center [54, 236] width 31 height 17
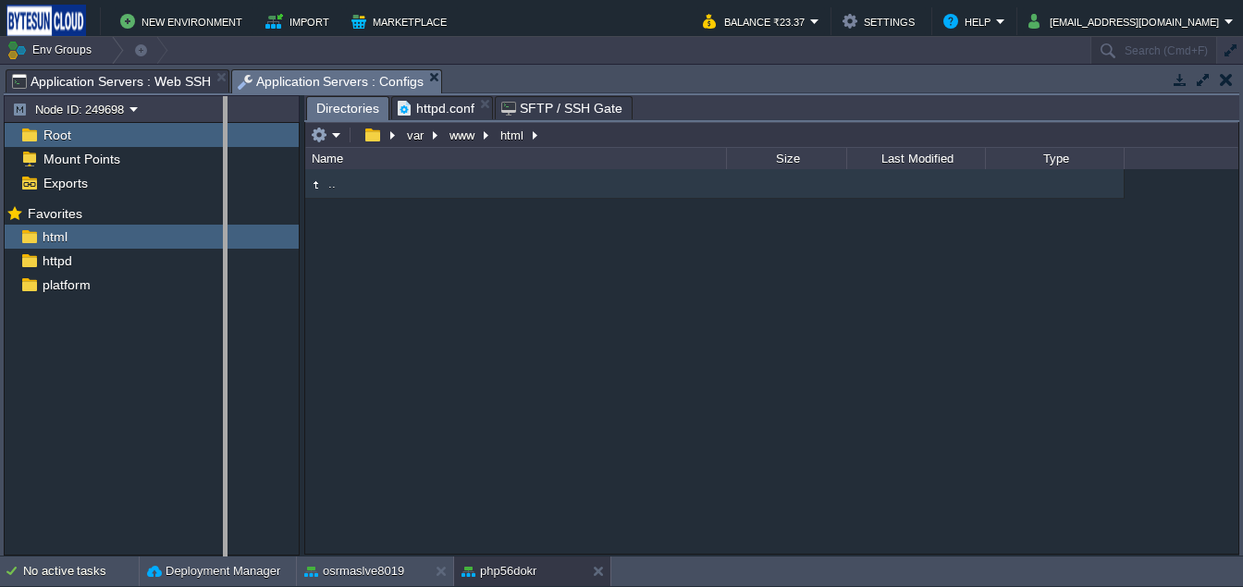
drag, startPoint x: 302, startPoint y: 396, endPoint x: 226, endPoint y: 377, distance: 79.0
click at [226, 377] on body "New Environment Import Marketplace Bonus ₹0.00 Upgrade Account Balance ₹23.37 S…" at bounding box center [621, 293] width 1243 height 587
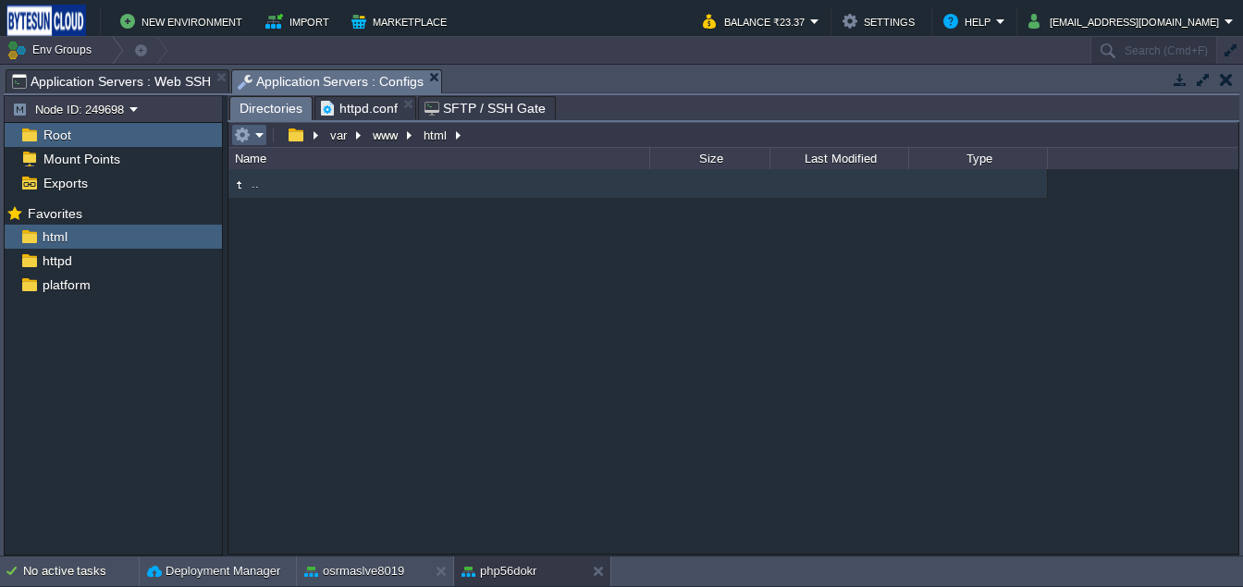
click at [261, 141] on em at bounding box center [249, 135] width 31 height 17
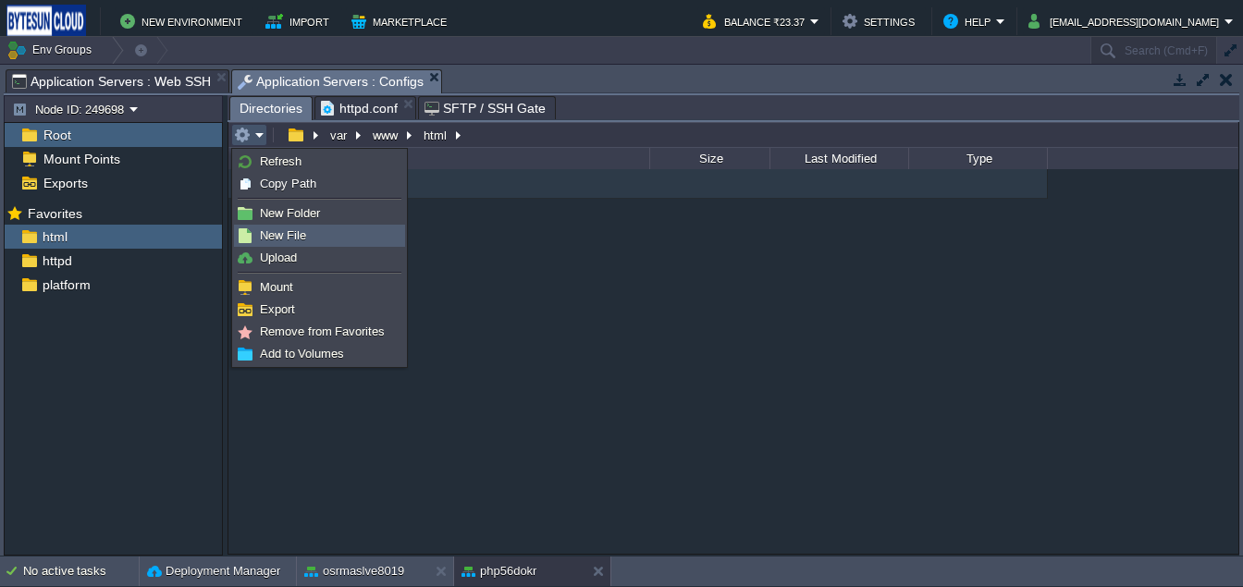
click at [299, 236] on span "New File" at bounding box center [283, 235] width 46 height 14
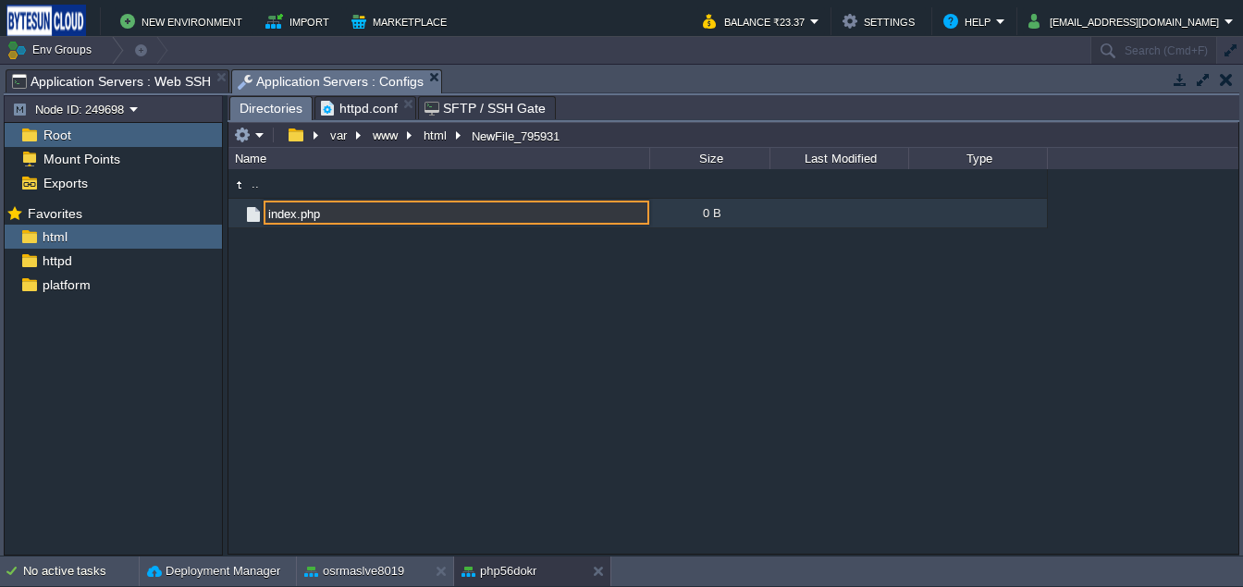
type input "index.php"
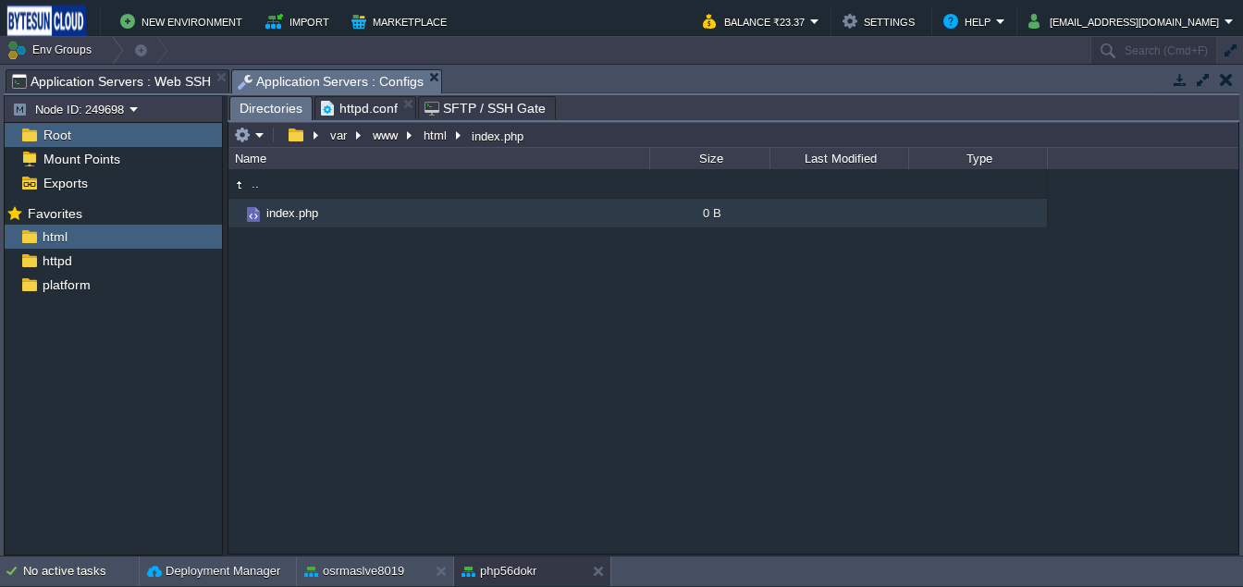
click at [362, 115] on span "httpd.conf" at bounding box center [359, 108] width 77 height 22
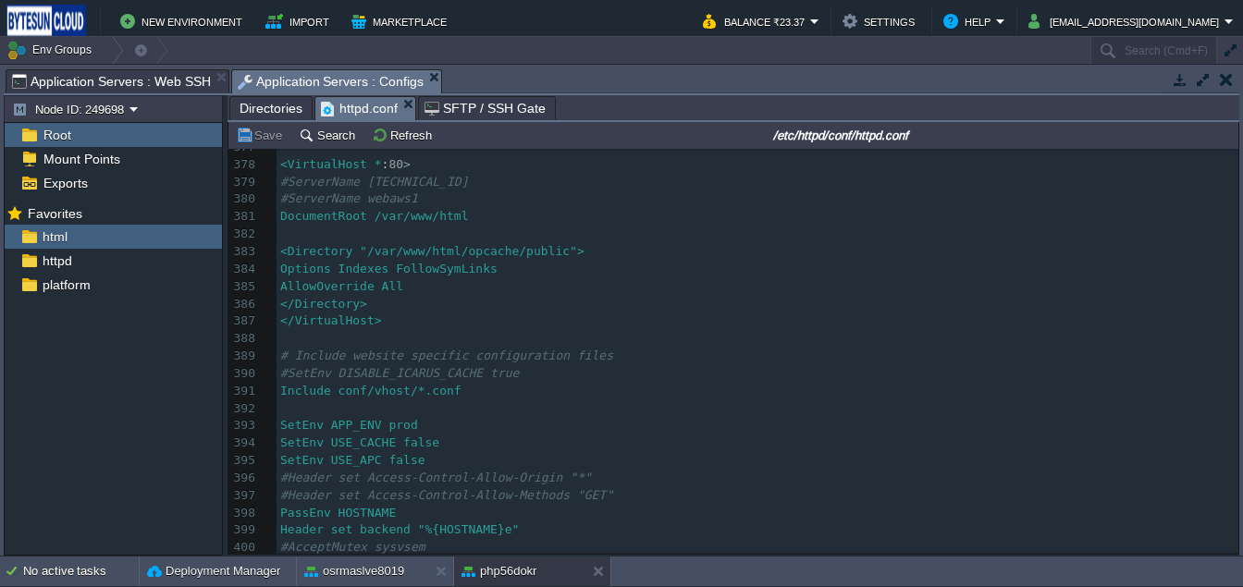
click at [277, 115] on span "Directories" at bounding box center [271, 108] width 63 height 22
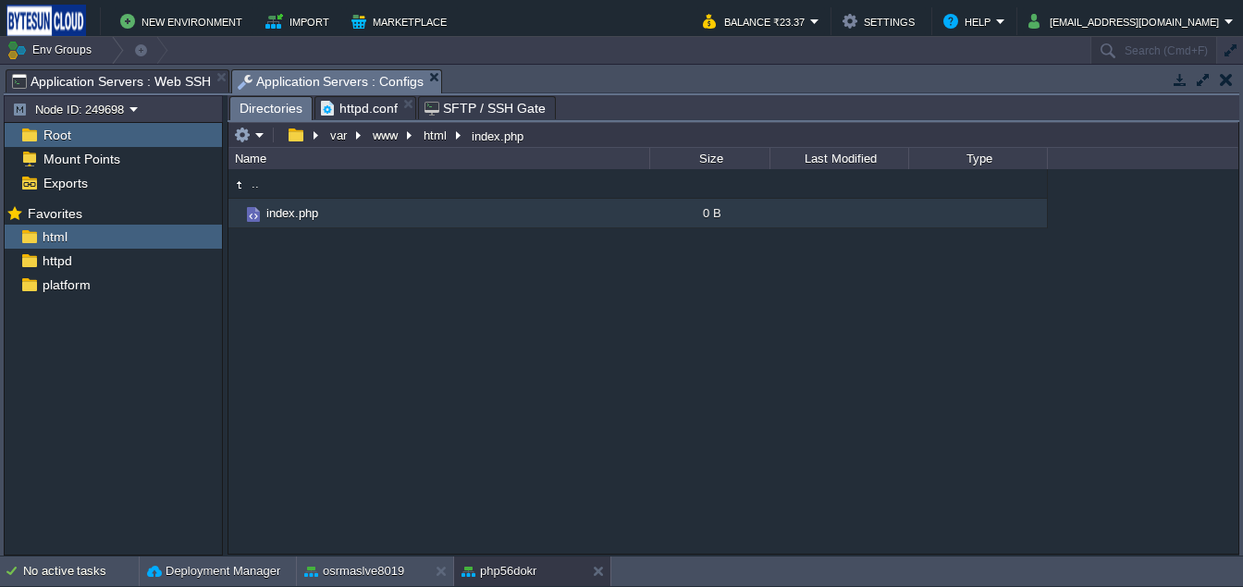
click at [362, 114] on span "httpd.conf" at bounding box center [359, 108] width 77 height 22
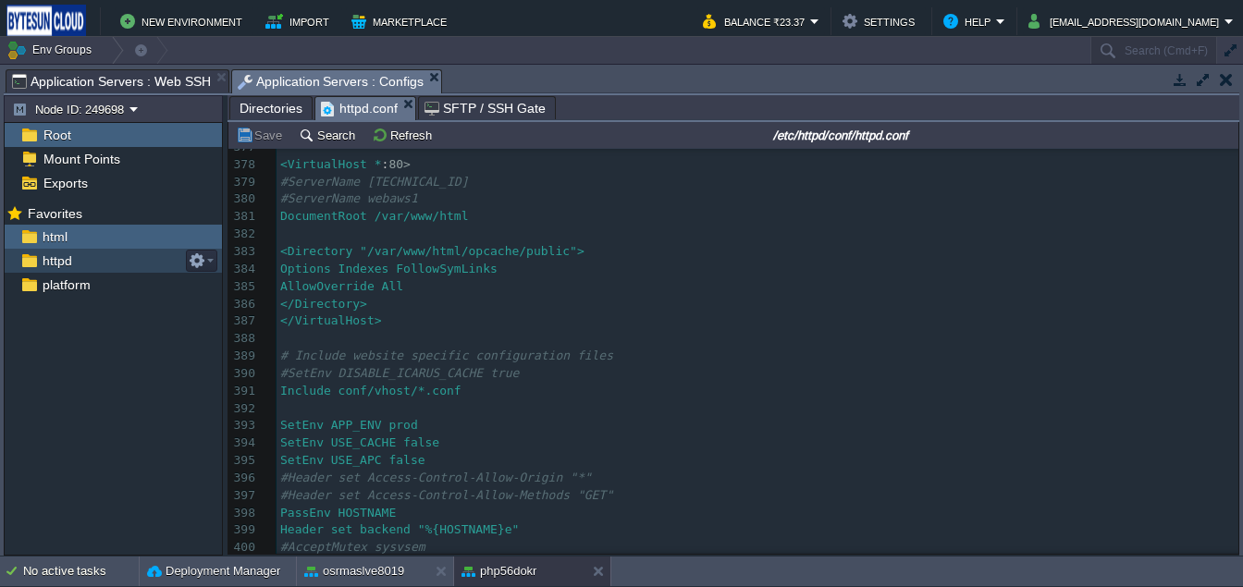
click at [55, 265] on span "httpd" at bounding box center [57, 260] width 36 height 17
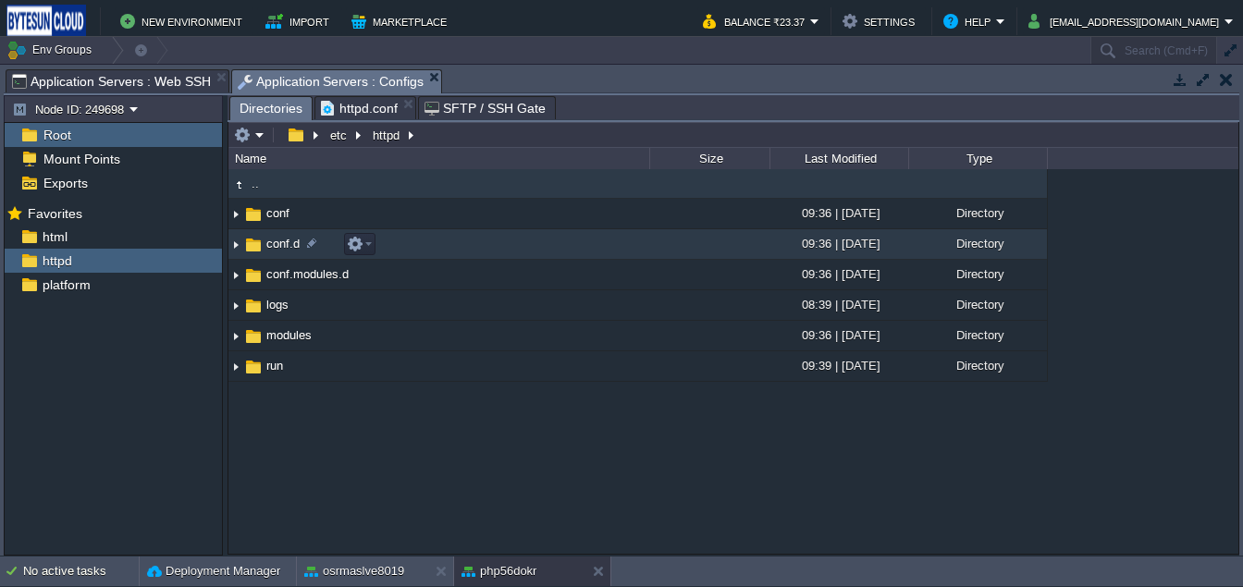
click at [251, 249] on img at bounding box center [253, 245] width 20 height 20
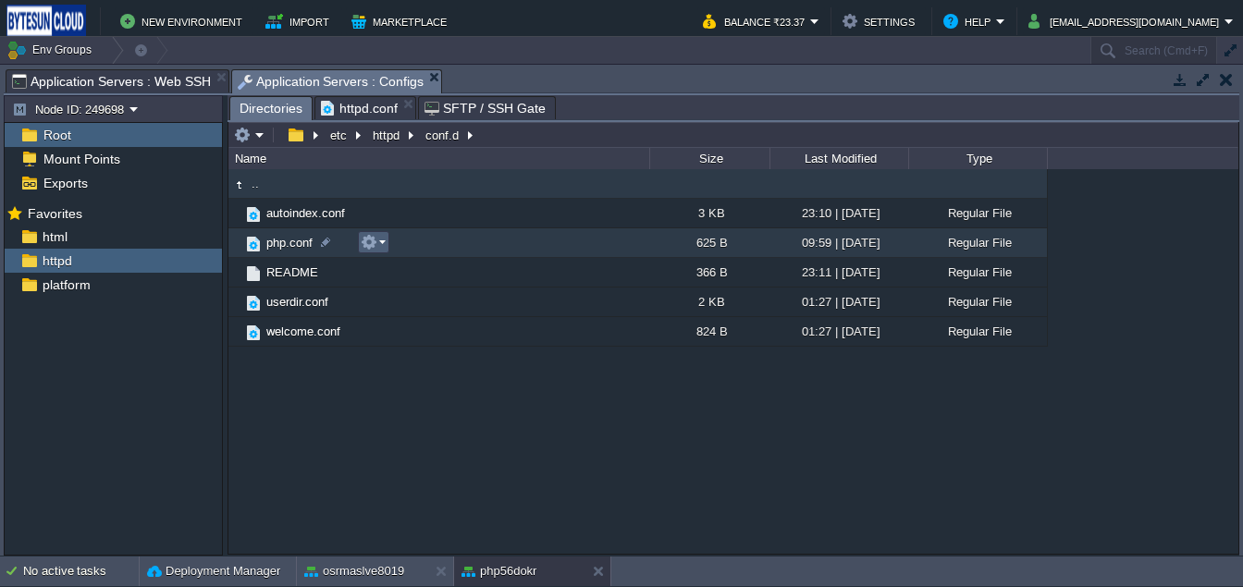
click at [372, 243] on button "button" at bounding box center [369, 242] width 17 height 17
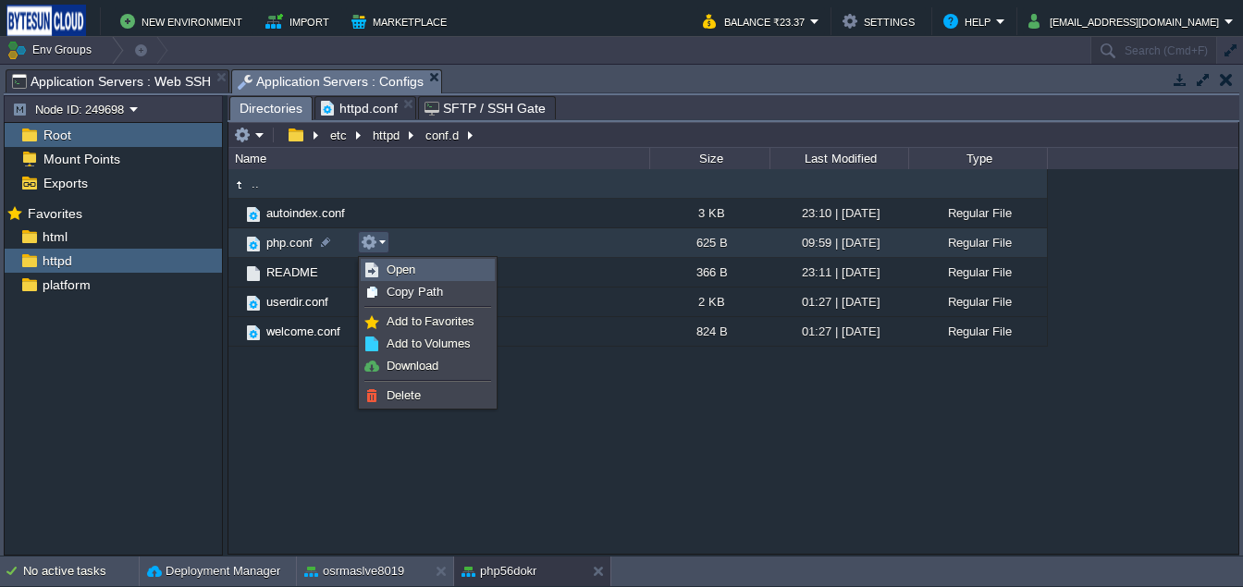
click at [394, 269] on span "Open" at bounding box center [401, 270] width 29 height 14
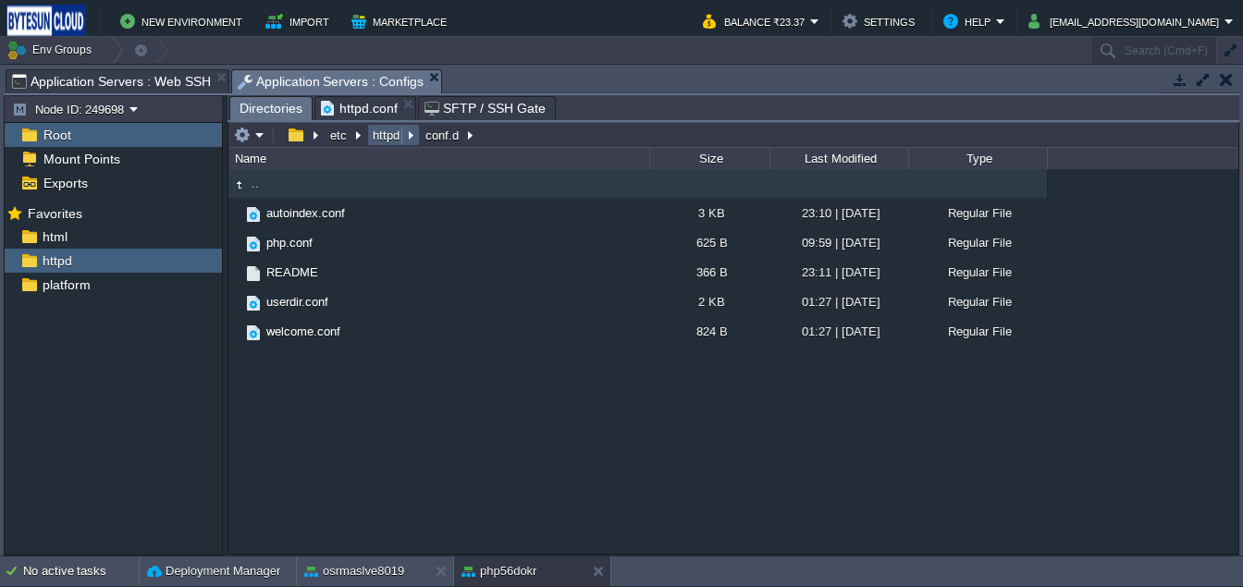
click at [388, 138] on button "httpd" at bounding box center [387, 135] width 34 height 17
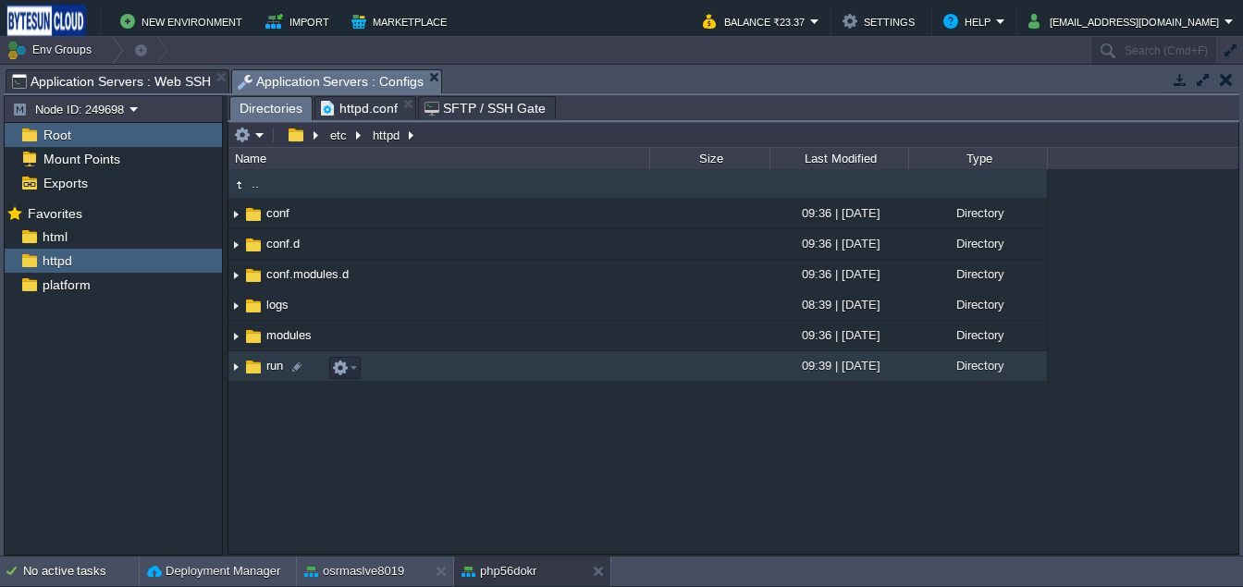
click at [258, 371] on img at bounding box center [253, 367] width 20 height 20
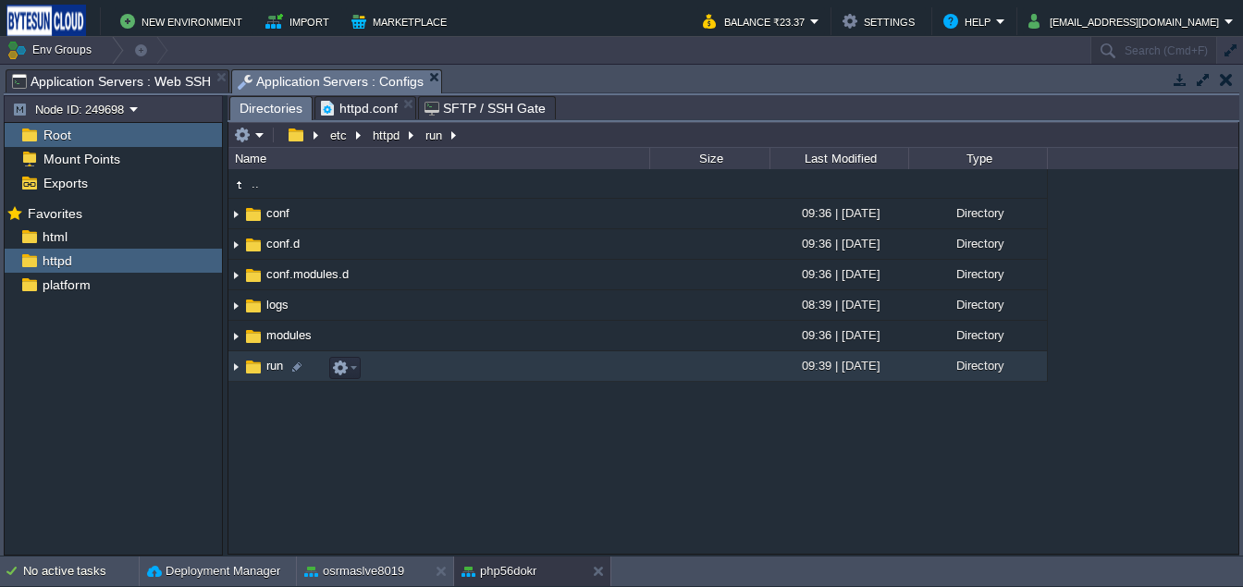
click at [258, 371] on img at bounding box center [253, 367] width 20 height 20
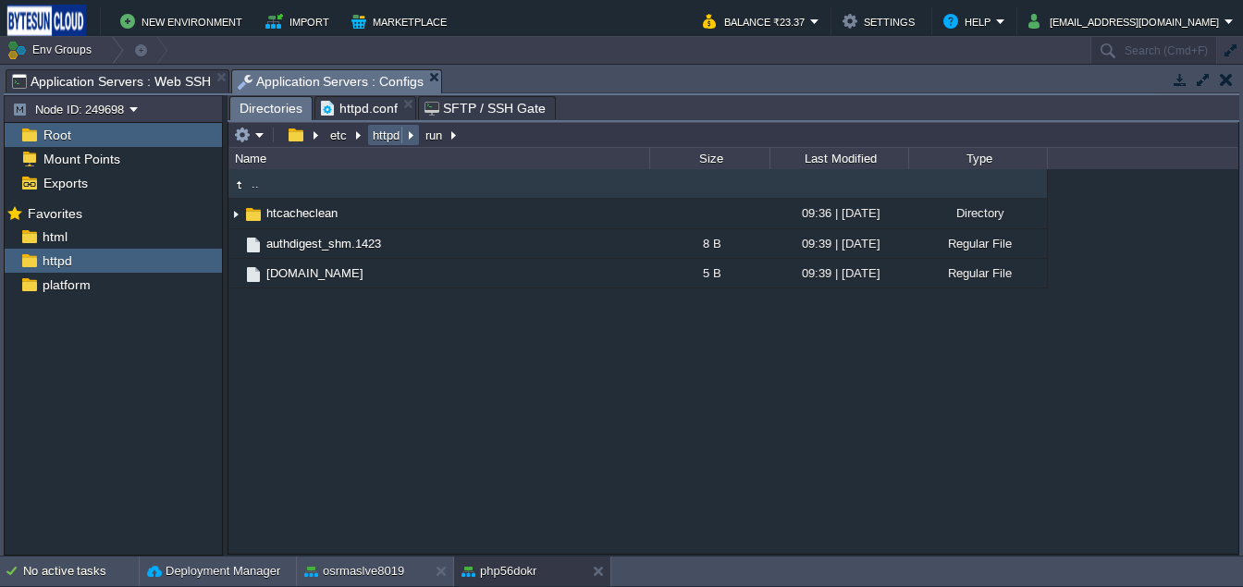
click at [389, 142] on button "httpd" at bounding box center [387, 135] width 34 height 17
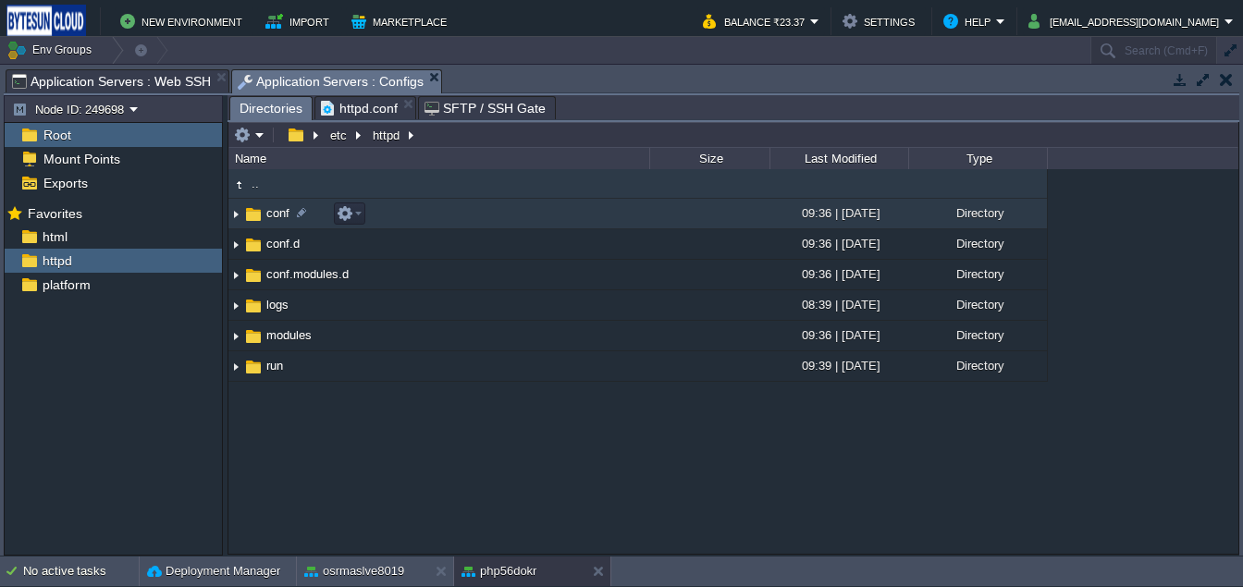
click at [256, 217] on img at bounding box center [253, 214] width 20 height 20
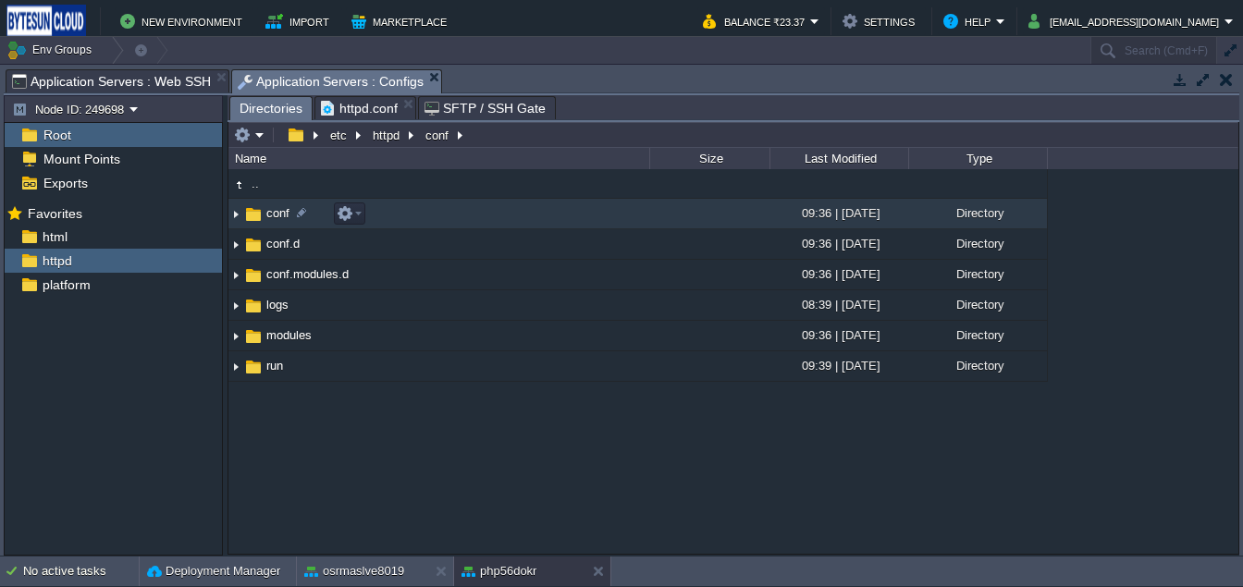
click at [256, 217] on img at bounding box center [253, 214] width 20 height 20
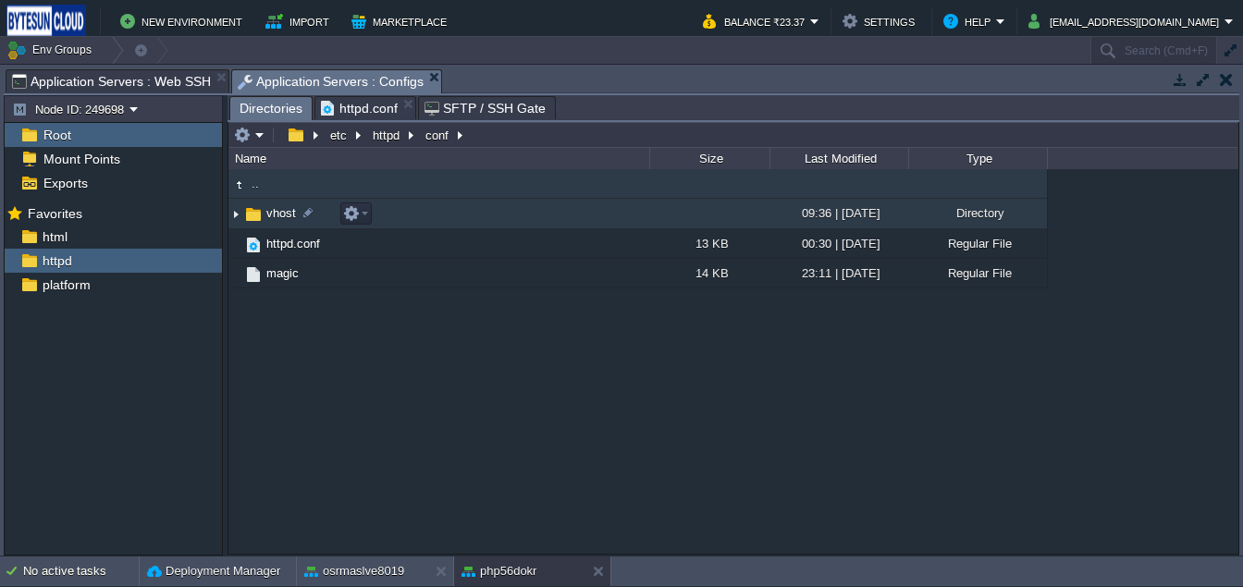
click at [264, 221] on span "vhost" at bounding box center [281, 213] width 35 height 16
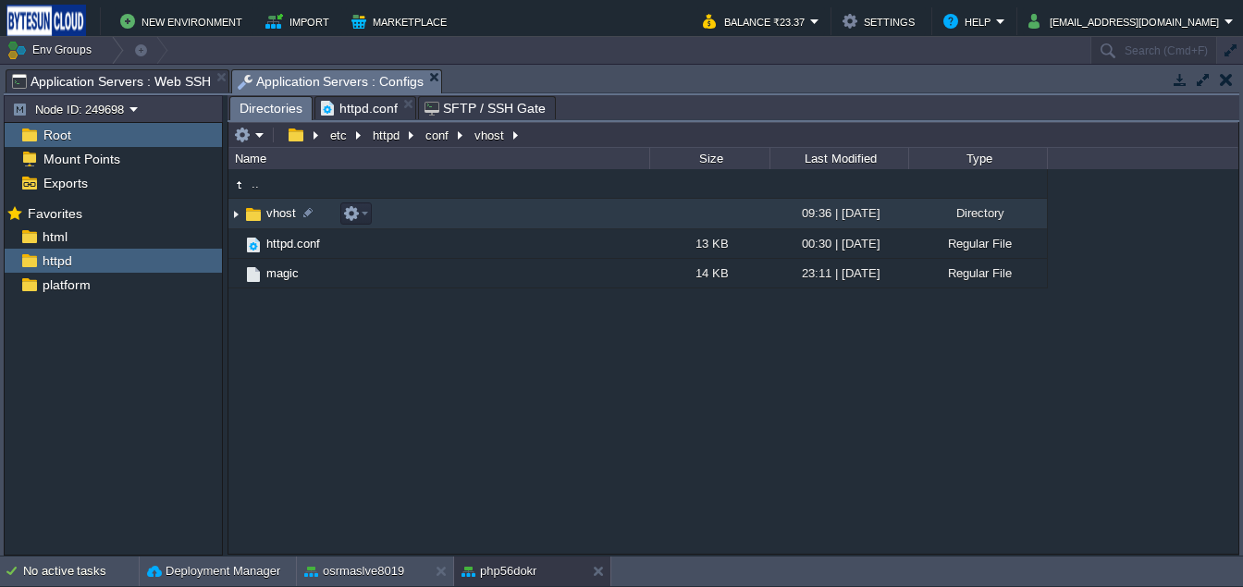
click at [264, 221] on span "vhost" at bounding box center [281, 213] width 35 height 16
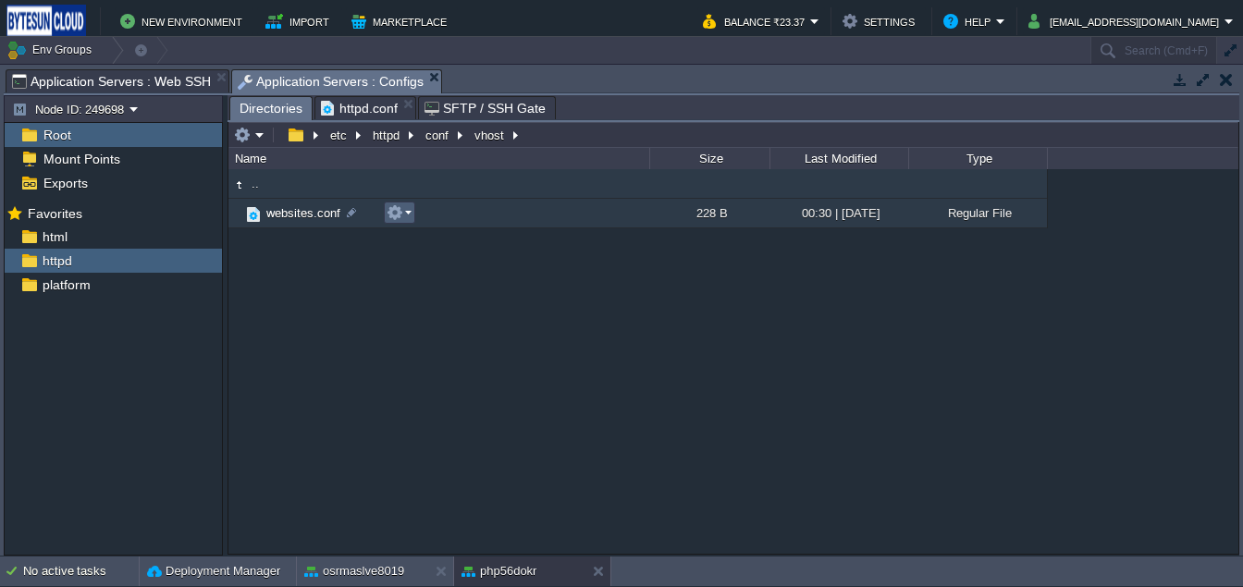
click at [405, 219] on em at bounding box center [399, 212] width 25 height 17
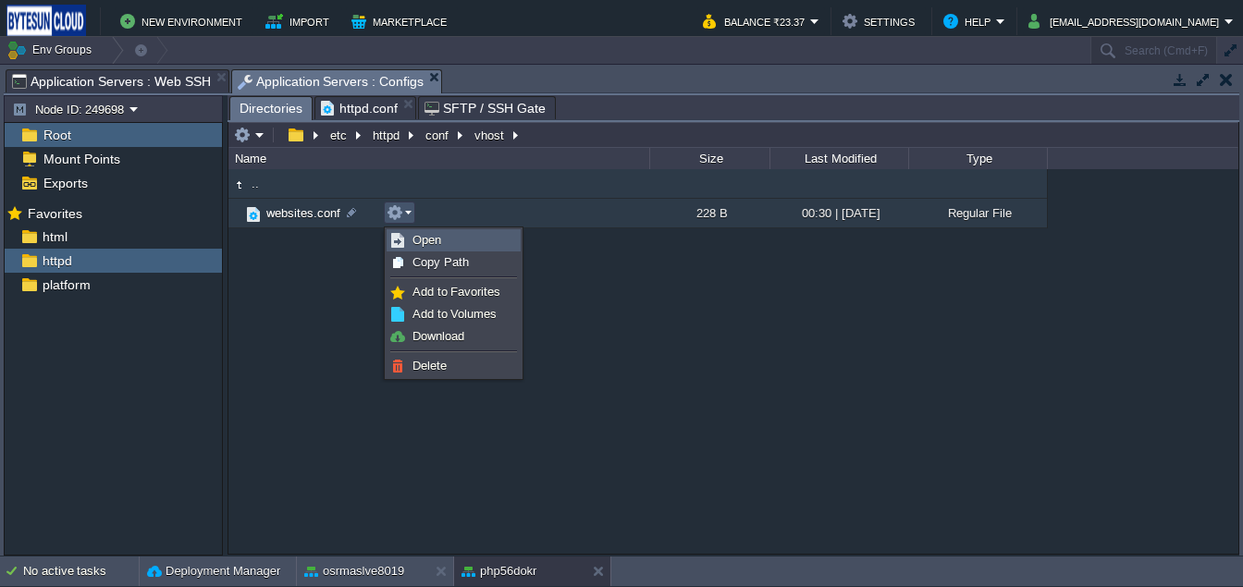
click at [444, 241] on link "Open" at bounding box center [454, 240] width 132 height 20
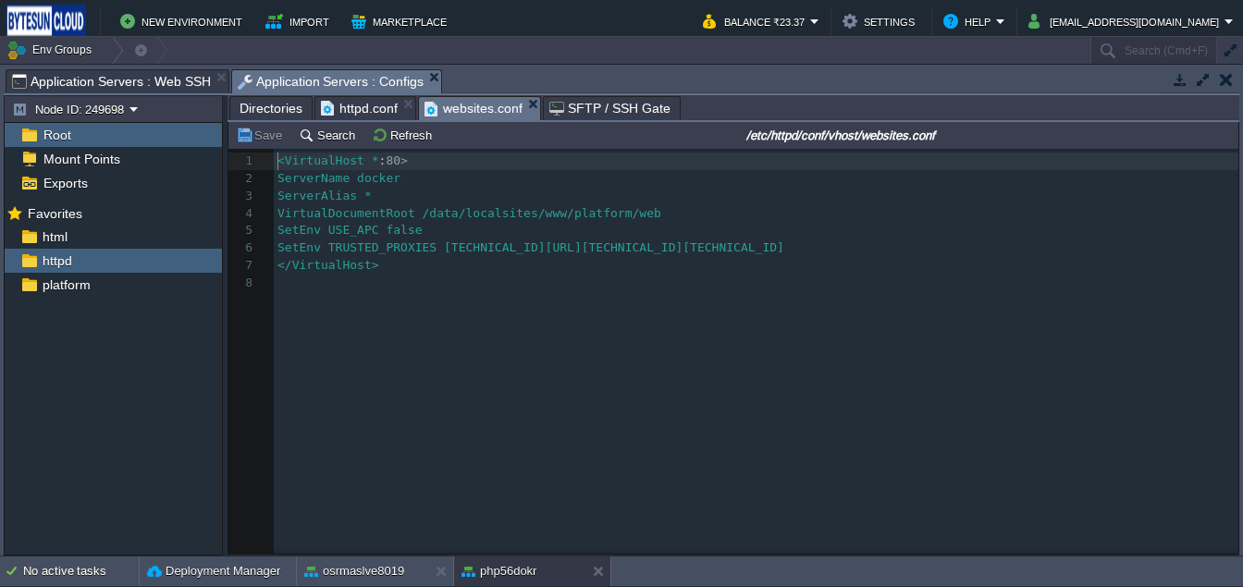
scroll to position [6, 0]
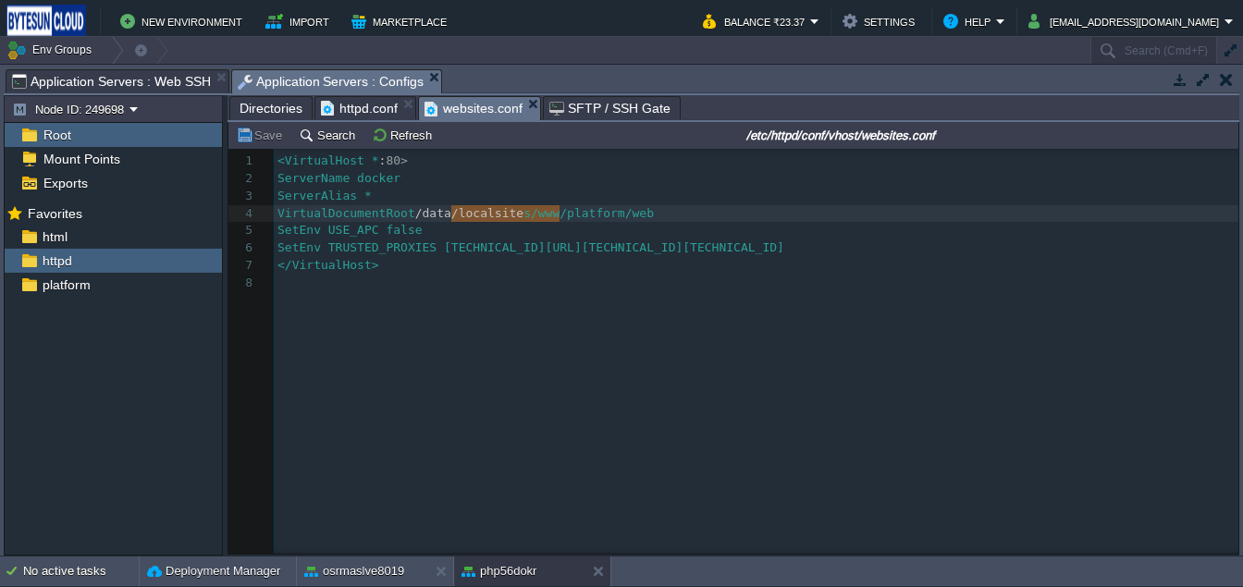
type textarea "/data/localsites/www/platform/web"
drag, startPoint x: 453, startPoint y: 217, endPoint x: 707, endPoint y: 215, distance: 253.4
click at [269, 117] on span "Directories" at bounding box center [271, 108] width 63 height 22
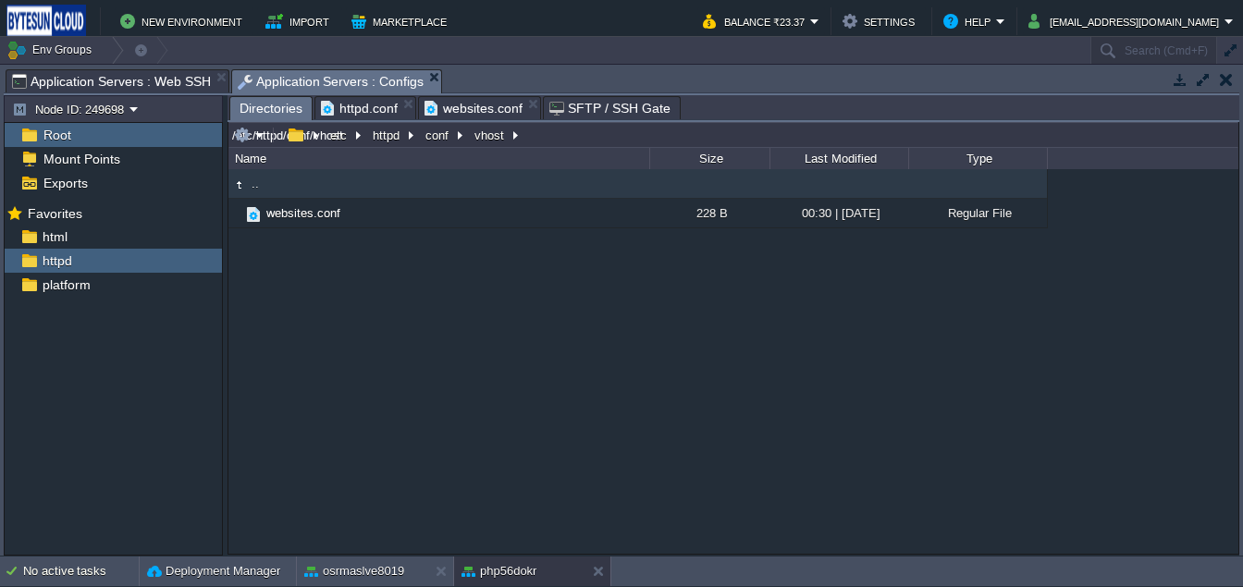
click at [549, 140] on input "/etc/httpd/conf/vhost" at bounding box center [733, 135] width 1010 height 26
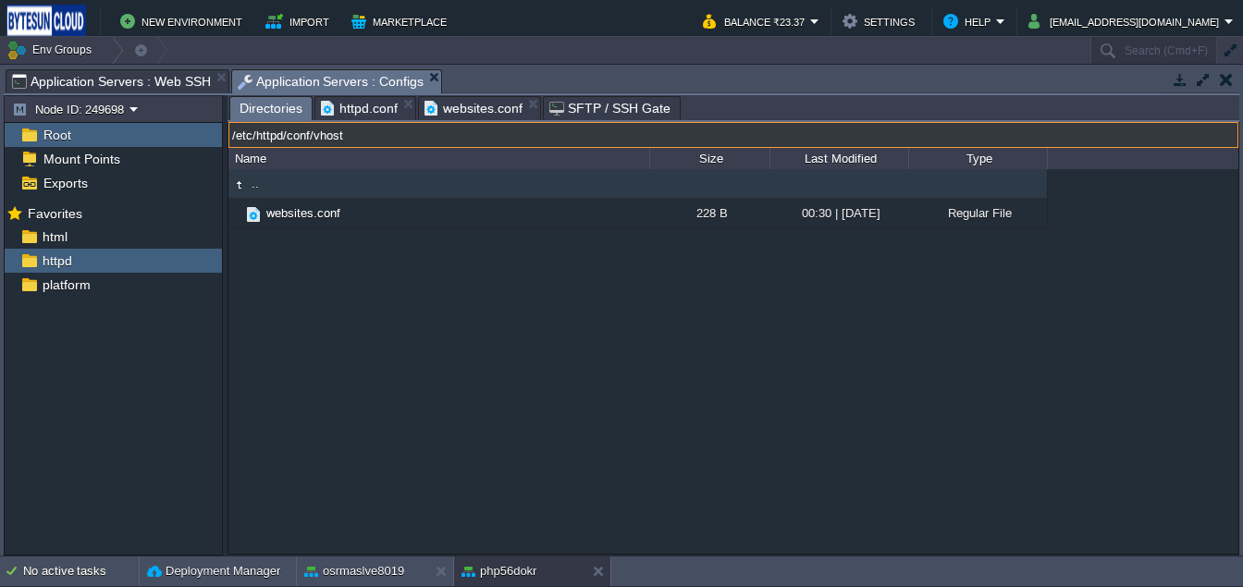
paste input "data/localsites/www/platform/web"
type input "/data/localsites/www/platform/web"
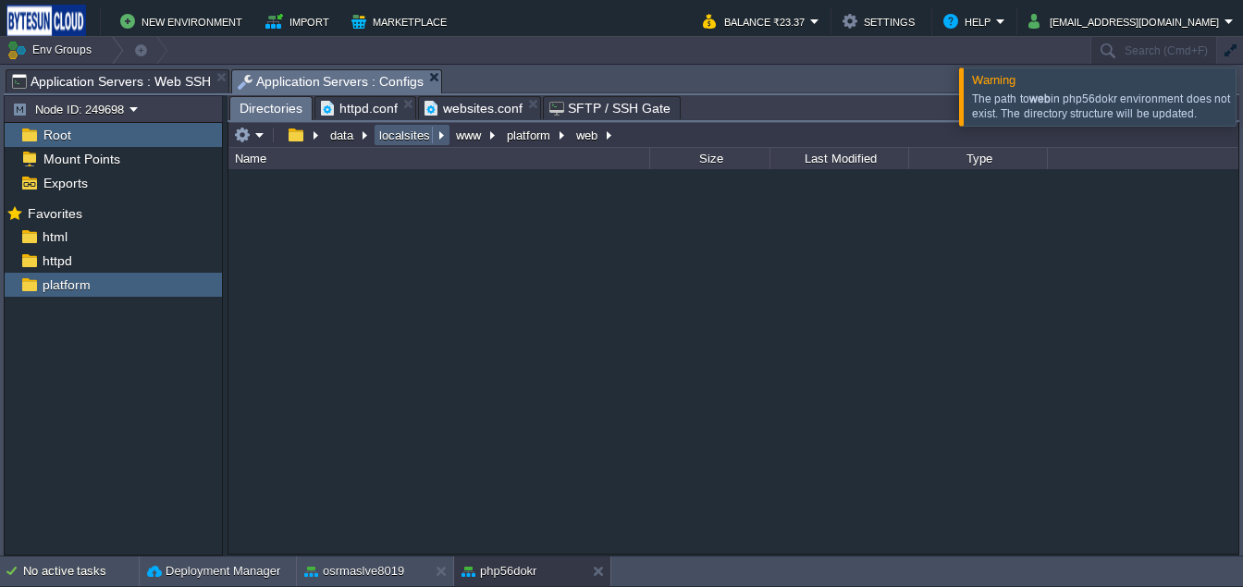
click at [401, 143] on button "localsites" at bounding box center [405, 135] width 58 height 17
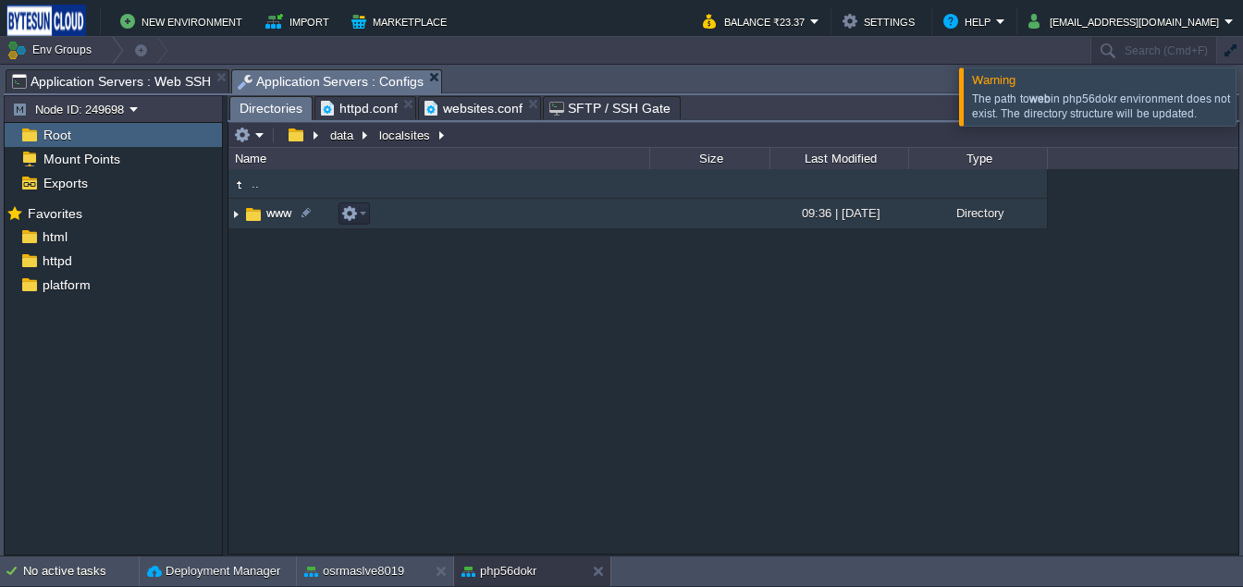
click at [245, 217] on img at bounding box center [253, 214] width 20 height 20
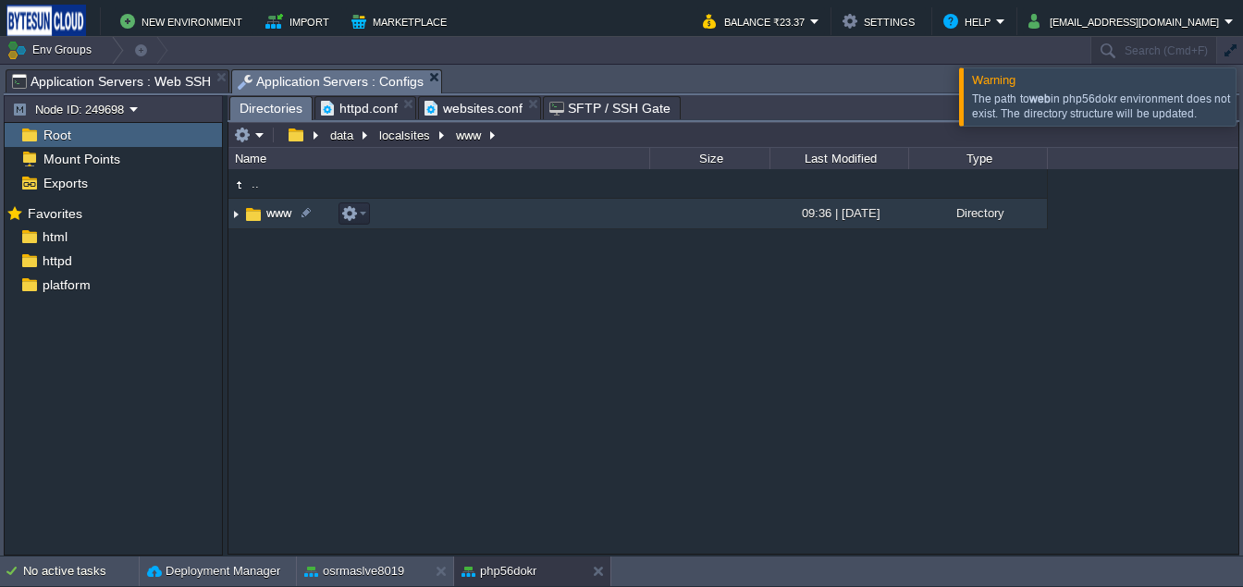
click at [245, 217] on img at bounding box center [253, 214] width 20 height 20
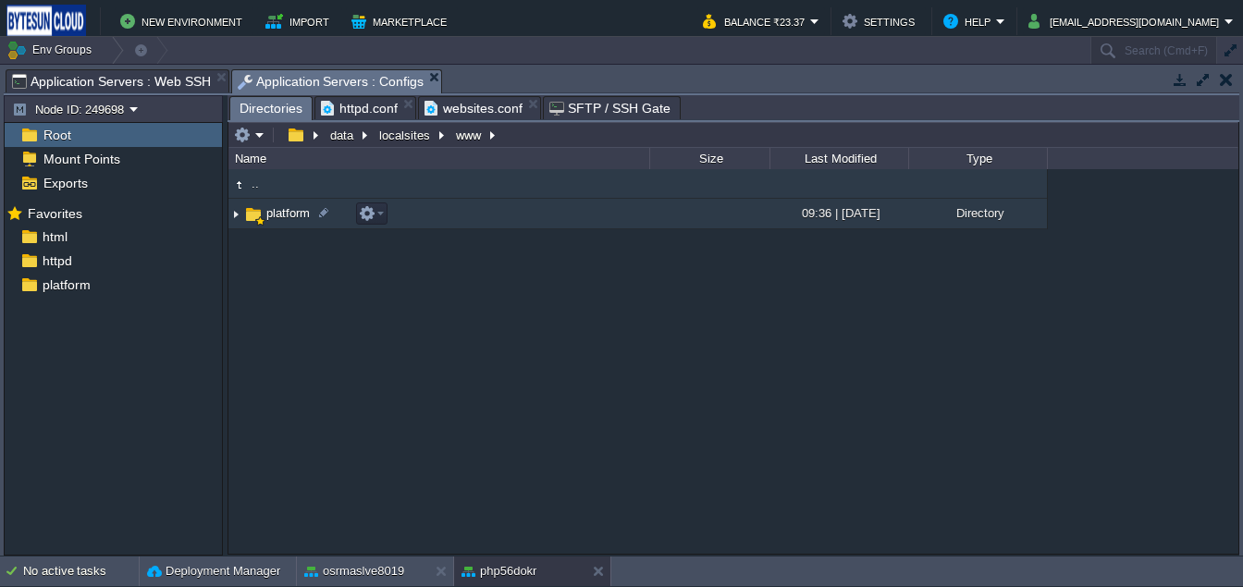
click at [252, 216] on img at bounding box center [253, 214] width 20 height 20
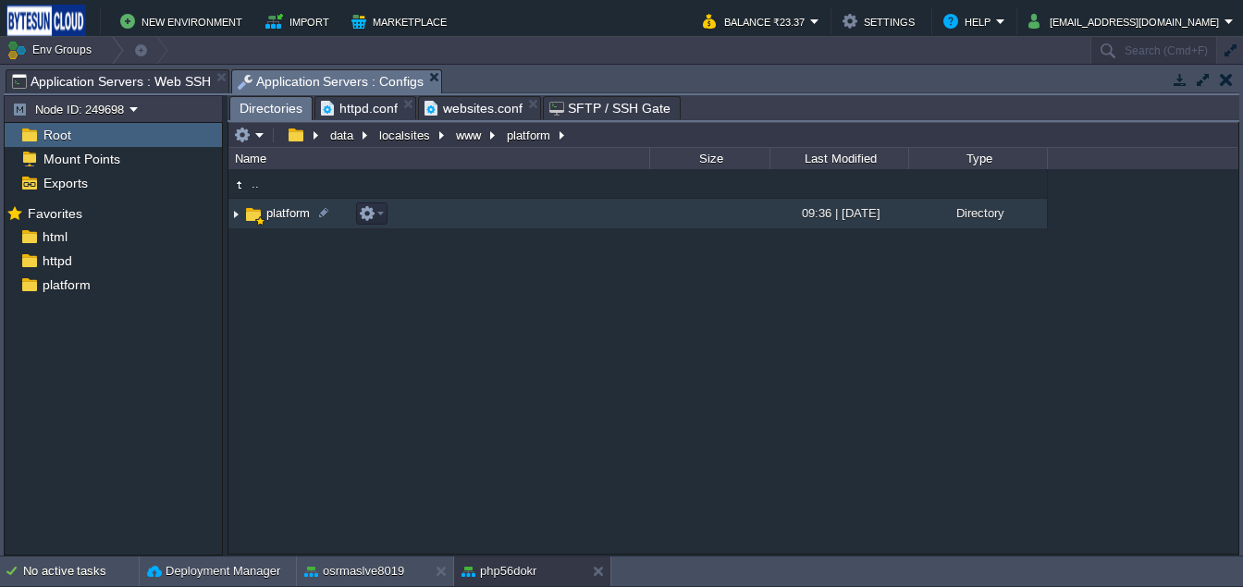
click at [252, 216] on img at bounding box center [253, 214] width 20 height 20
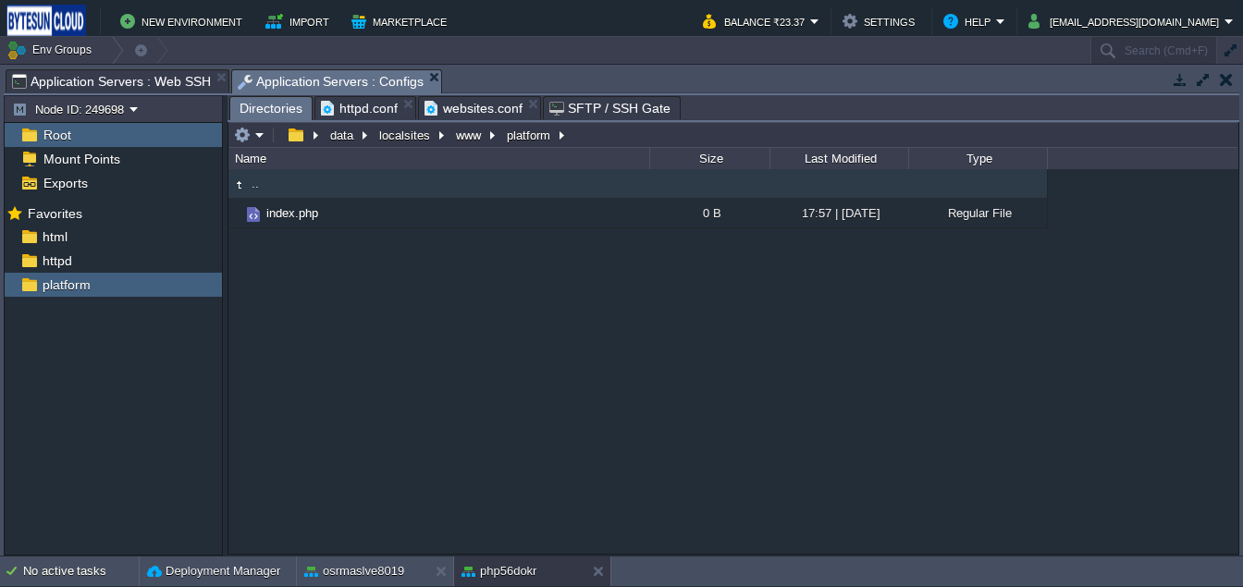
click at [465, 108] on span "websites.conf" at bounding box center [473, 108] width 98 height 22
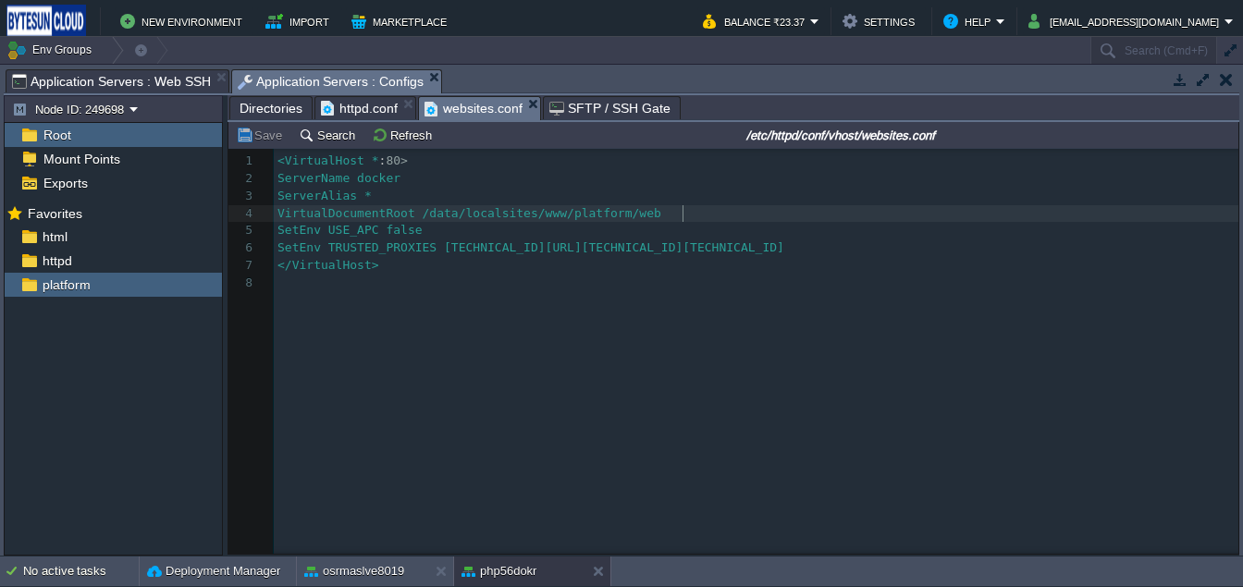
type textarea "web"
click at [268, 128] on td "Save" at bounding box center [261, 135] width 57 height 22
click at [359, 116] on span "httpd.conf" at bounding box center [359, 108] width 77 height 22
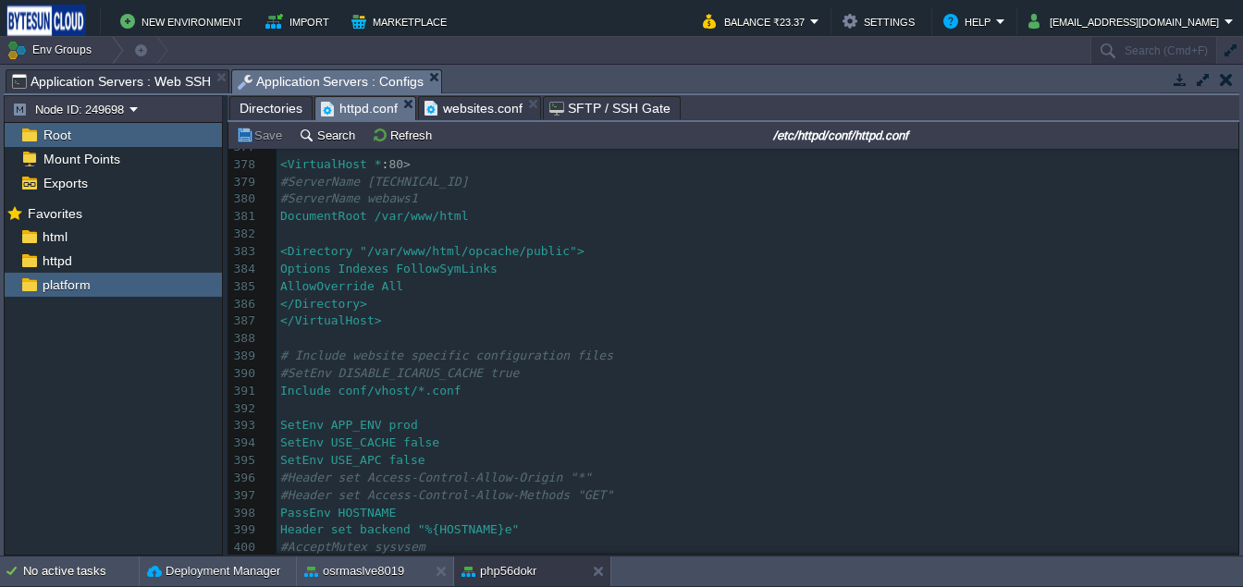
click at [251, 110] on span "Directories" at bounding box center [271, 108] width 63 height 22
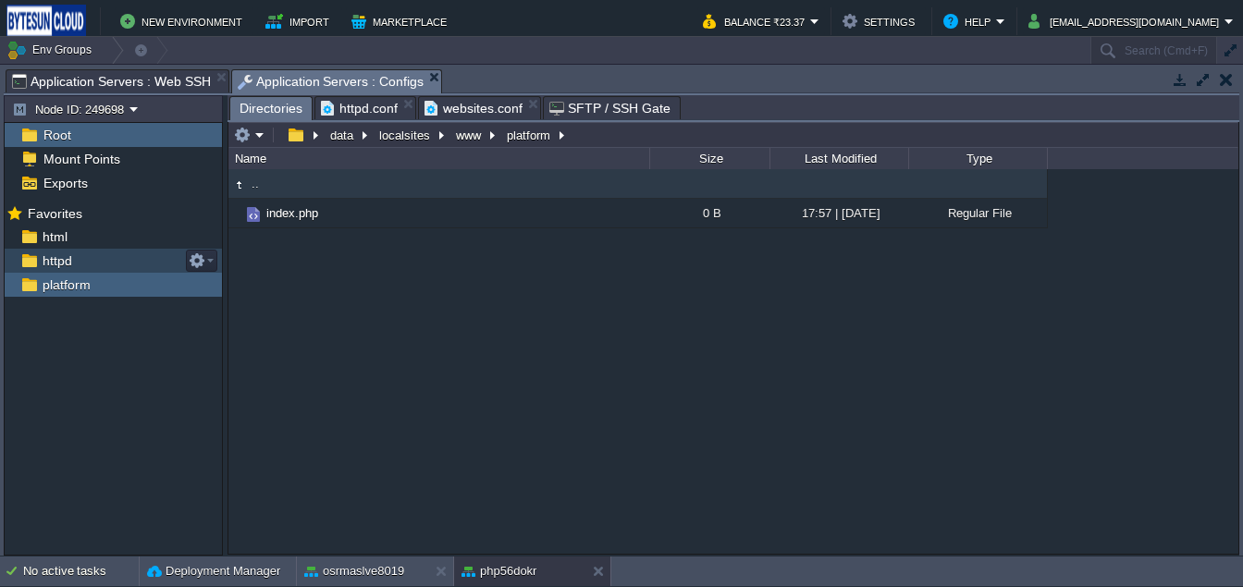
click at [43, 267] on span "httpd" at bounding box center [57, 260] width 36 height 17
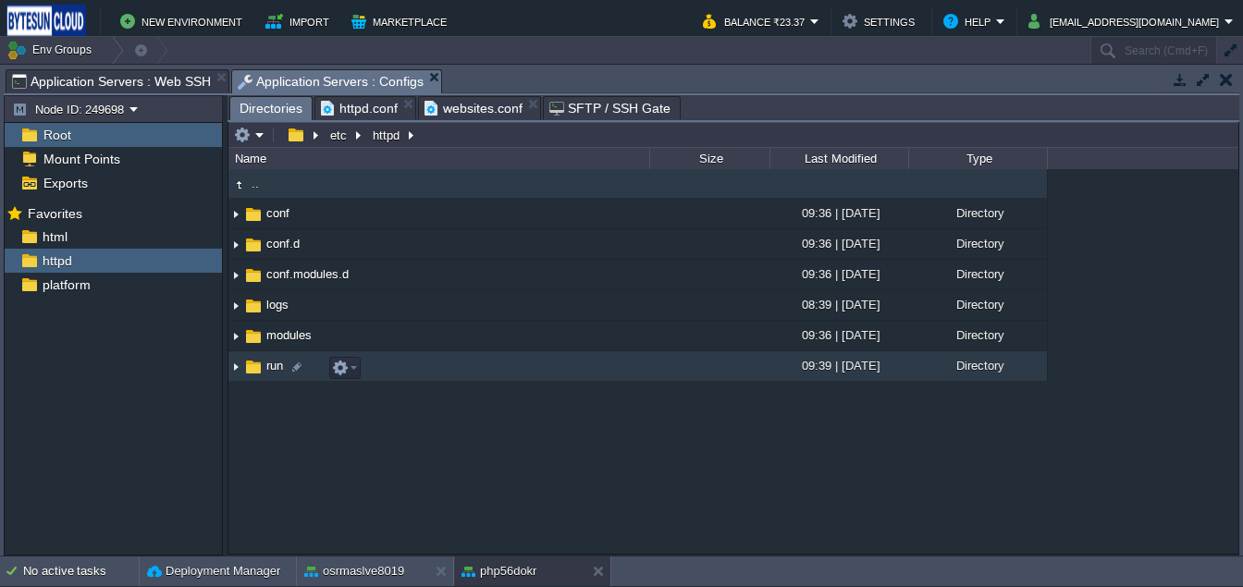
click at [254, 375] on img at bounding box center [253, 367] width 20 height 20
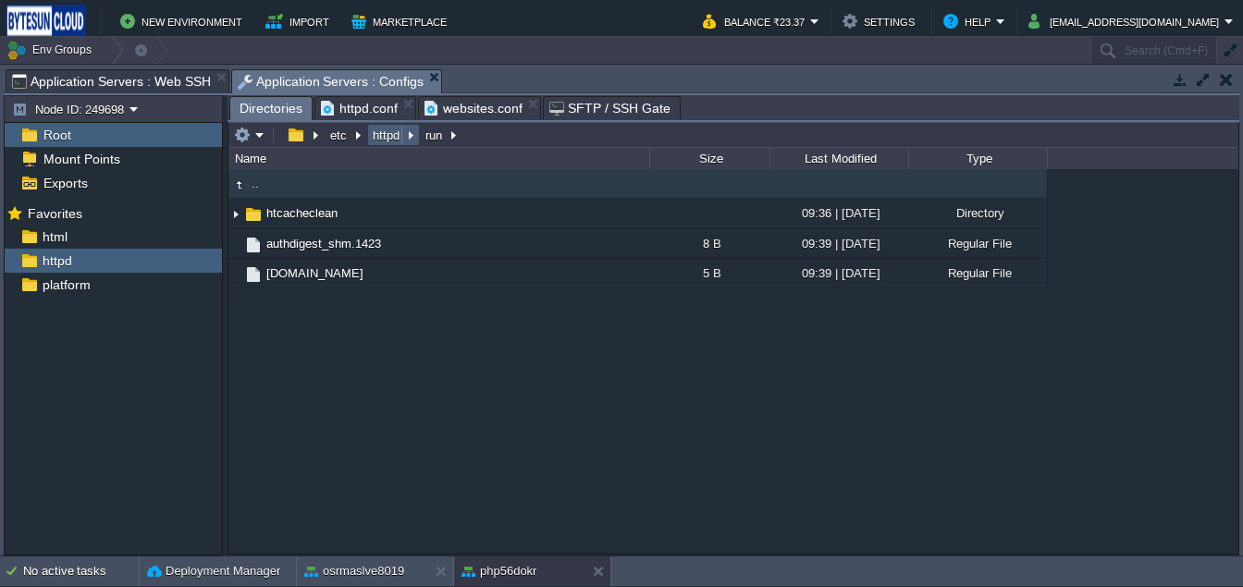
click at [388, 143] on button "httpd" at bounding box center [387, 135] width 34 height 17
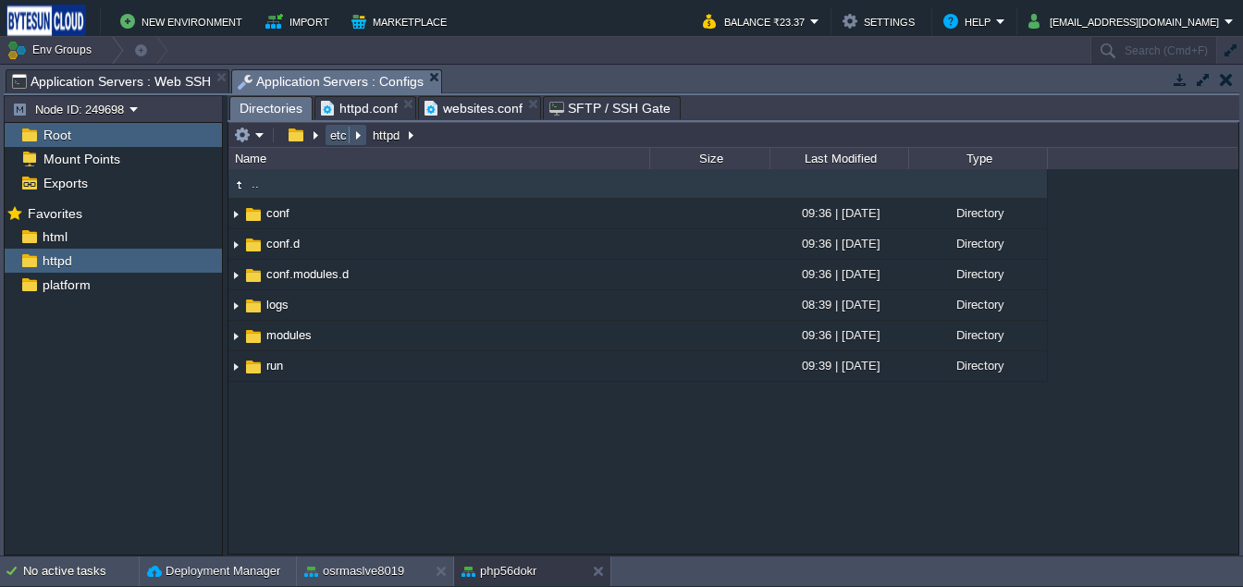
click at [338, 140] on button "etc" at bounding box center [339, 135] width 24 height 17
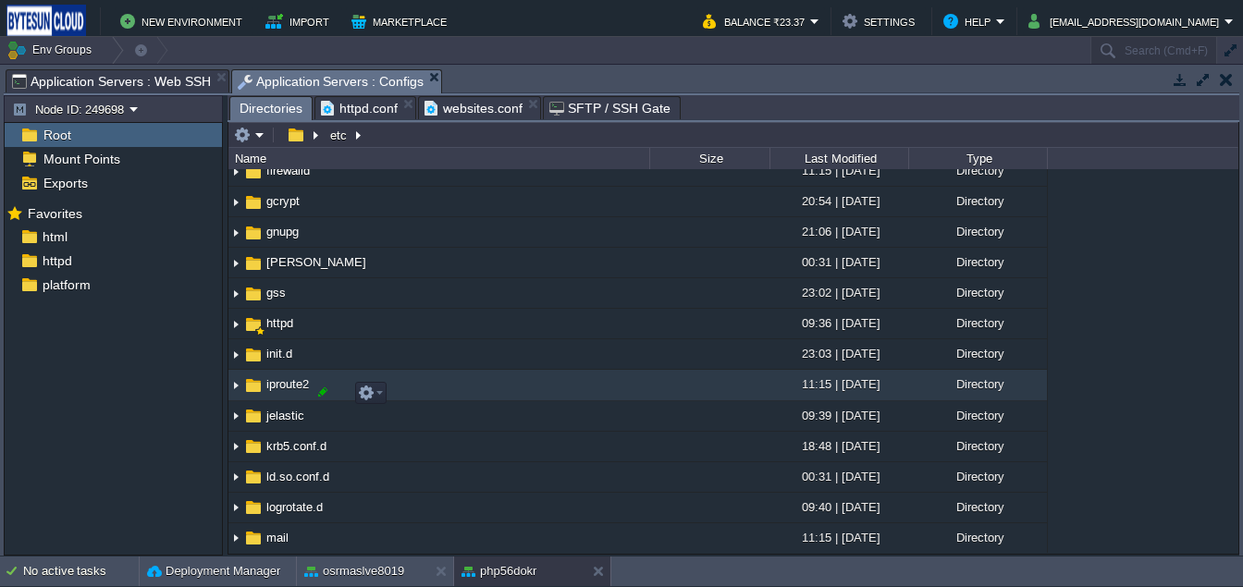
scroll to position [533, 0]
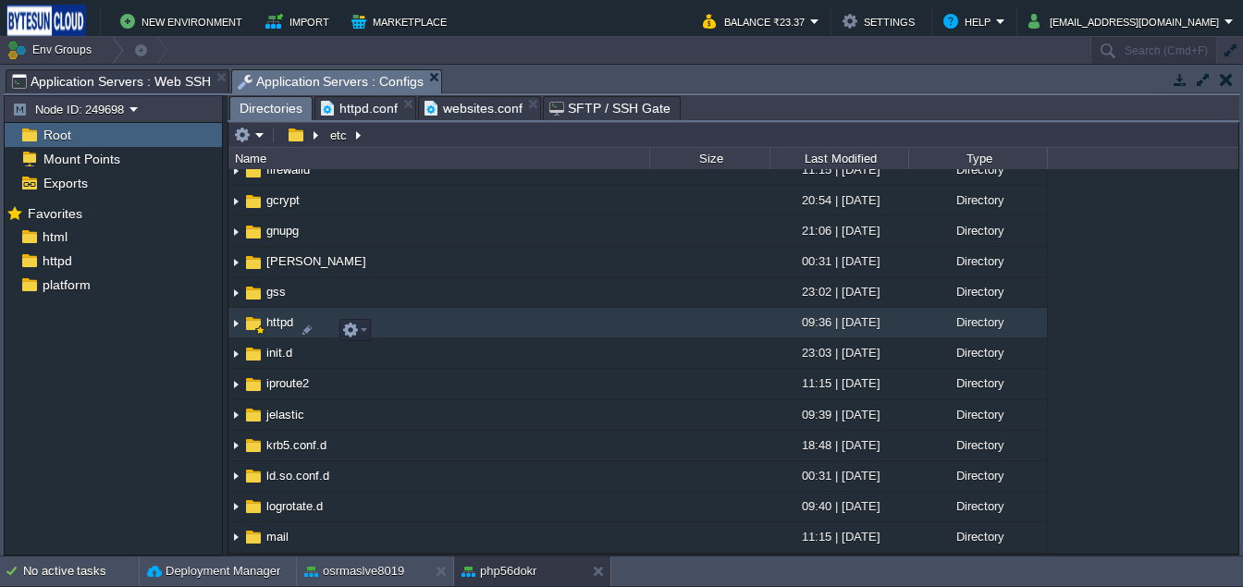
click at [257, 331] on img at bounding box center [253, 324] width 20 height 20
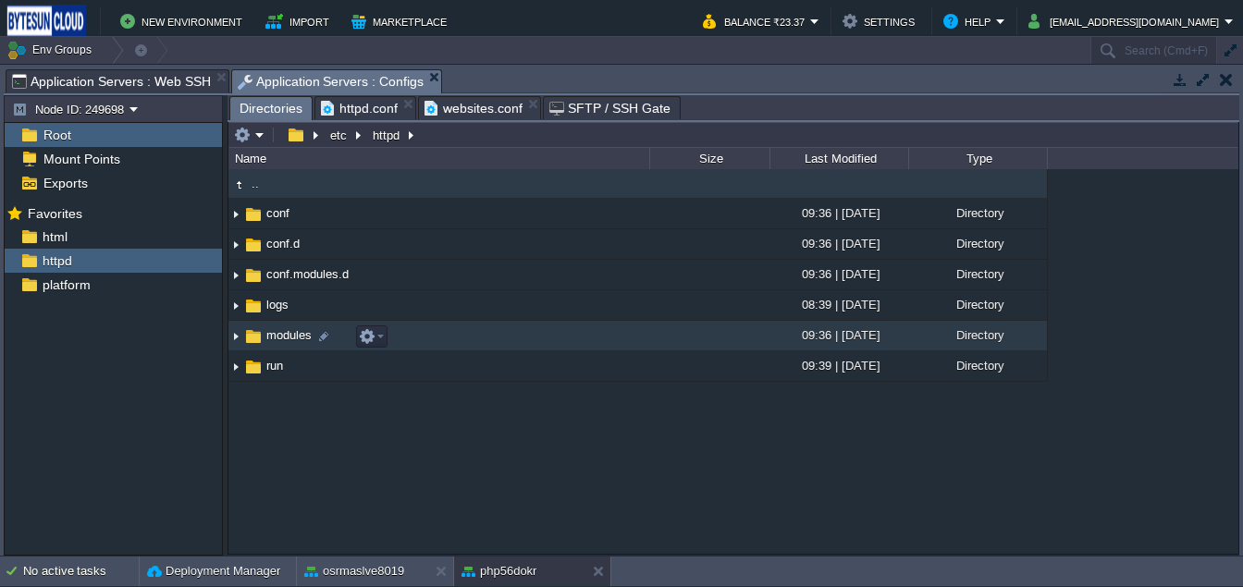
click at [257, 343] on img at bounding box center [253, 336] width 20 height 20
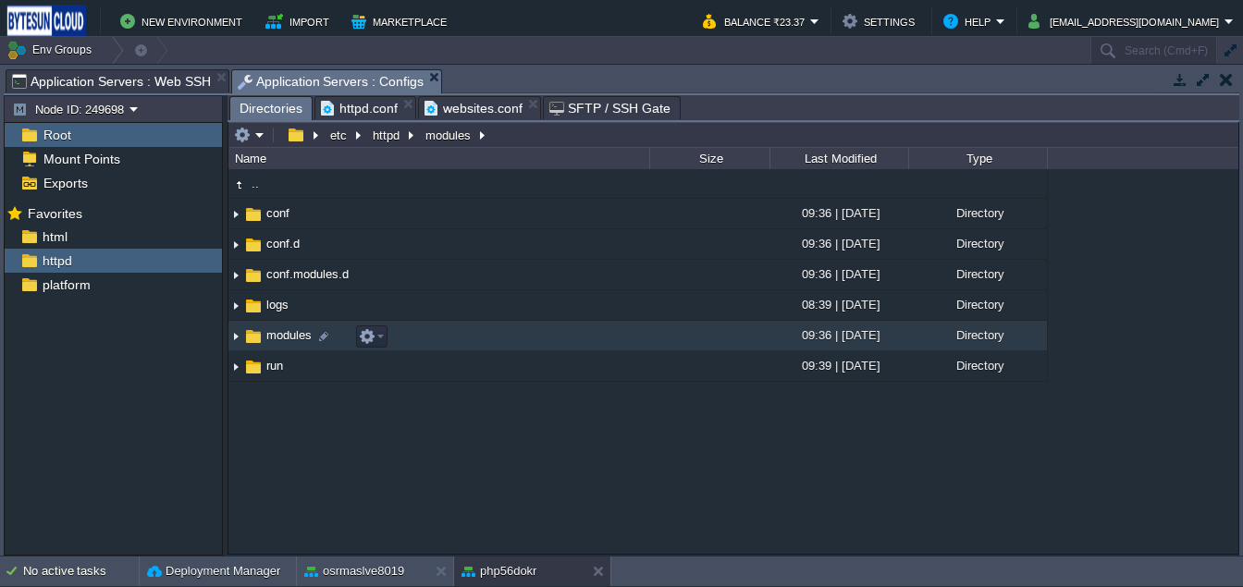
click at [257, 343] on img at bounding box center [253, 336] width 20 height 20
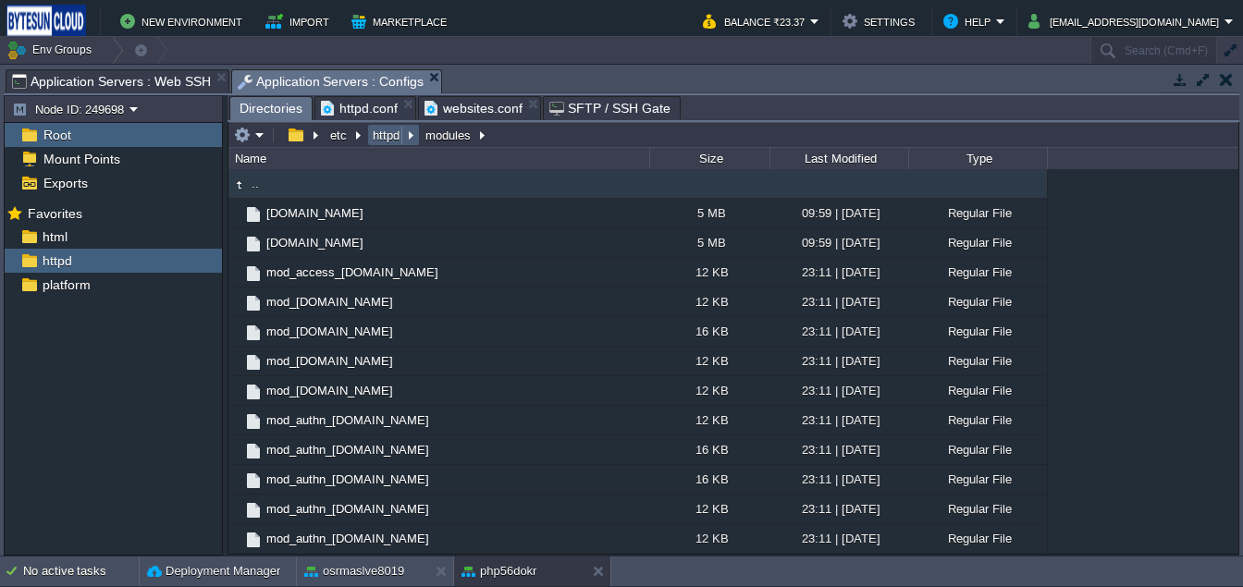
click at [383, 141] on button "httpd" at bounding box center [387, 135] width 34 height 17
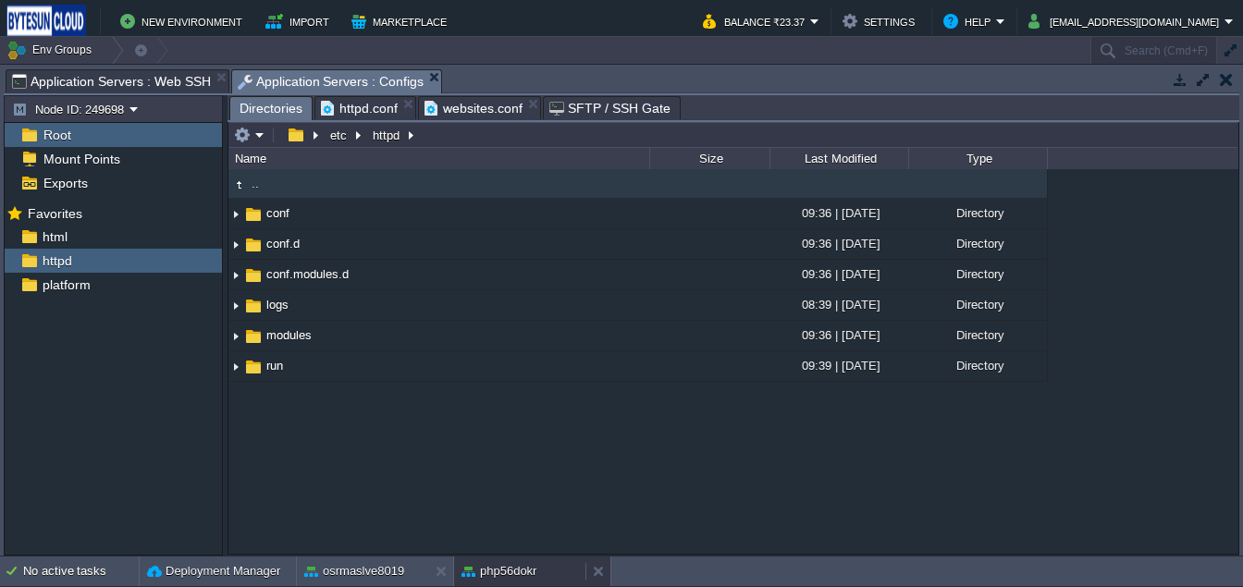
click at [493, 563] on button "php56dokr" at bounding box center [498, 571] width 75 height 18
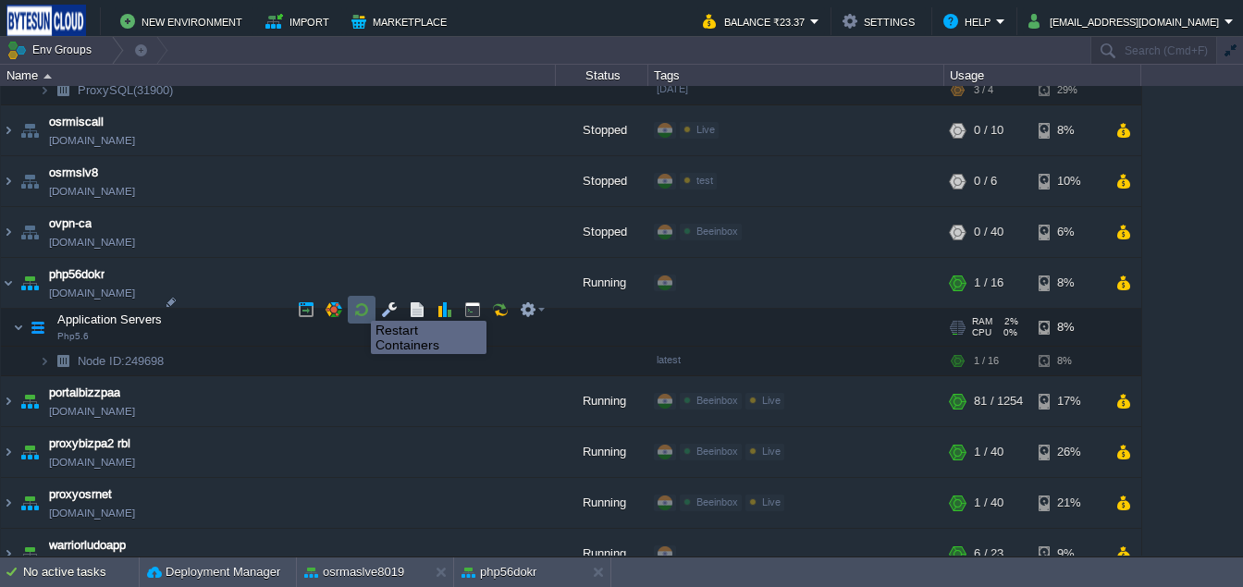
click at [357, 304] on button "button" at bounding box center [361, 309] width 17 height 17
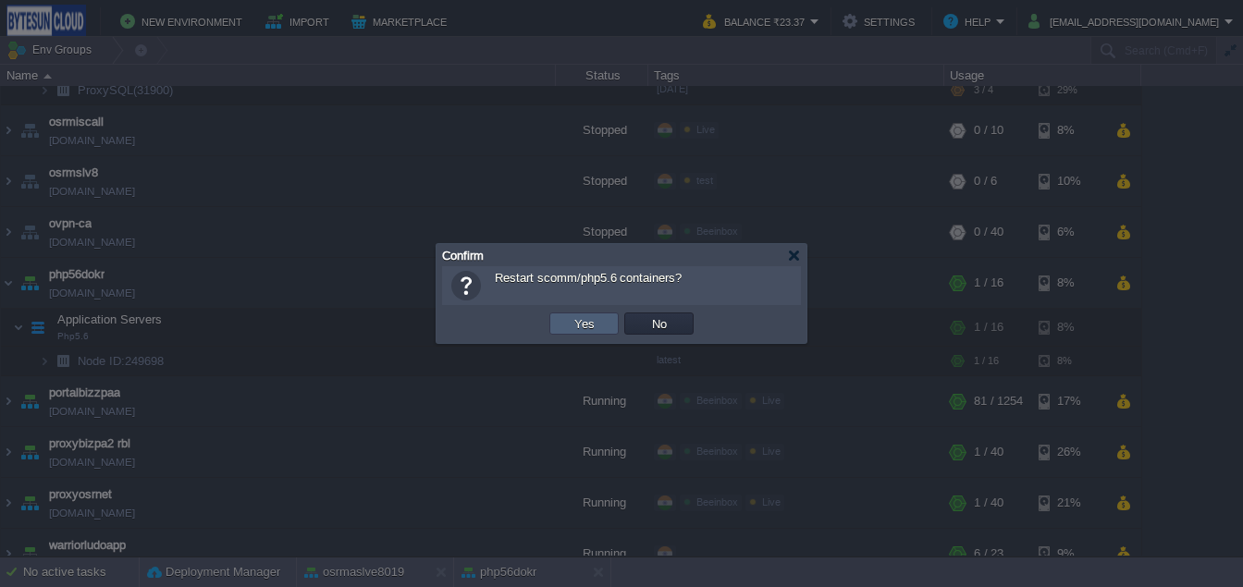
click at [558, 328] on td "Yes" at bounding box center [583, 324] width 69 height 22
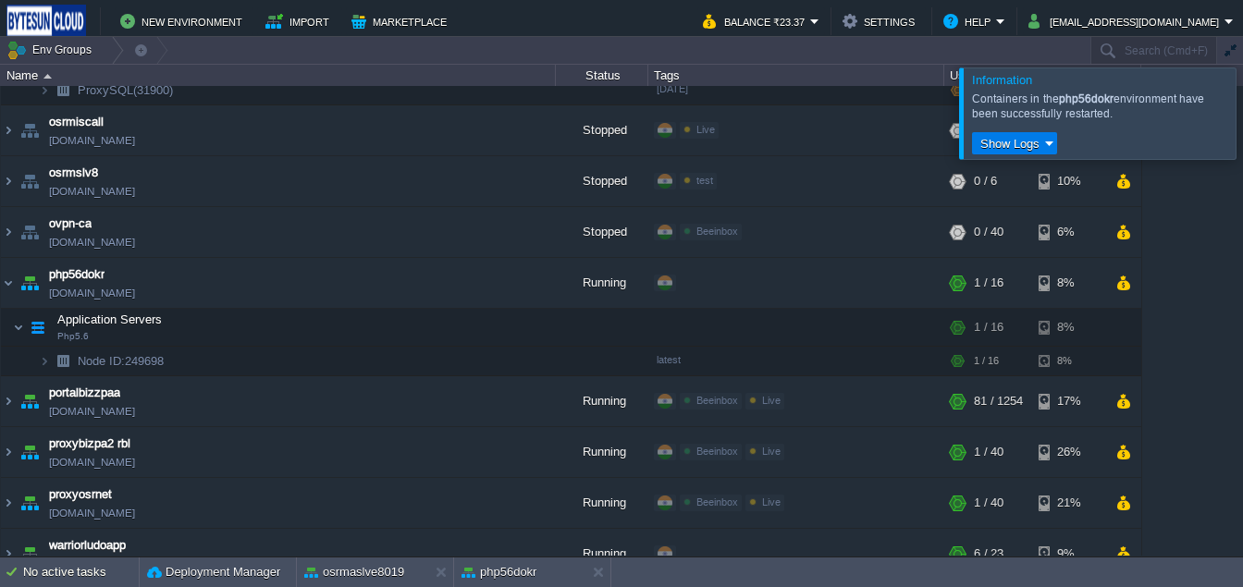
click at [1242, 146] on div at bounding box center [1265, 113] width 0 height 91
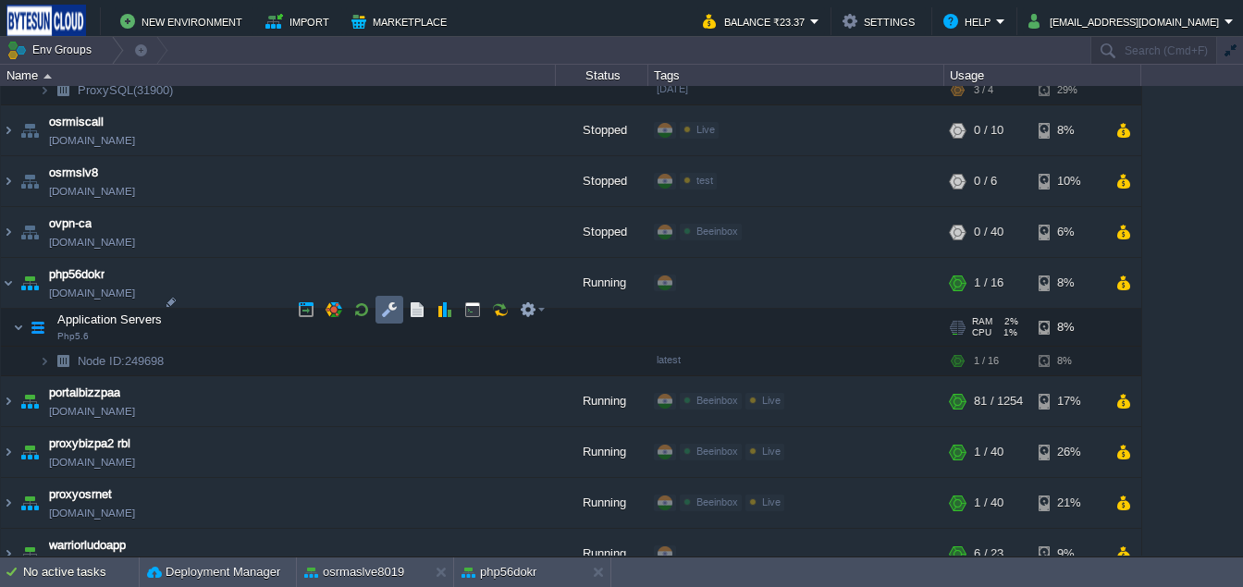
click at [390, 310] on button "button" at bounding box center [389, 309] width 17 height 17
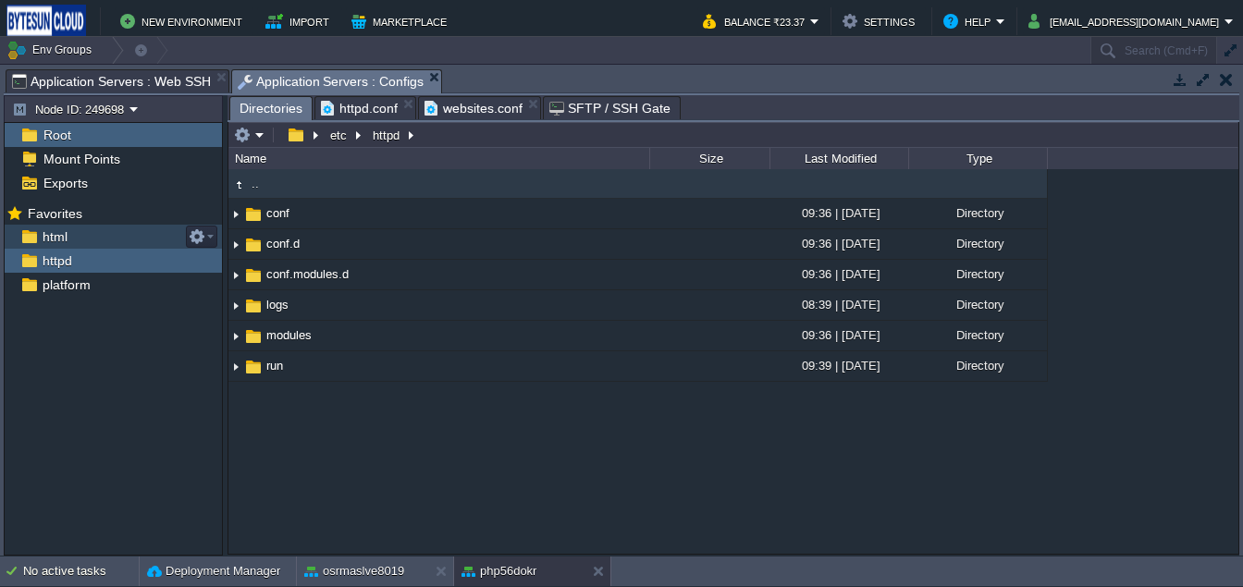
click at [67, 242] on span "html" at bounding box center [54, 236] width 31 height 17
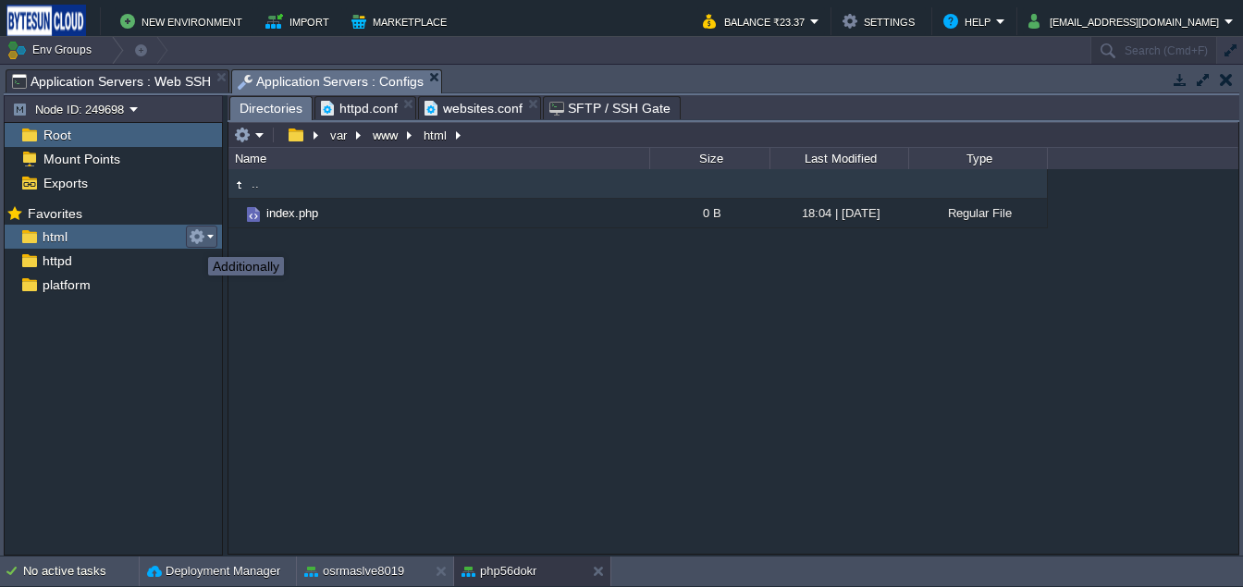
click at [196, 240] on button "button" at bounding box center [197, 236] width 17 height 17
click at [489, 311] on div ".. index.php 0 B 18:04 | [DATE] Regular File" at bounding box center [733, 361] width 1010 height 384
click at [58, 289] on span "platform" at bounding box center [66, 285] width 55 height 17
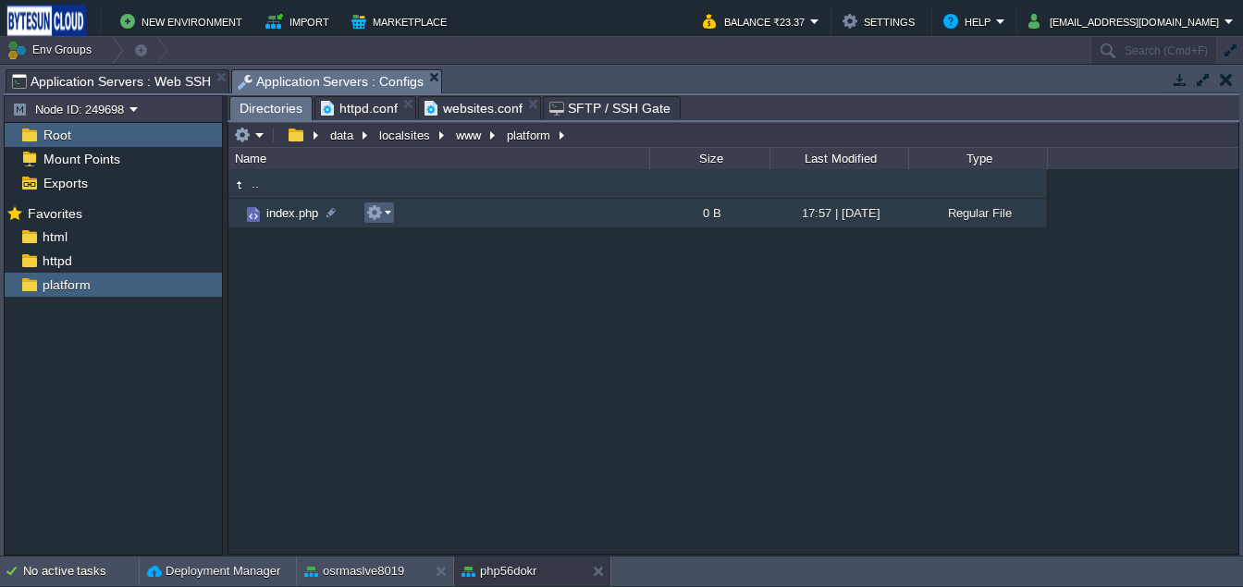
click at [384, 221] on em at bounding box center [378, 212] width 25 height 17
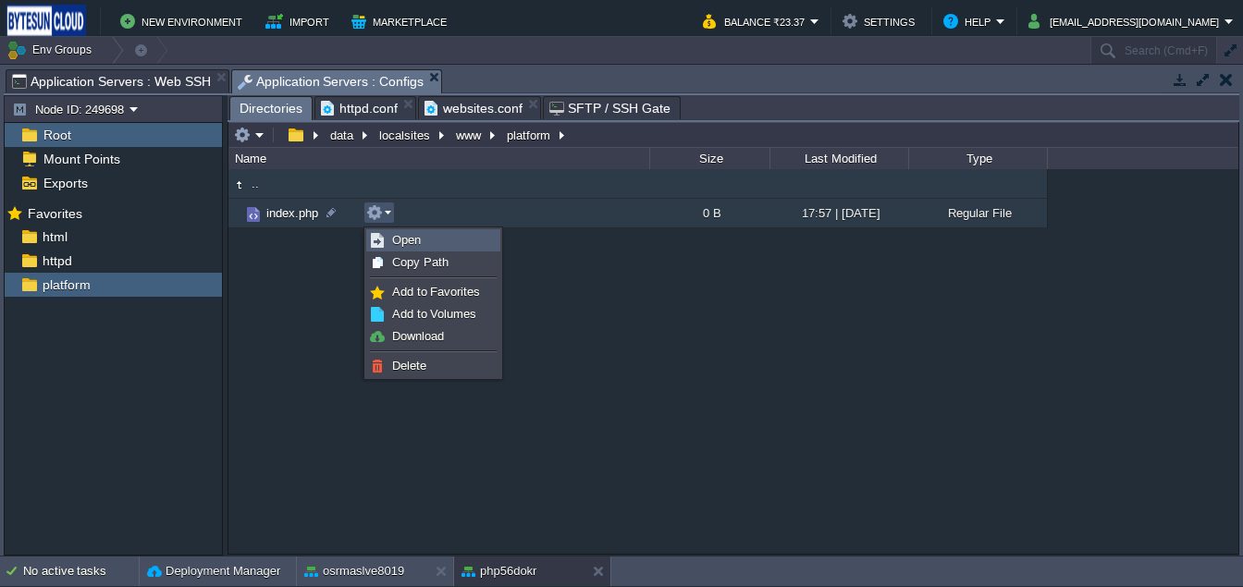
click at [397, 240] on span "Open" at bounding box center [406, 240] width 29 height 14
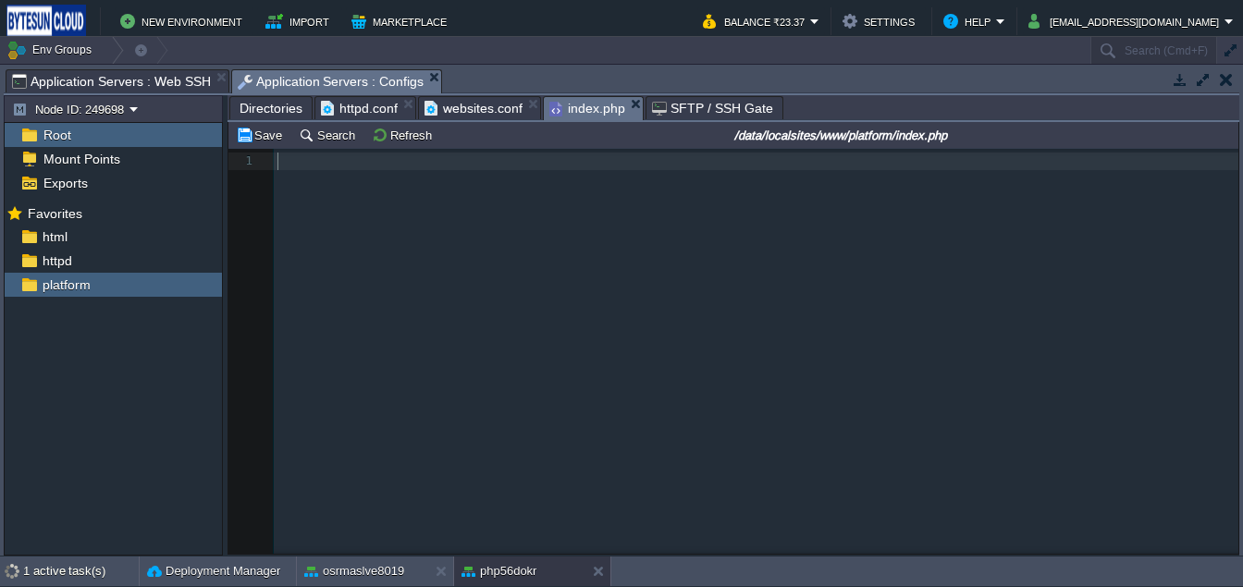
scroll to position [6, 0]
type textarea "<?hpp"
type textarea "php"
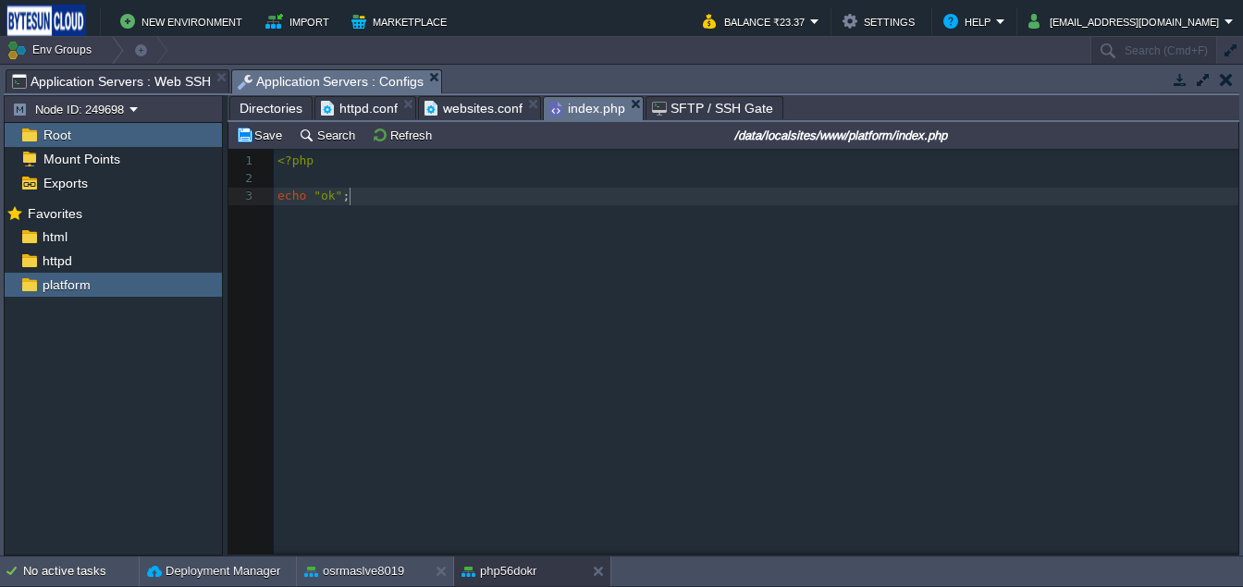
scroll to position [6, 73]
type textarea "echo "ok";"
click at [271, 135] on button "Save" at bounding box center [262, 135] width 52 height 17
click at [363, 204] on pre "echo "ok" ;" at bounding box center [759, 197] width 971 height 18
drag, startPoint x: 377, startPoint y: 202, endPoint x: 268, endPoint y: 195, distance: 109.3
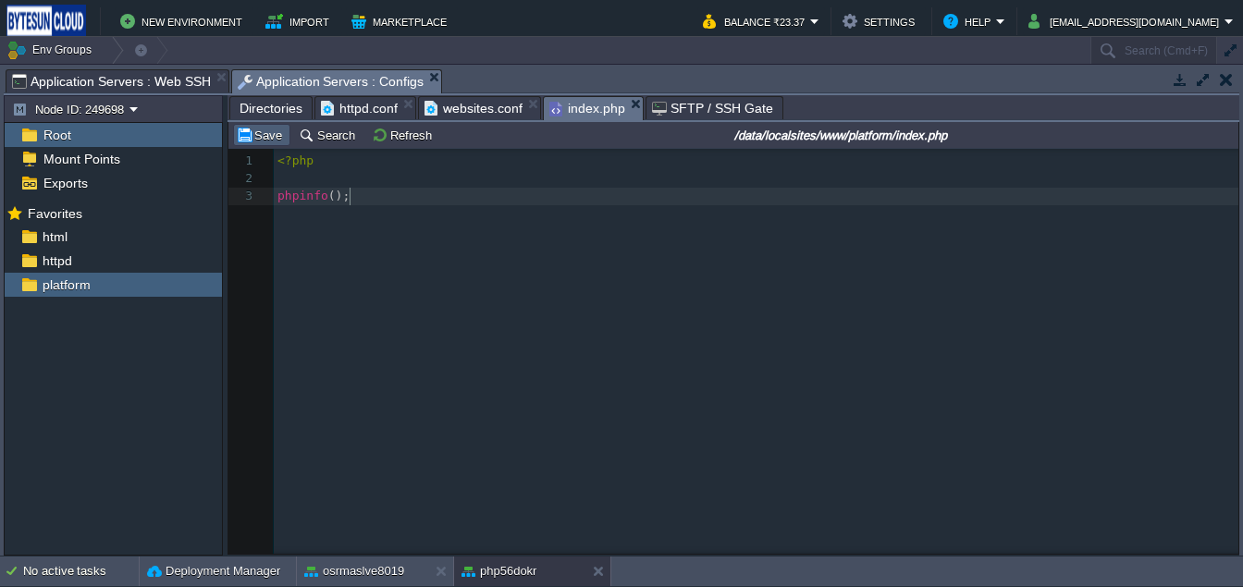
type textarea "phpinfo();"
click at [252, 141] on button "Save" at bounding box center [262, 135] width 52 height 17
click at [277, 113] on span "Directories" at bounding box center [271, 108] width 63 height 22
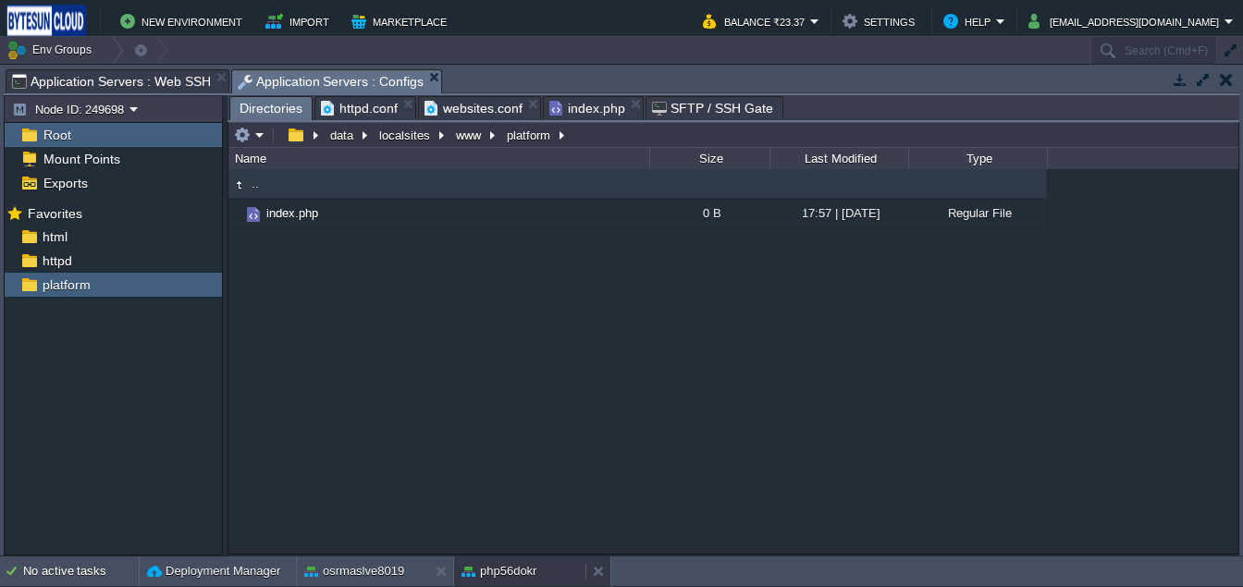
click at [495, 563] on button "php56dokr" at bounding box center [498, 571] width 75 height 18
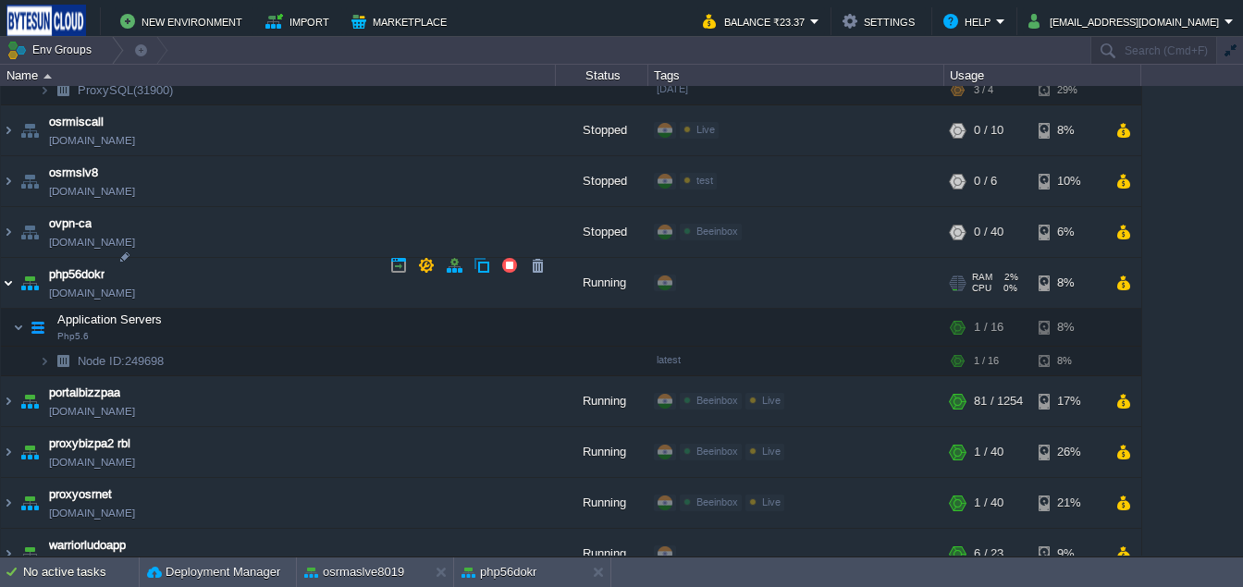
click at [8, 275] on img at bounding box center [8, 283] width 15 height 50
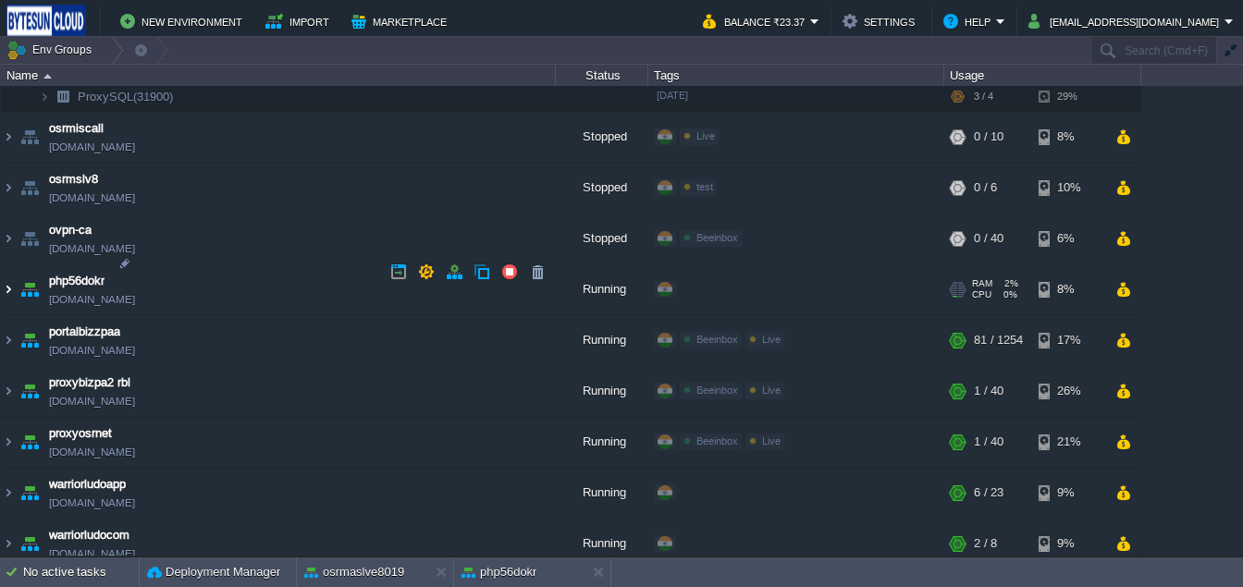
scroll to position [1839, 0]
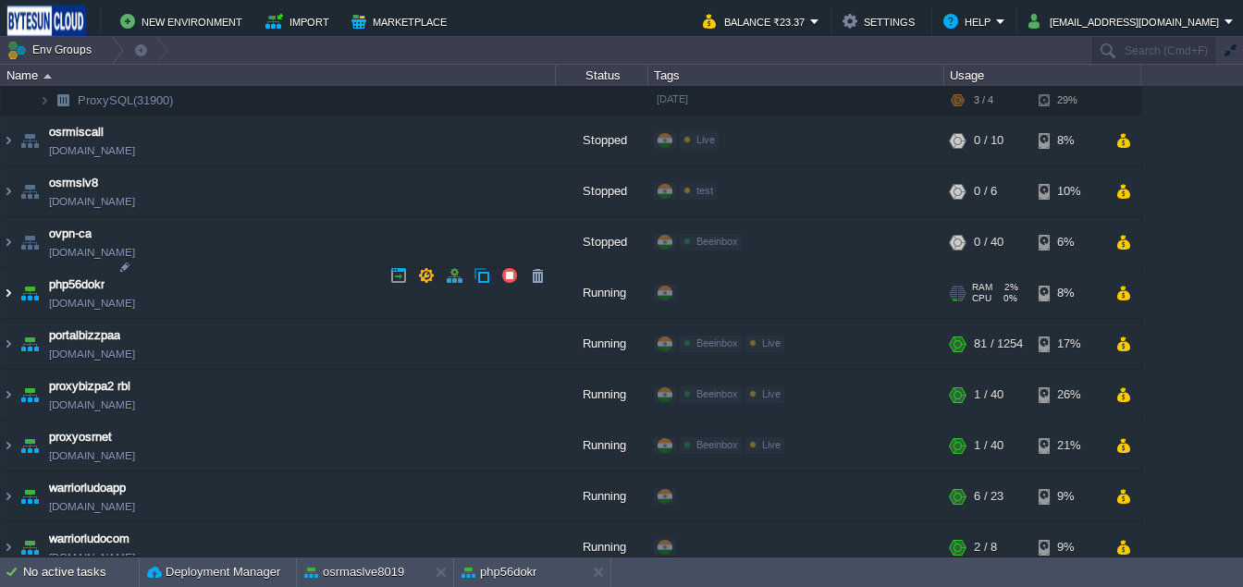
click at [8, 275] on img at bounding box center [8, 293] width 15 height 50
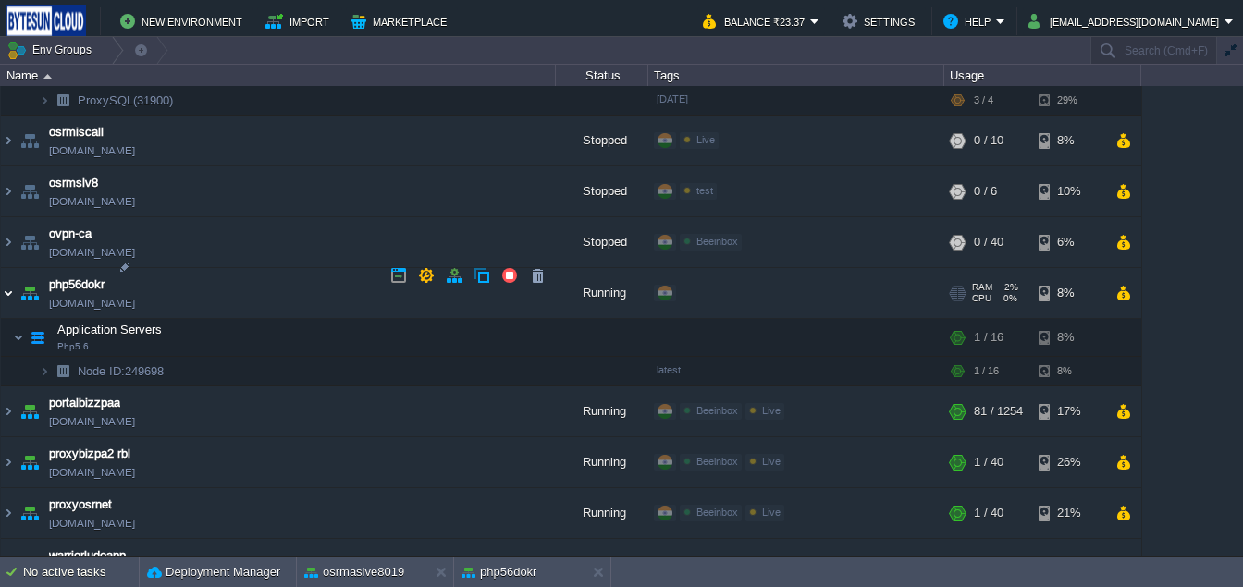
click at [8, 275] on img at bounding box center [8, 293] width 15 height 50
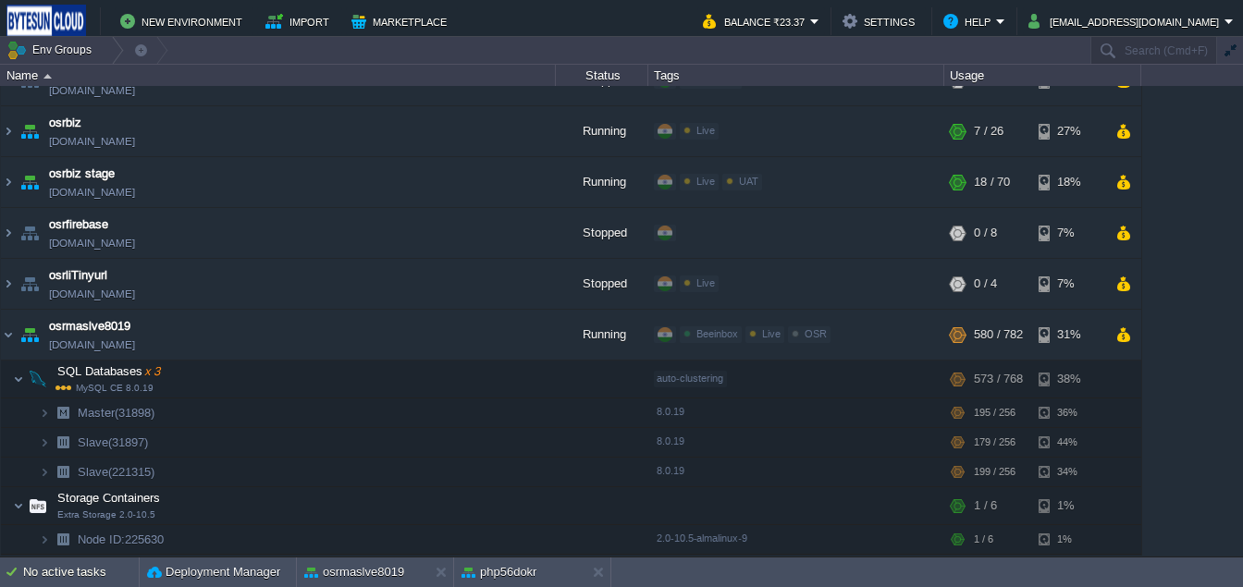
scroll to position [1305, 0]
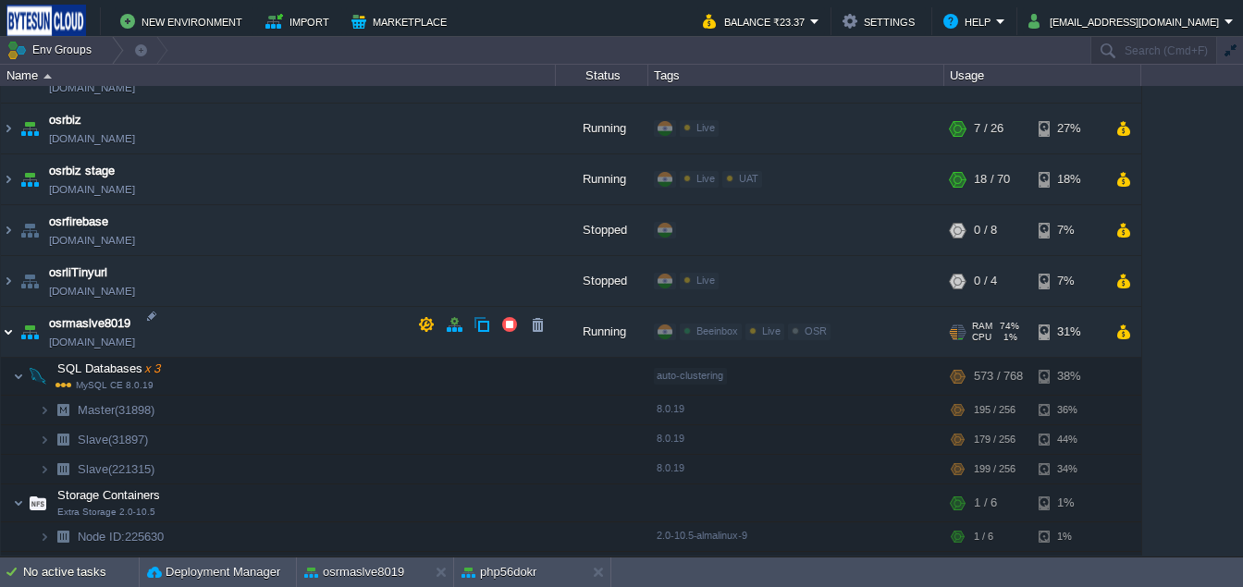
click at [8, 326] on img at bounding box center [8, 332] width 15 height 50
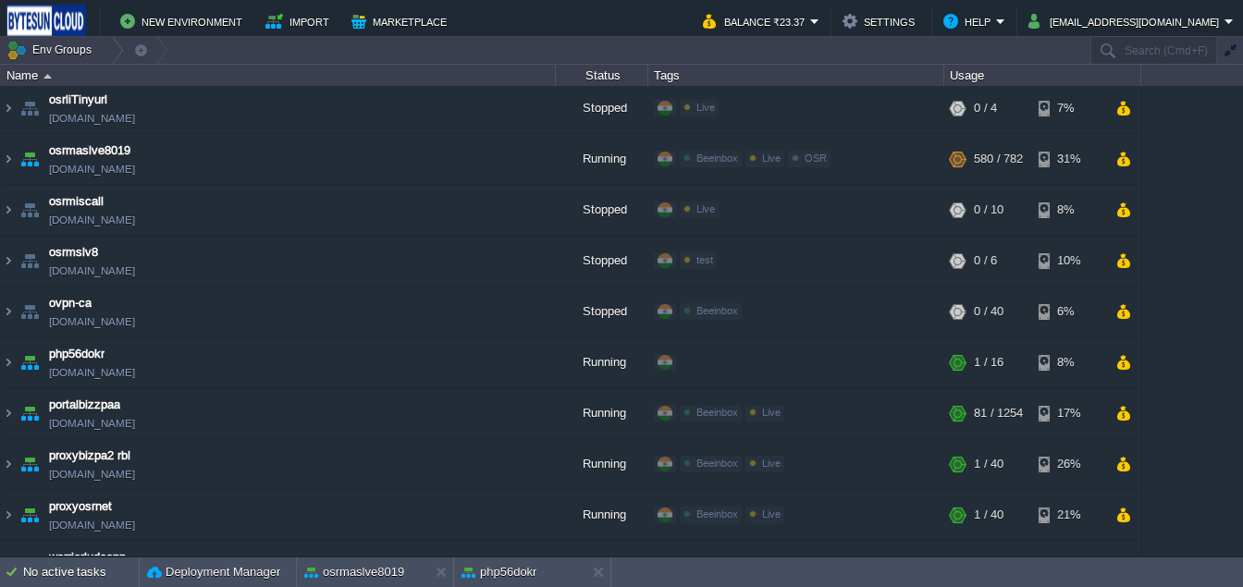
scroll to position [1603, 0]
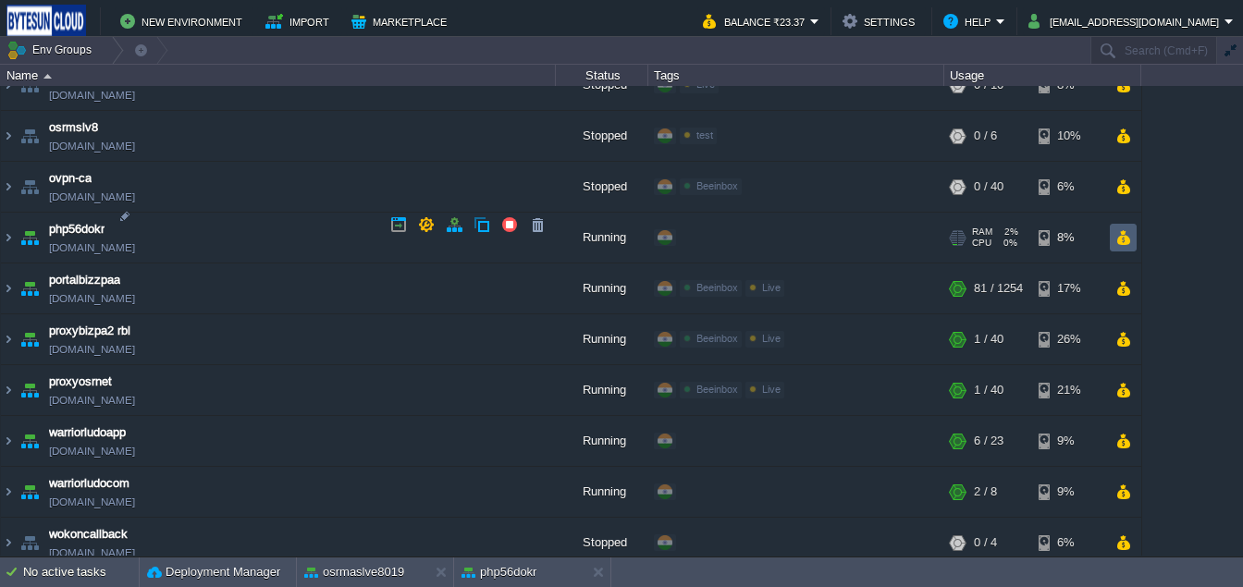
click at [1125, 229] on button "button" at bounding box center [1123, 237] width 16 height 17
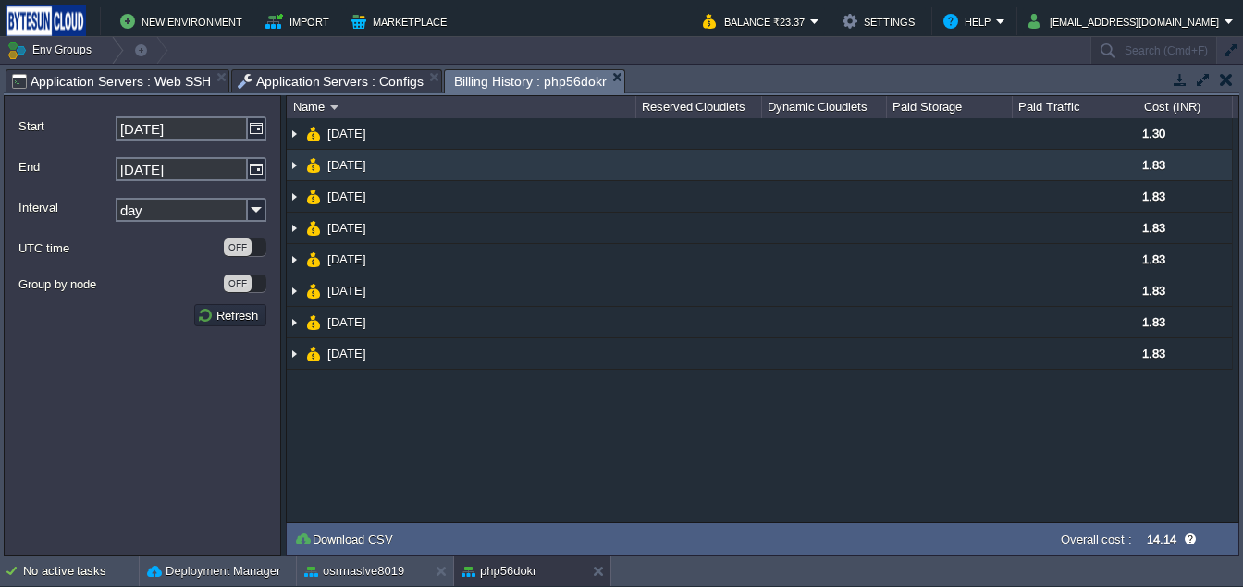
click at [296, 166] on img at bounding box center [294, 165] width 15 height 31
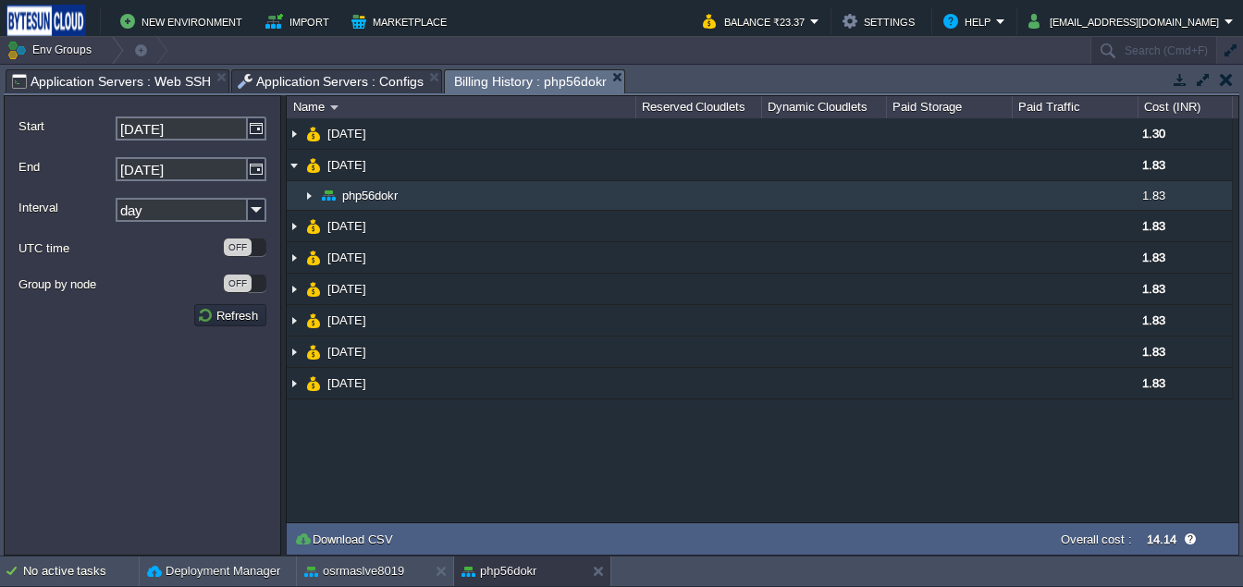
click at [314, 200] on img at bounding box center [308, 195] width 15 height 29
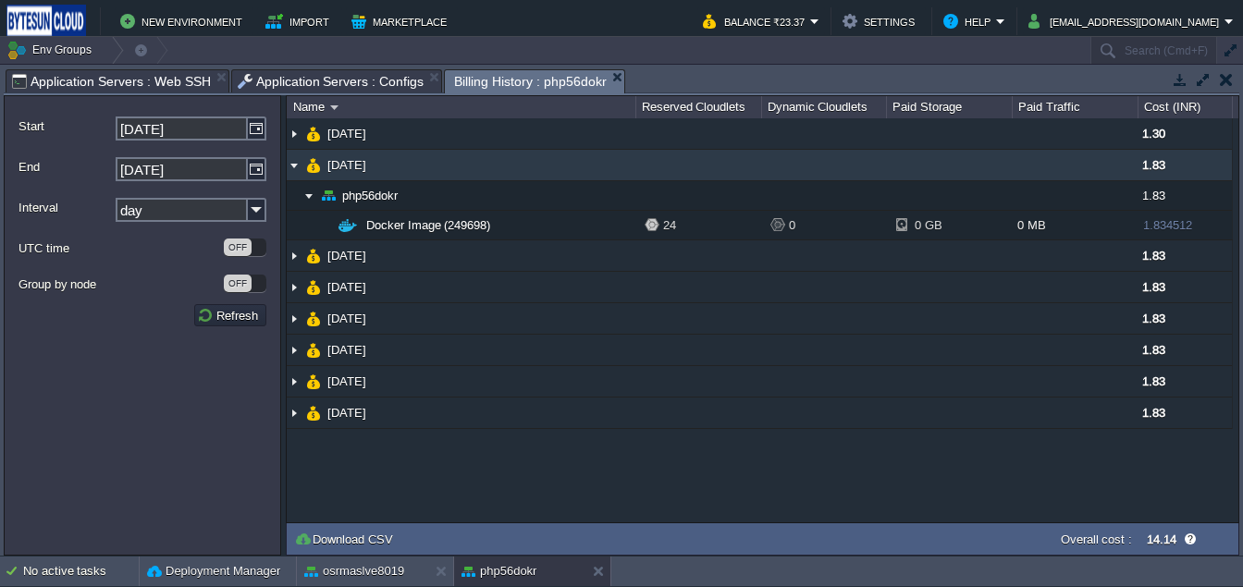
click at [295, 172] on img at bounding box center [294, 165] width 15 height 31
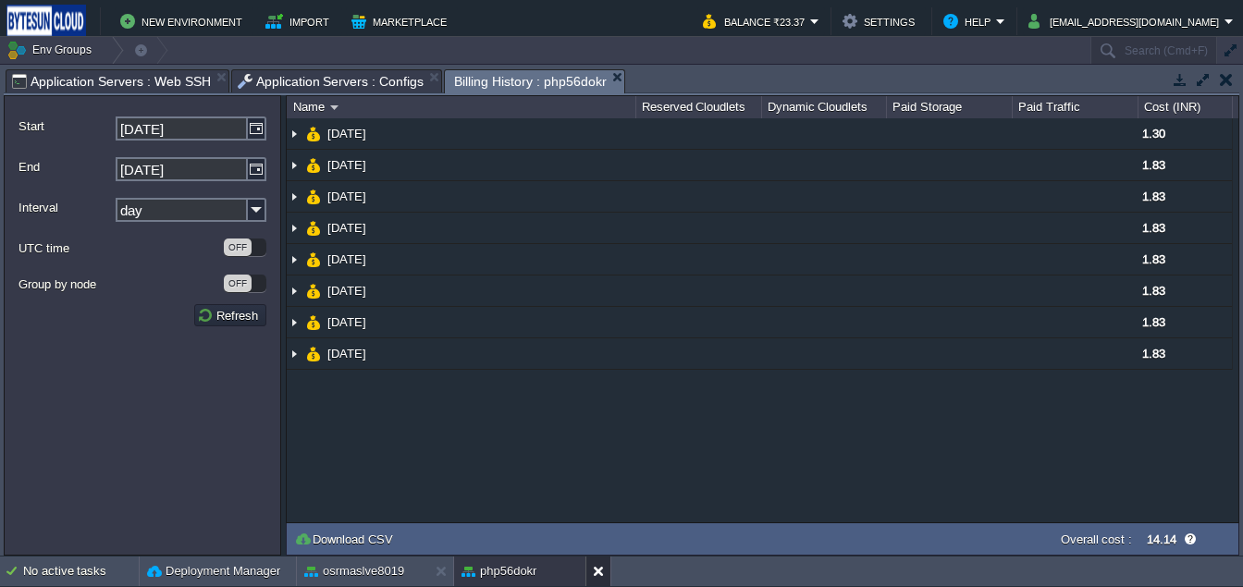
click at [600, 566] on button at bounding box center [602, 571] width 18 height 18
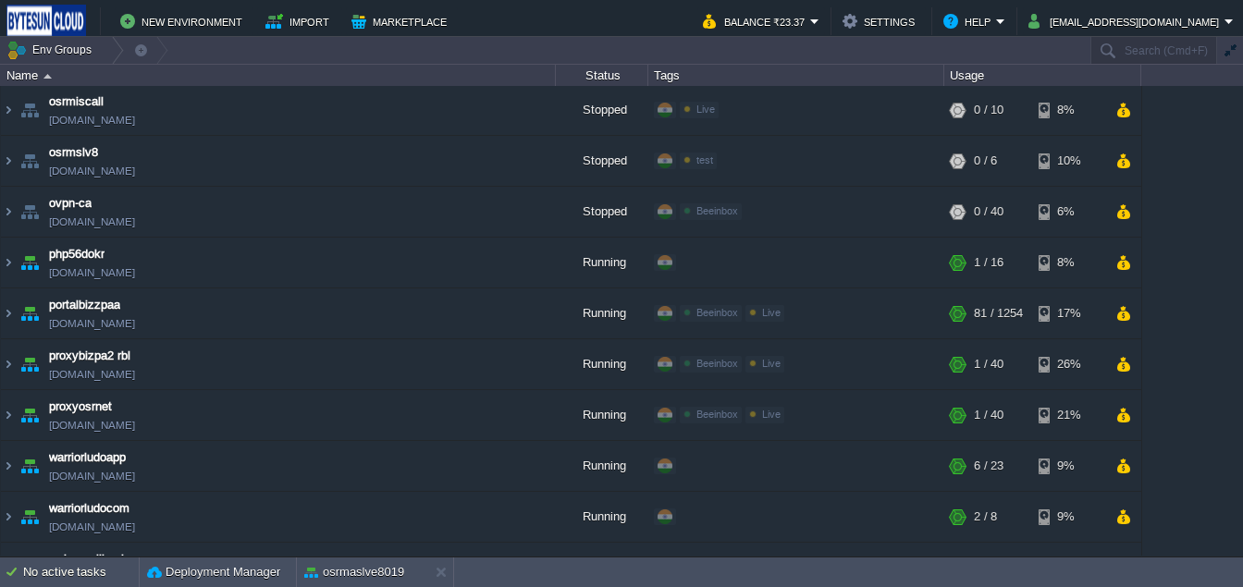
scroll to position [1579, 0]
click at [451, 262] on td at bounding box center [454, 250] width 28 height 28
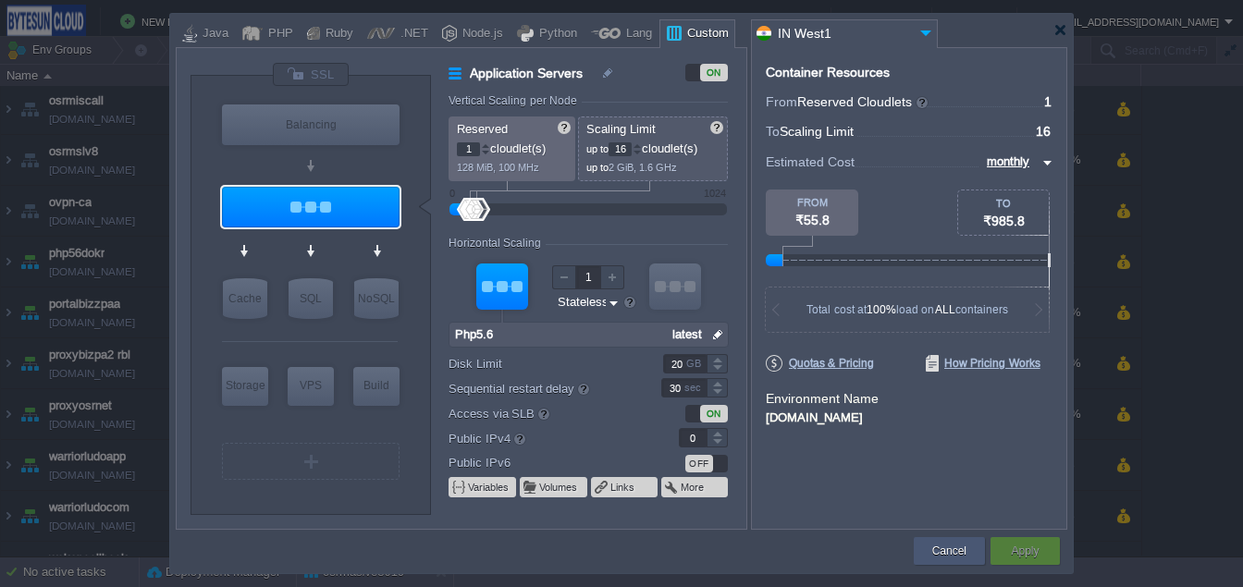
click at [932, 548] on button "Cancel" at bounding box center [949, 551] width 34 height 18
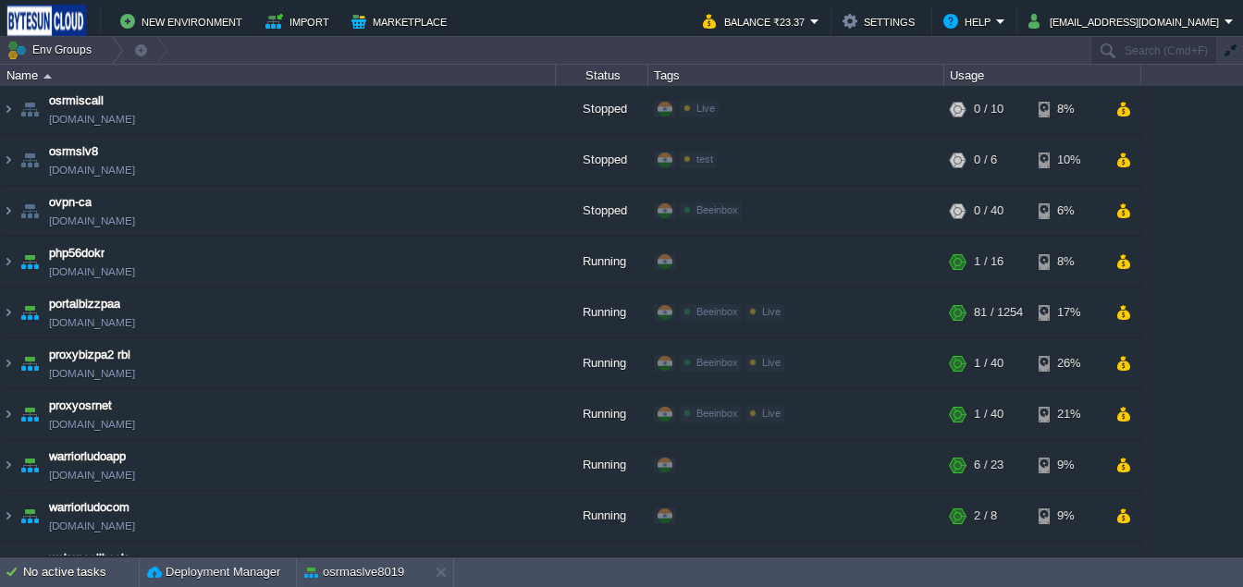
click at [1202, 361] on div "b2bosr [DOMAIN_NAME] Stopped + Add to Env Group RAM 0% CPU 0% 0 / 228 6% benv-2…" at bounding box center [621, 321] width 1243 height 470
